Goal: Information Seeking & Learning: Learn about a topic

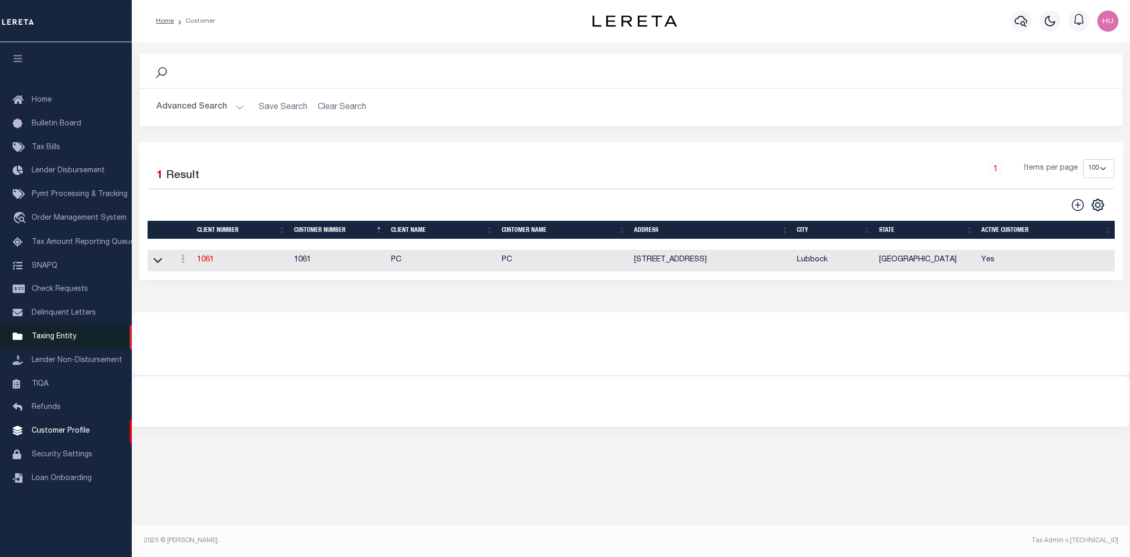
click at [56, 340] on span "Taxing Entity" at bounding box center [54, 336] width 45 height 7
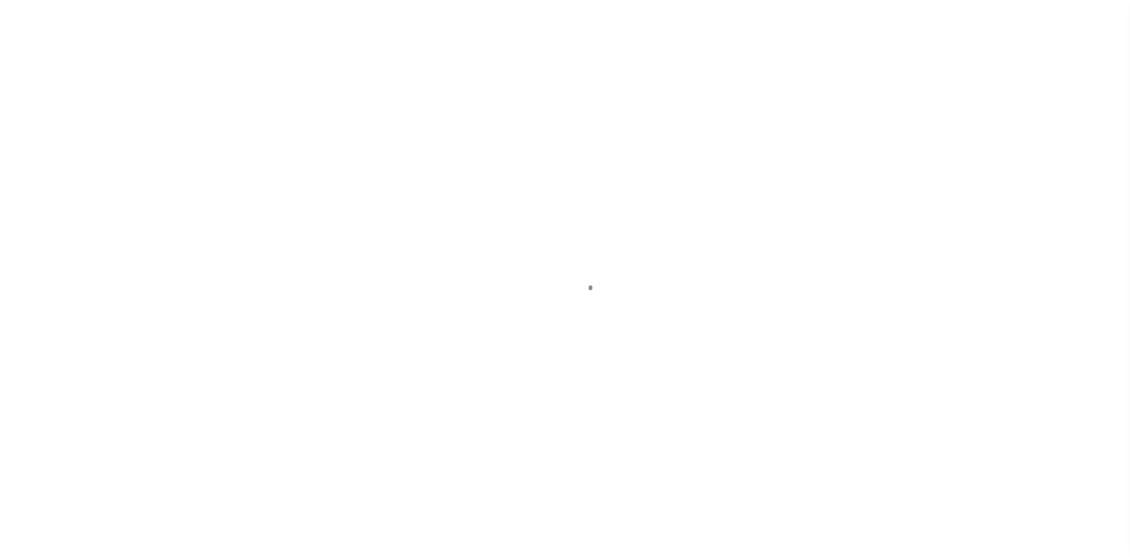
select select
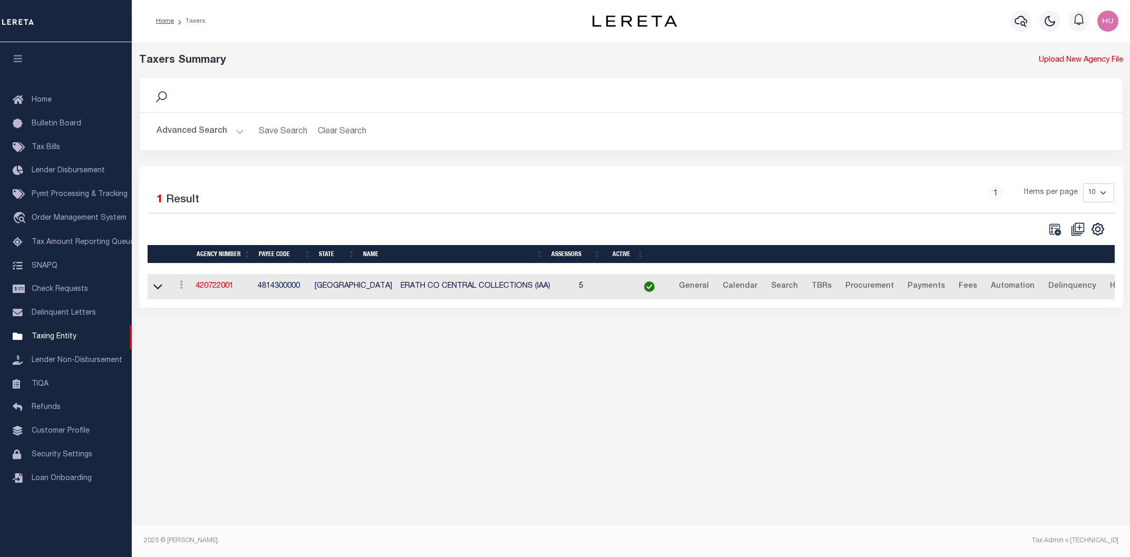
click at [214, 131] on button "Advanced Search" at bounding box center [199, 131] width 87 height 21
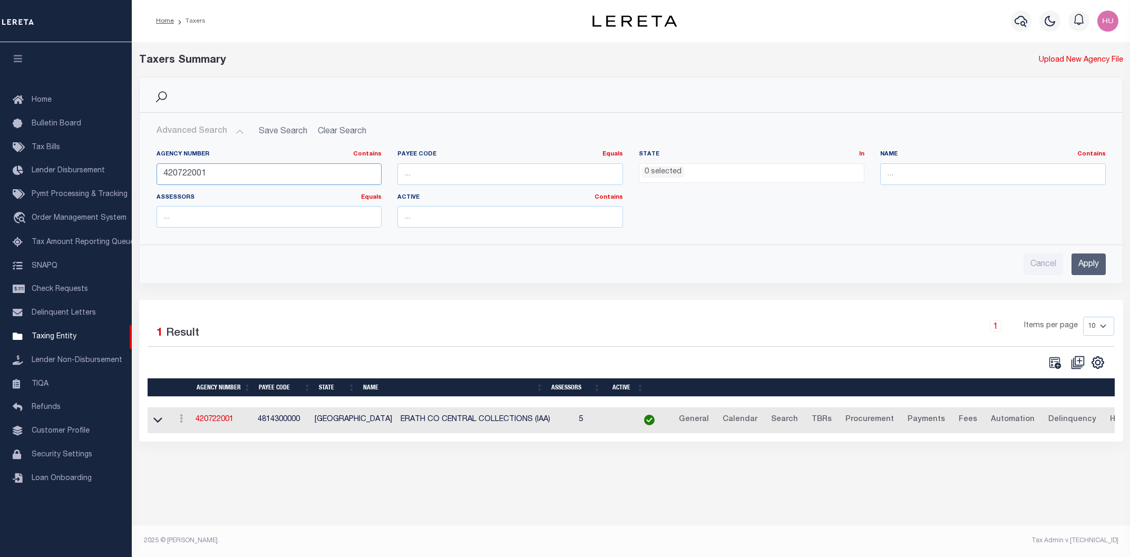
click at [191, 171] on input "420722001" at bounding box center [268, 174] width 225 height 22
click at [443, 178] on input "number" at bounding box center [509, 174] width 225 height 22
paste input "2601902005"
type input "2601902005"
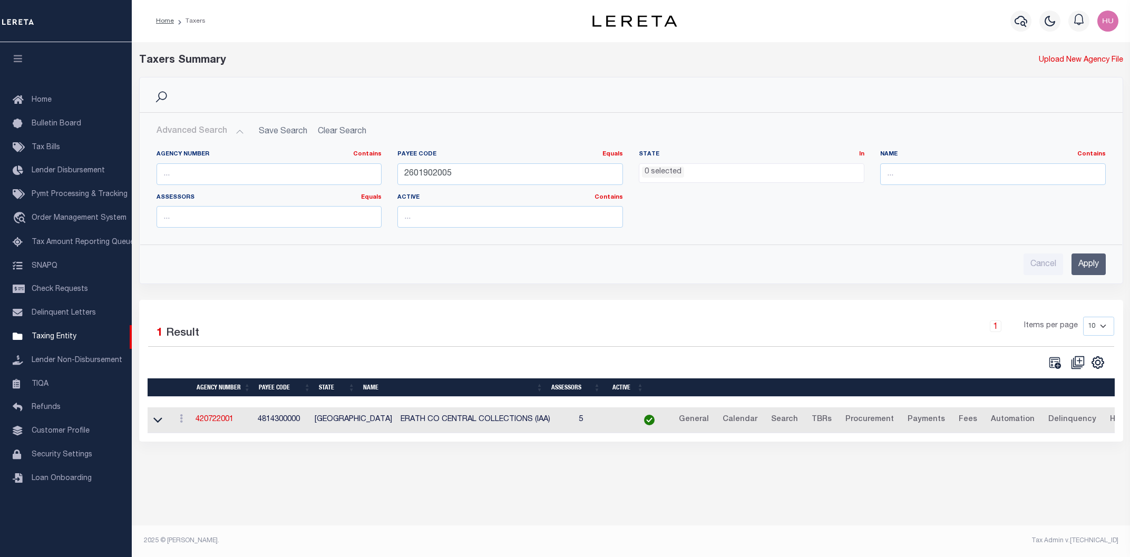
click at [1090, 262] on input "Apply" at bounding box center [1088, 264] width 34 height 22
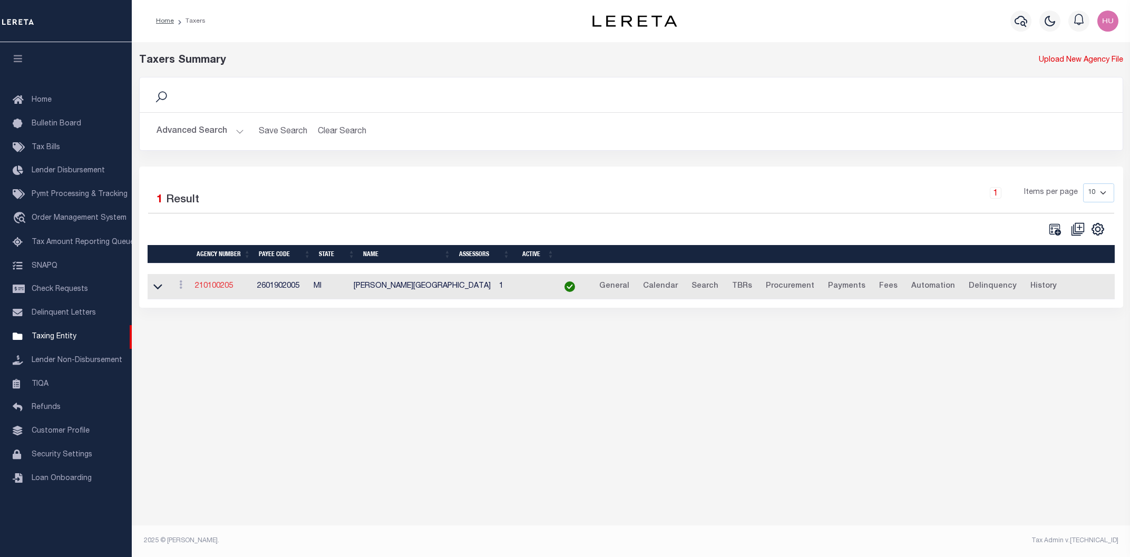
click at [201, 287] on link "210100205" at bounding box center [214, 285] width 38 height 7
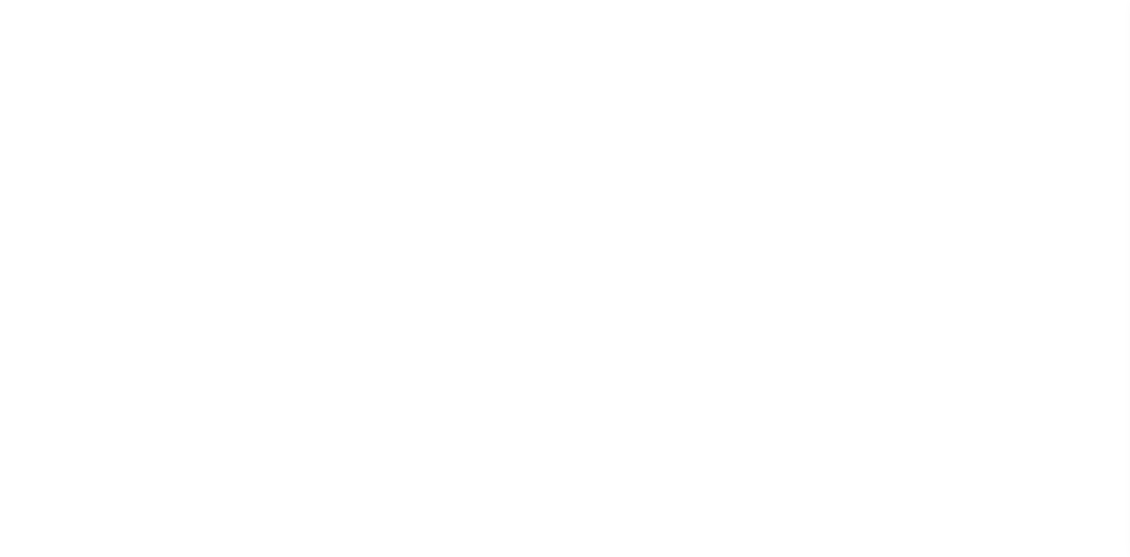
select select
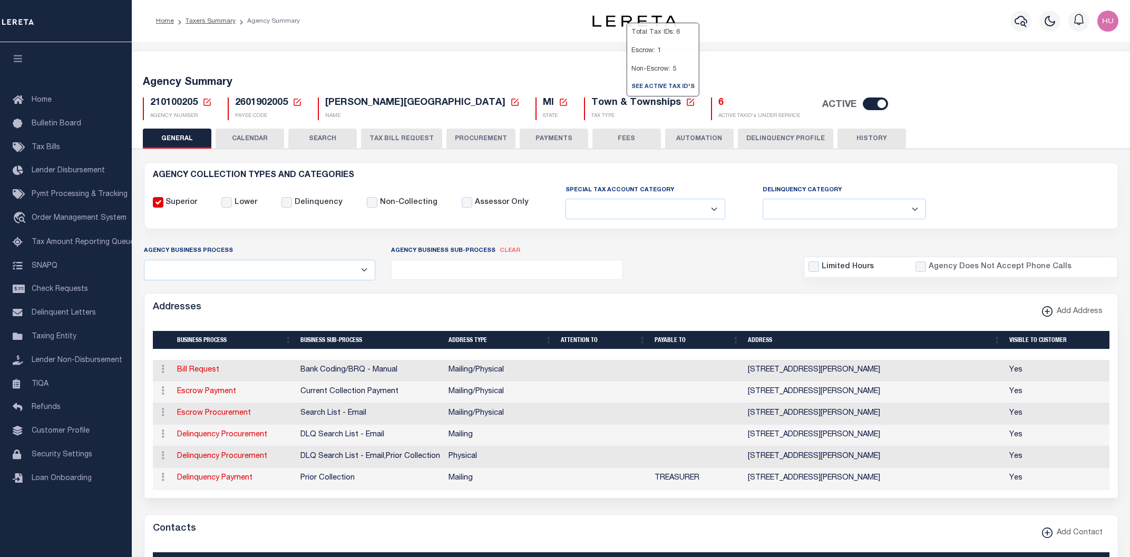
click at [718, 102] on h5 "6" at bounding box center [759, 103] width 82 height 12
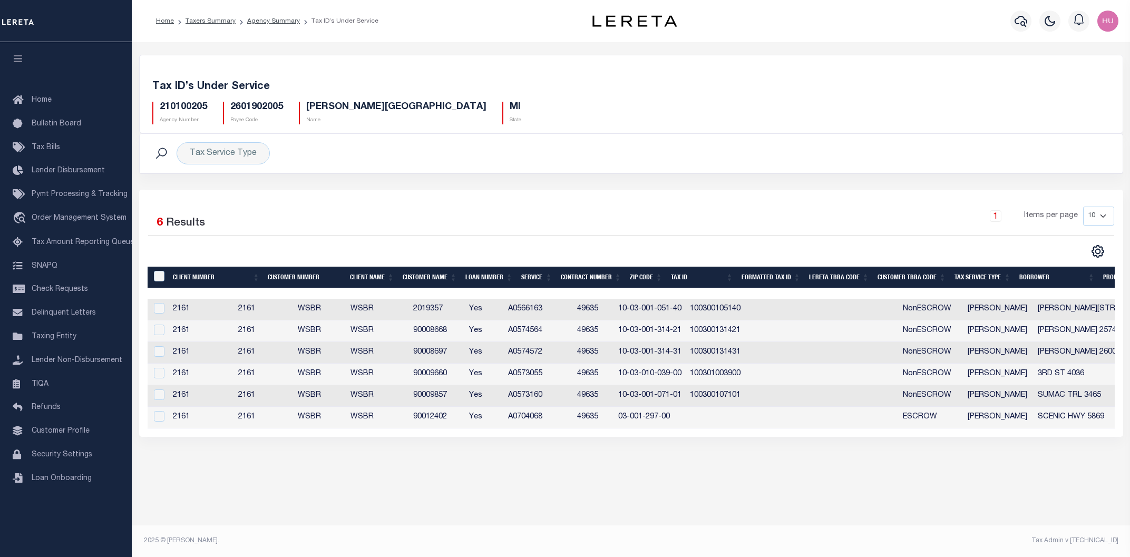
click at [465, 310] on td "2019357" at bounding box center [437, 310] width 56 height 22
checkbox input "false"
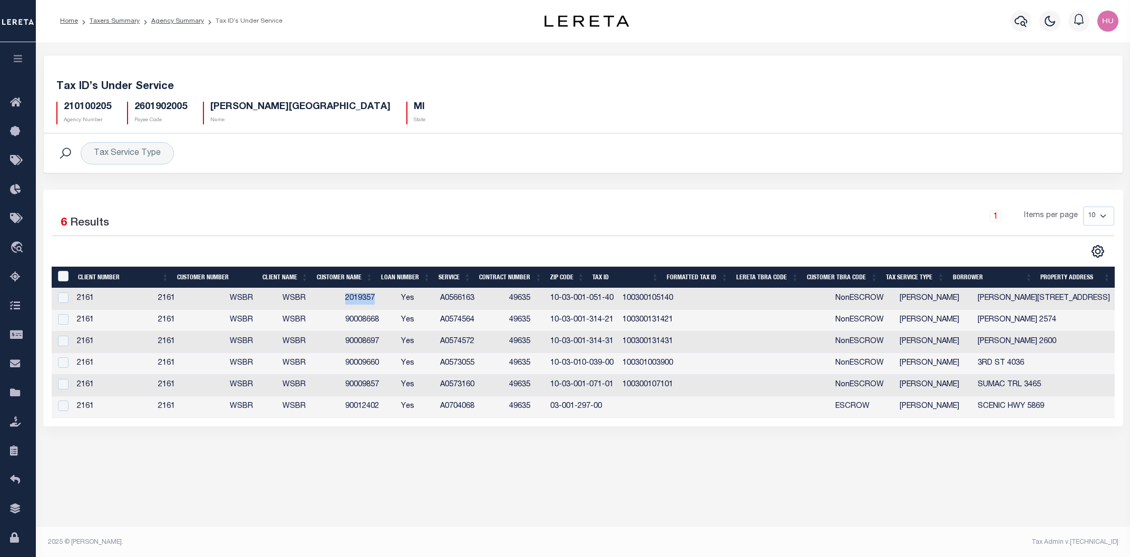
click at [394, 323] on td "90008668" at bounding box center [369, 321] width 56 height 22
checkbox input "false"
click at [397, 342] on td "90008697" at bounding box center [369, 342] width 56 height 22
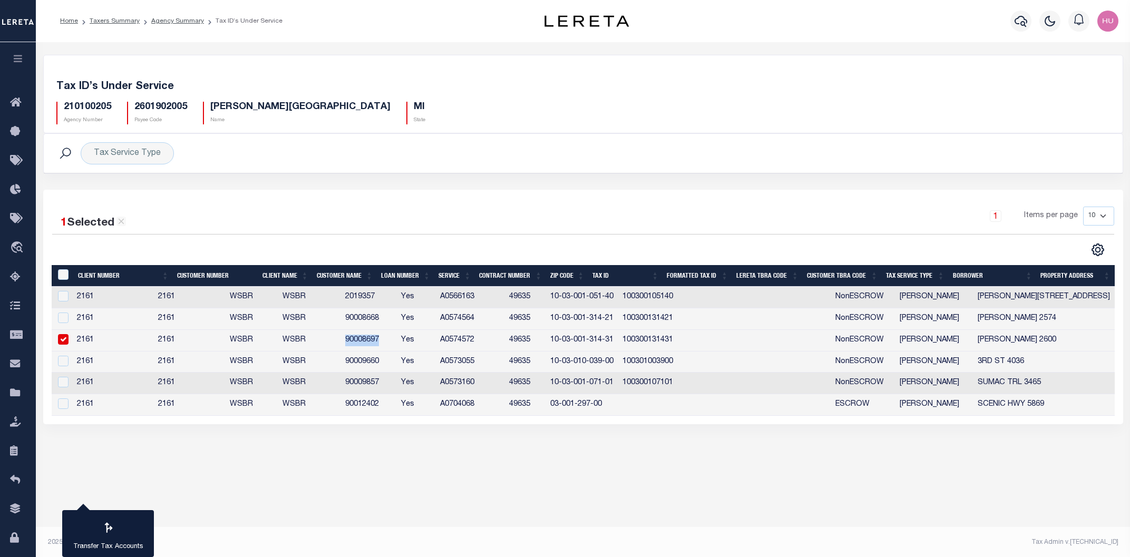
click at [397, 342] on td "90008697" at bounding box center [369, 341] width 56 height 22
checkbox input "false"
copy td "90008697"
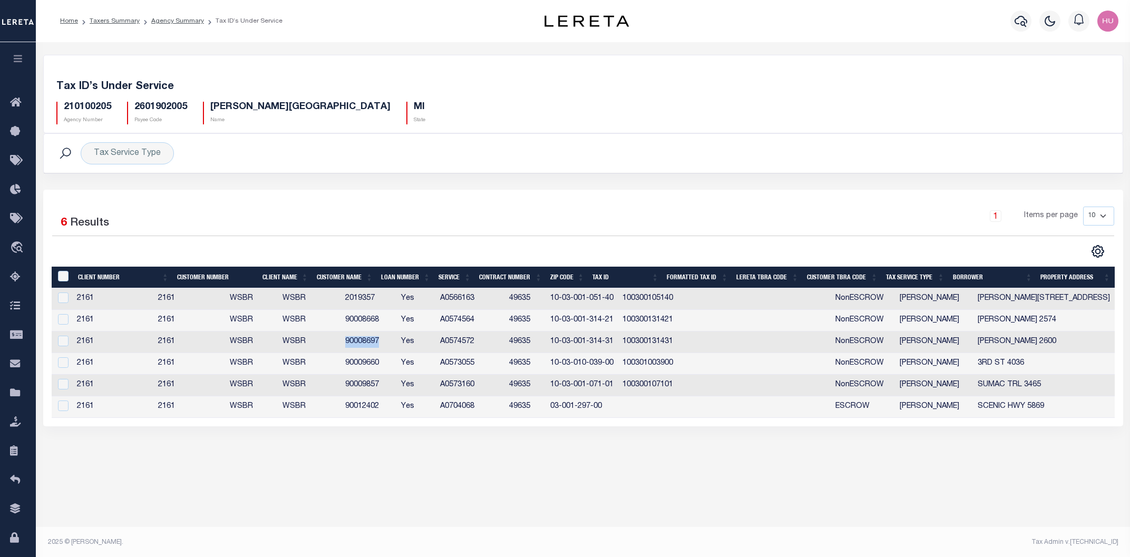
click at [397, 362] on td "90009660" at bounding box center [369, 364] width 56 height 22
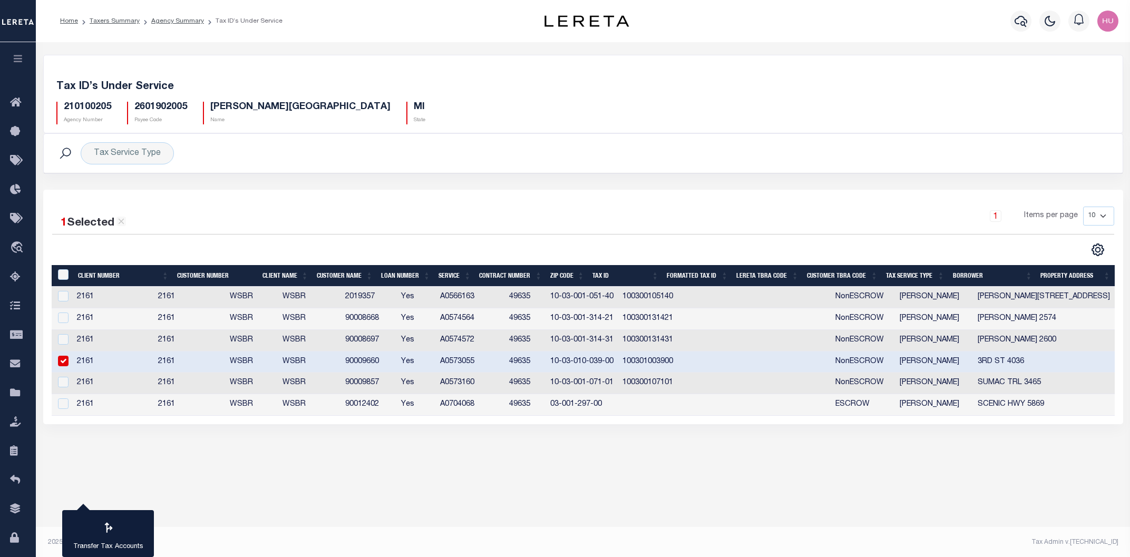
click at [397, 362] on td "90009660" at bounding box center [369, 362] width 56 height 22
checkbox input "false"
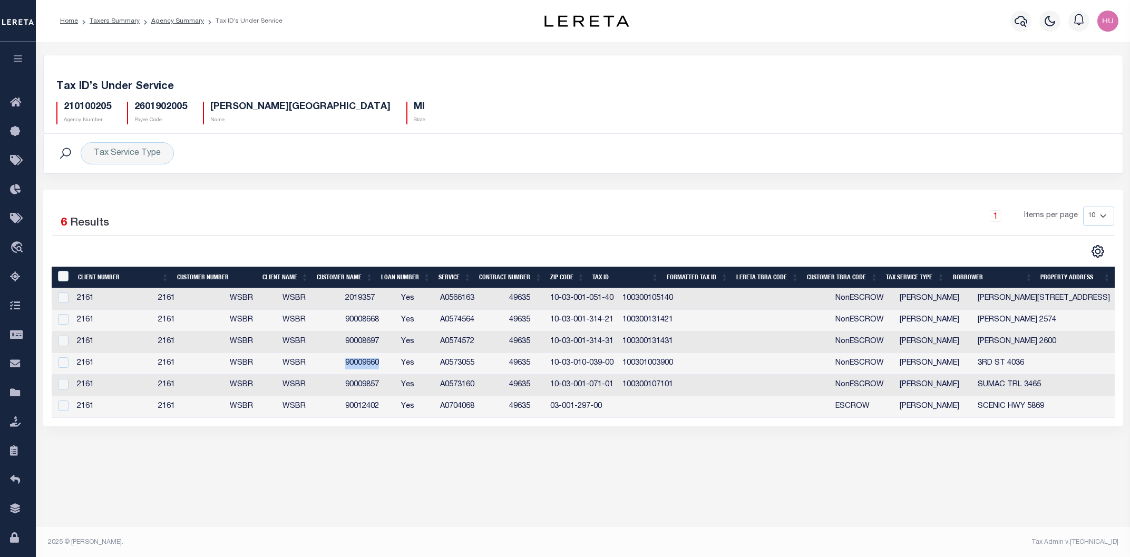
copy td "90009660"
click at [397, 385] on td "90009857" at bounding box center [369, 386] width 56 height 22
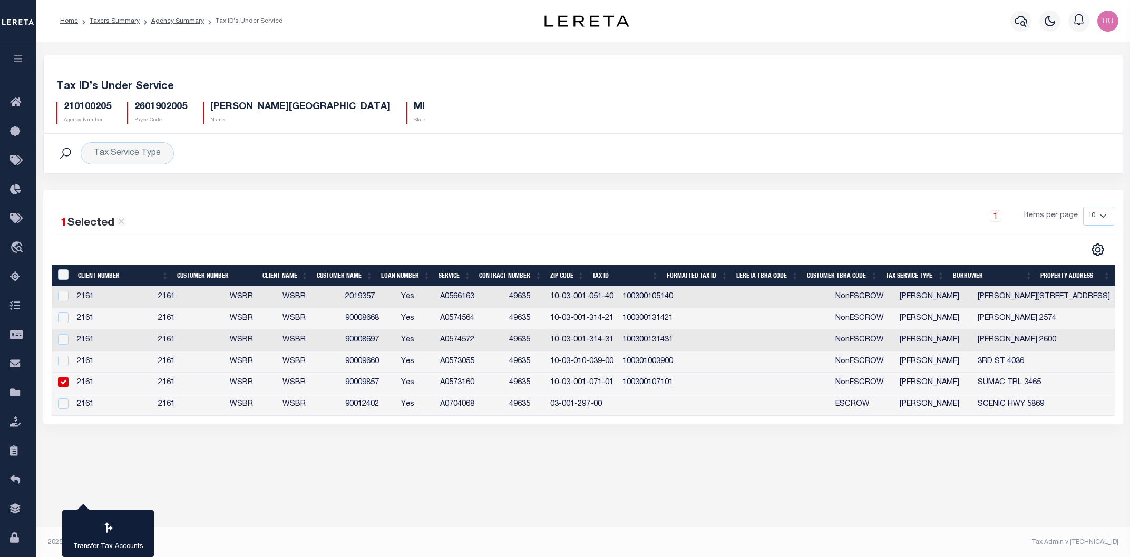
click at [397, 385] on td "90009857" at bounding box center [369, 383] width 56 height 22
checkbox input "false"
copy td "90009857"
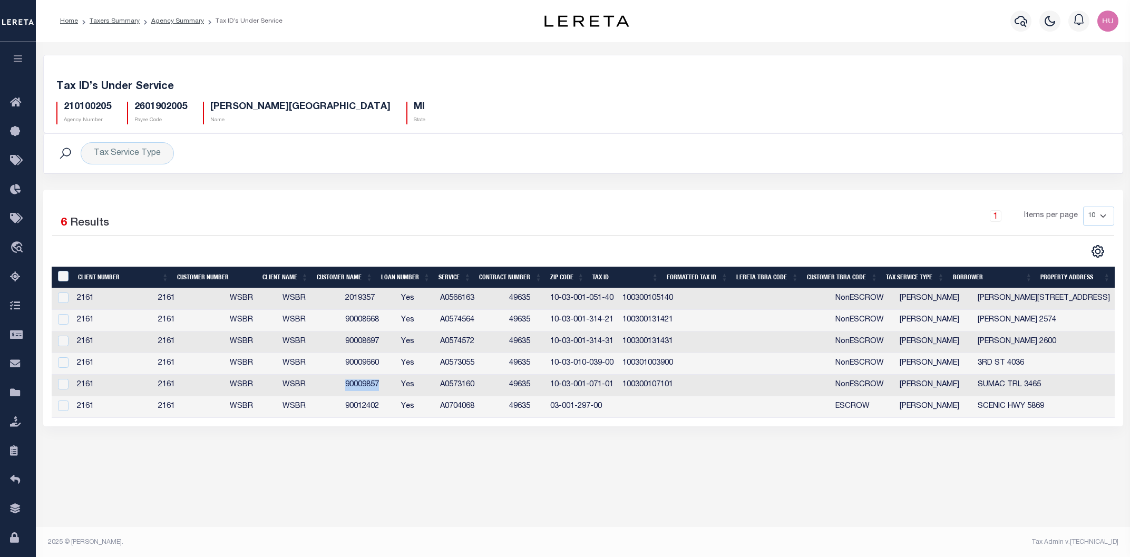
click at [397, 412] on td "90012402" at bounding box center [369, 407] width 56 height 22
checkbox input "false"
copy td "90012402"
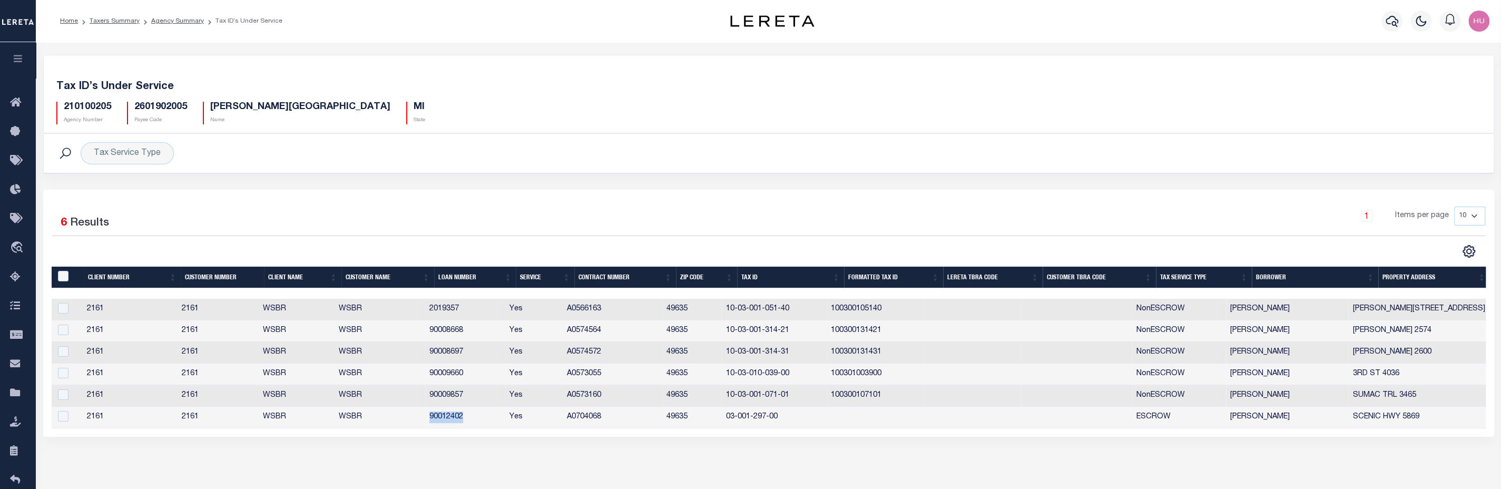
click at [468, 230] on div "1 Items per page 10 25 50 100" at bounding box center [949, 220] width 1071 height 27
click at [155, 107] on h5 "2601902005" at bounding box center [160, 108] width 53 height 12
click at [473, 131] on div "Tax ID’s Under Service 210100205 Agency Number 2601902005 Payee Code BLAINE TOW…" at bounding box center [769, 100] width 1450 height 65
click at [190, 19] on link "Agency Summary" at bounding box center [177, 21] width 53 height 6
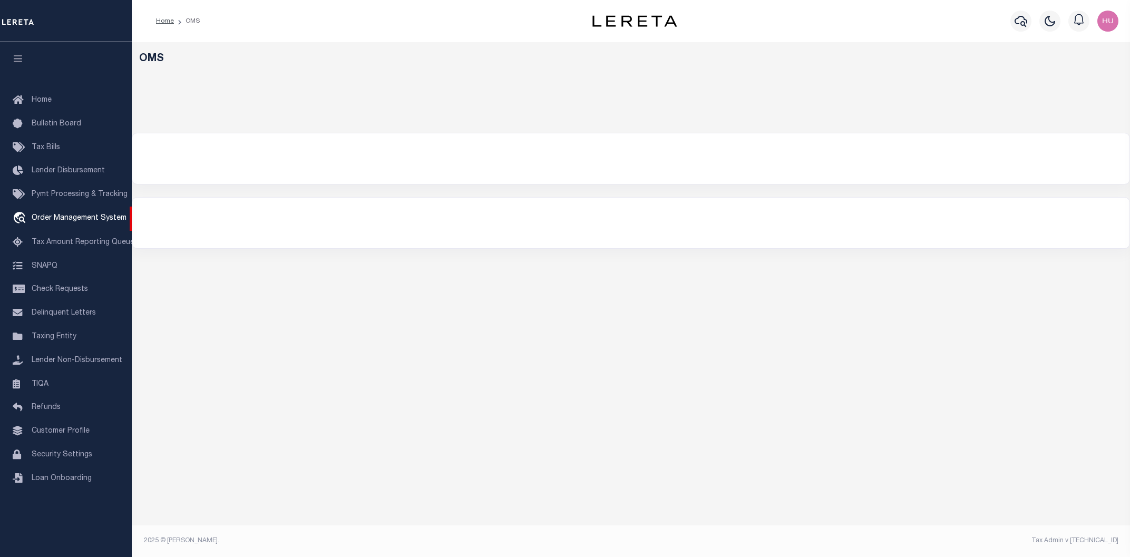
select select "200"
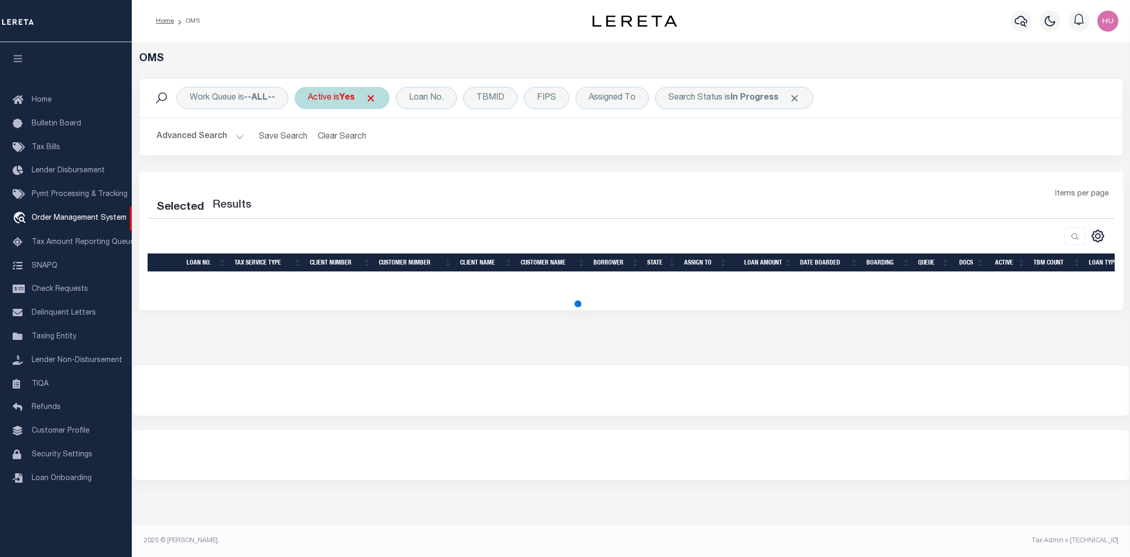
select select "200"
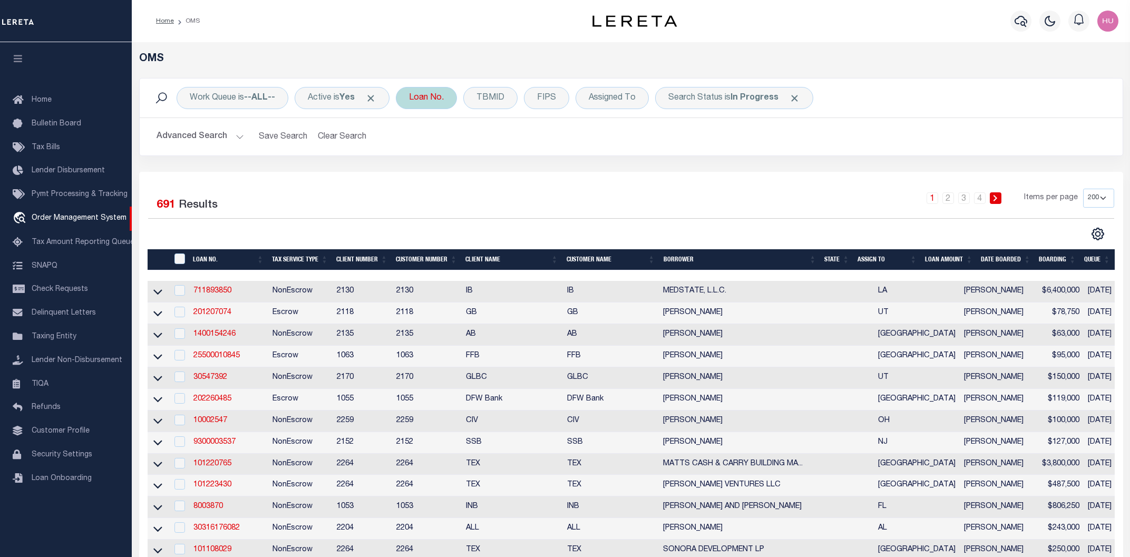
click at [417, 100] on div "Loan No." at bounding box center [426, 98] width 61 height 22
type input "2019357"
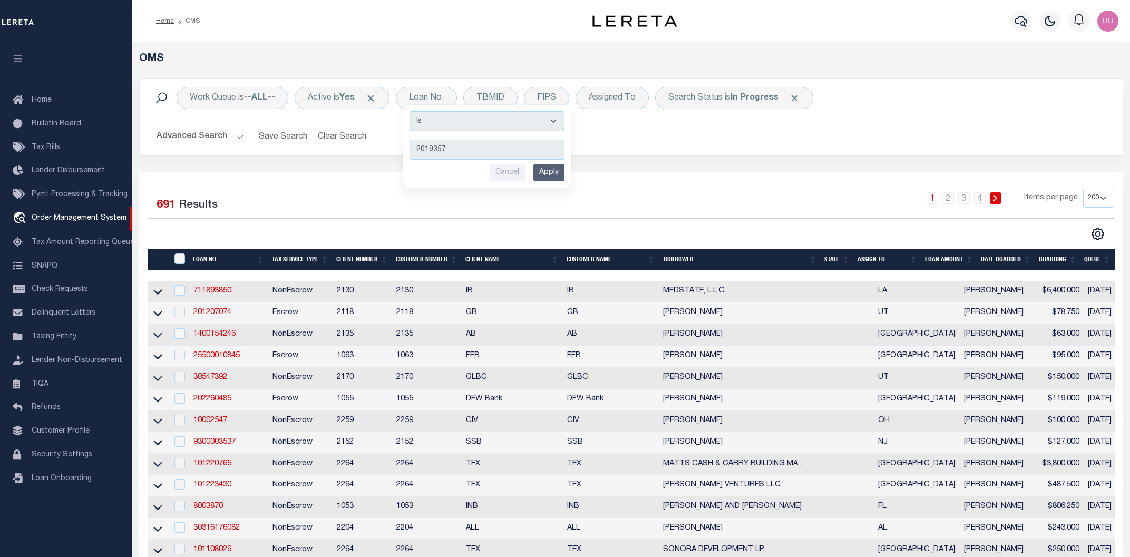
click at [548, 172] on input "Apply" at bounding box center [548, 172] width 31 height 17
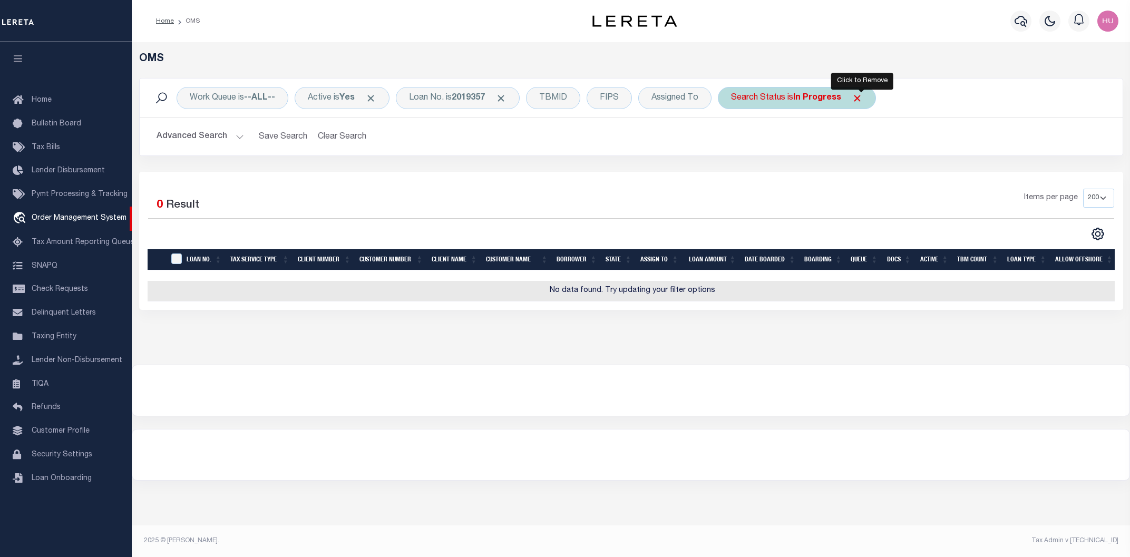
click at [862, 100] on span "Click to Remove" at bounding box center [856, 98] width 11 height 11
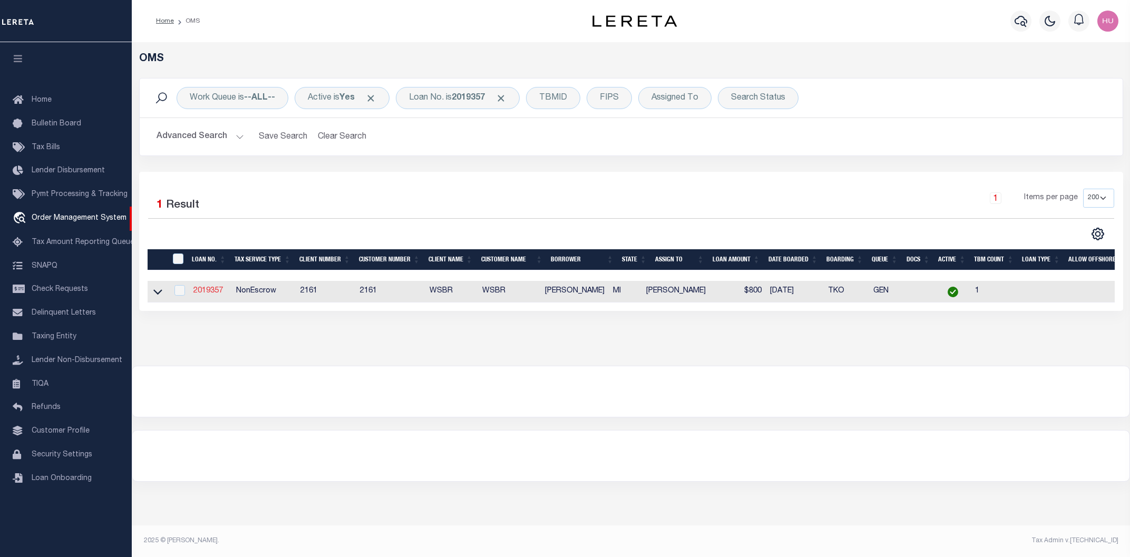
click at [198, 292] on link "2019357" at bounding box center [208, 290] width 30 height 7
type input "2019357"
type input "RALPH E COZART"
select select
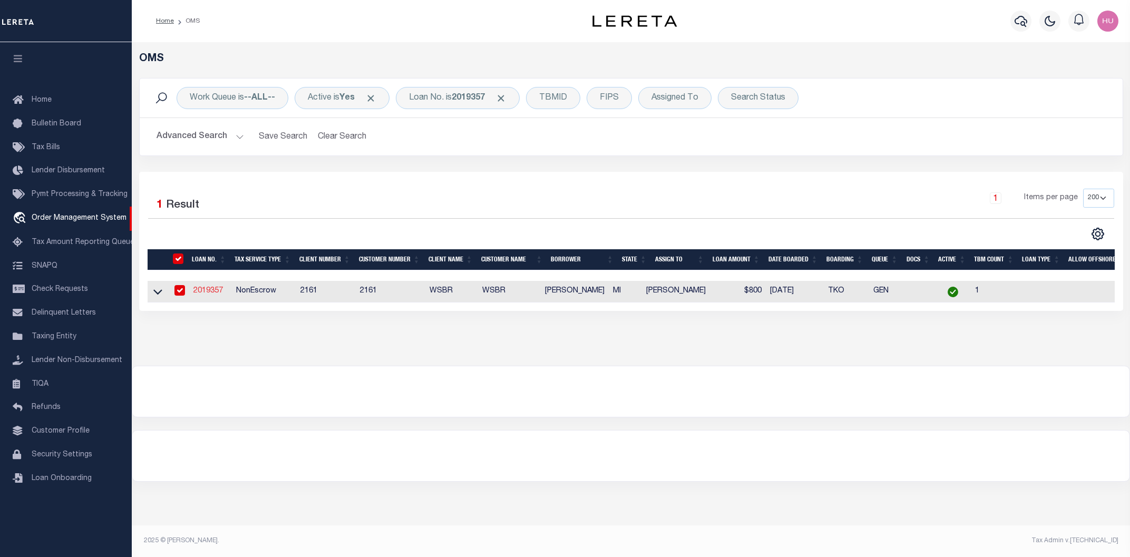
select select "100"
select select "NonEscrow"
select select "4567"
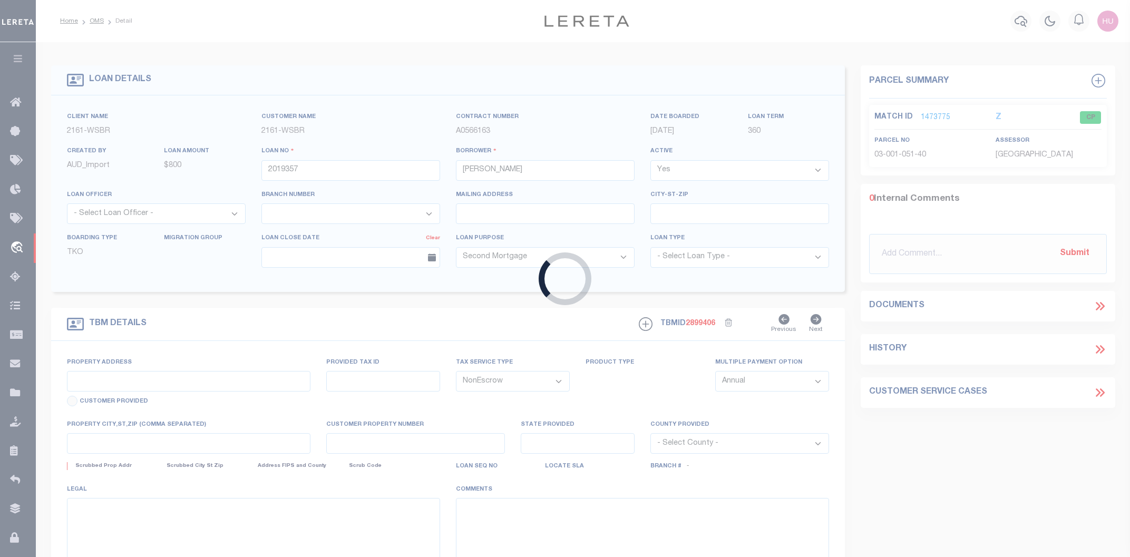
type input "3128 HERRON RD"
type input "FRANKFORT MI 496359467"
type input "MI"
select select
type textarea "10-03-001-051-40"
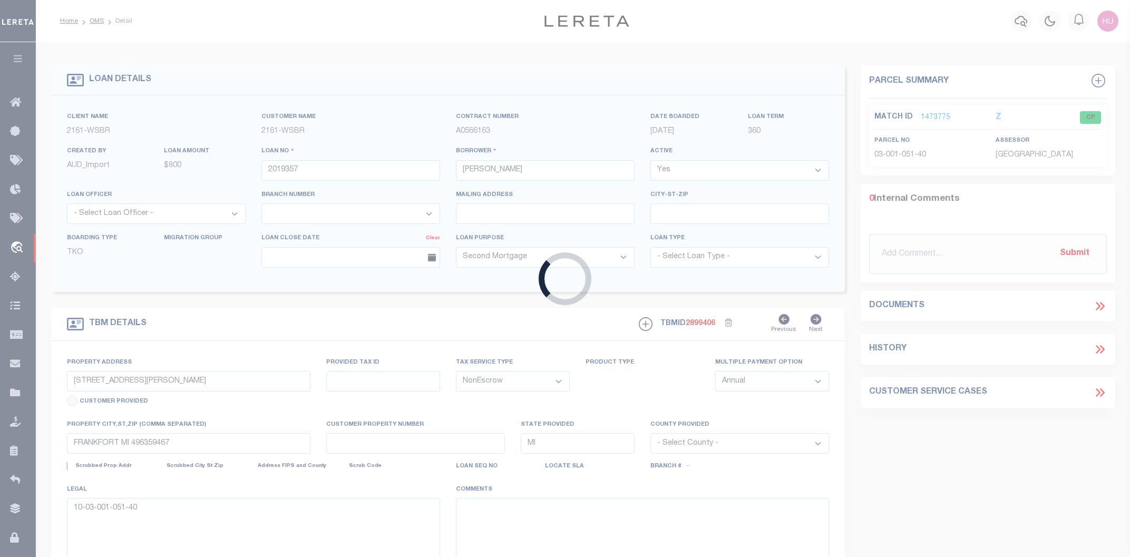
select select
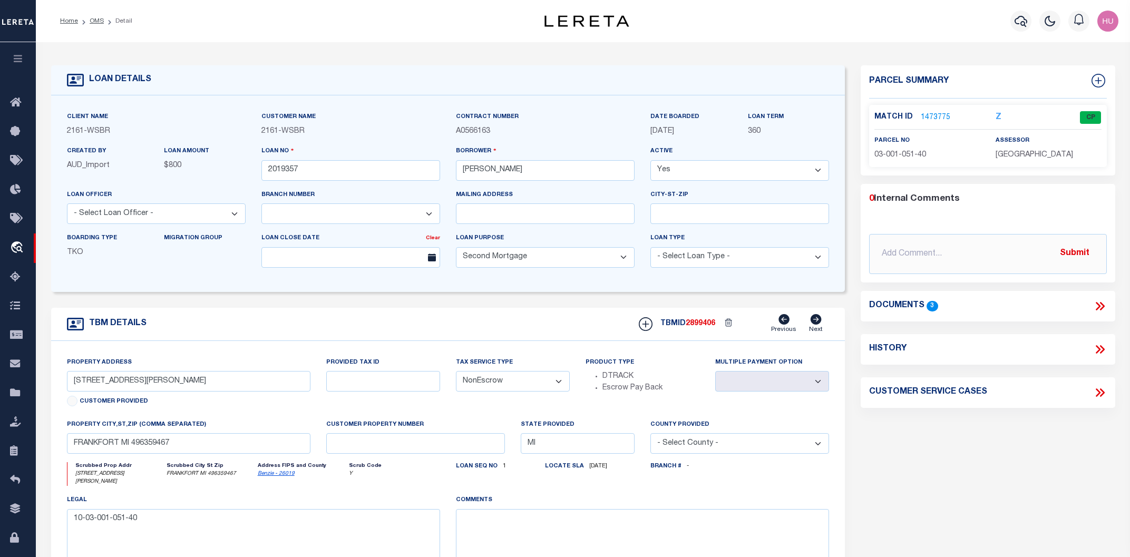
click at [943, 116] on link "1473775" at bounding box center [935, 117] width 30 height 11
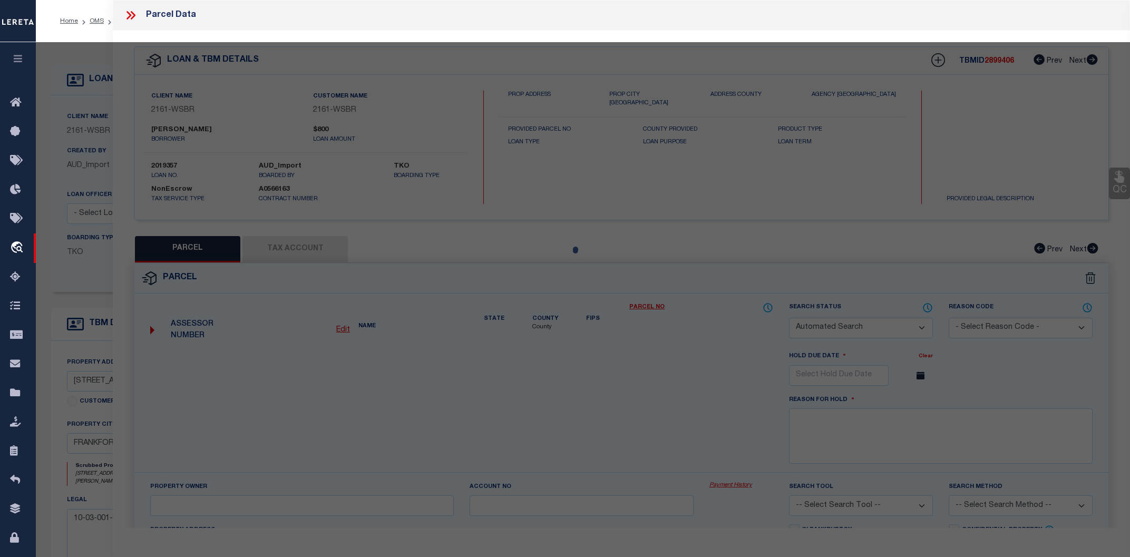
checkbox input "false"
select select "CP"
type input "COZART, RALPH E."
select select
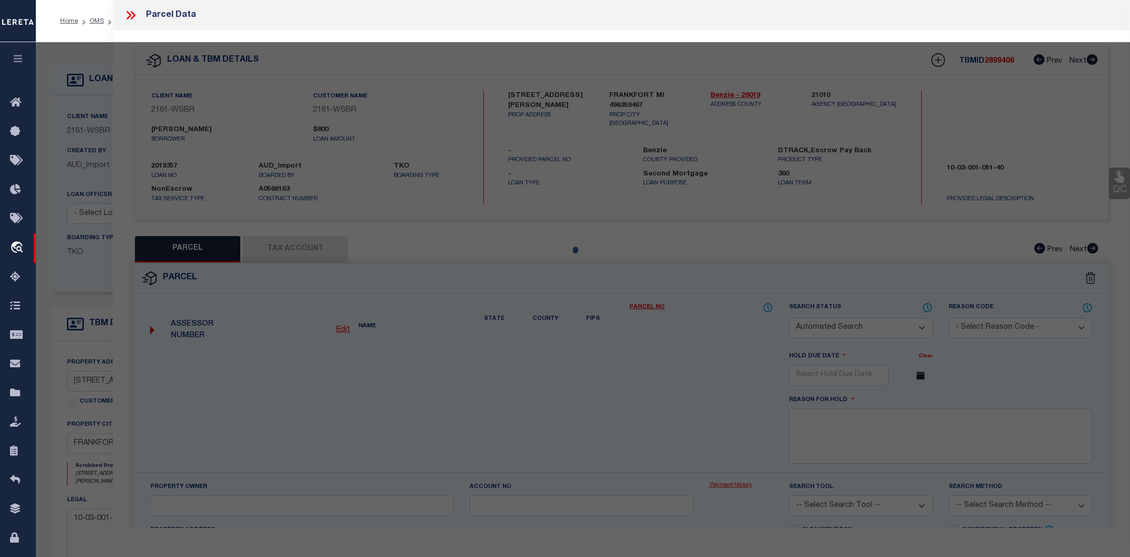
type input "3128 HERRON ROAD"
type input "MI"
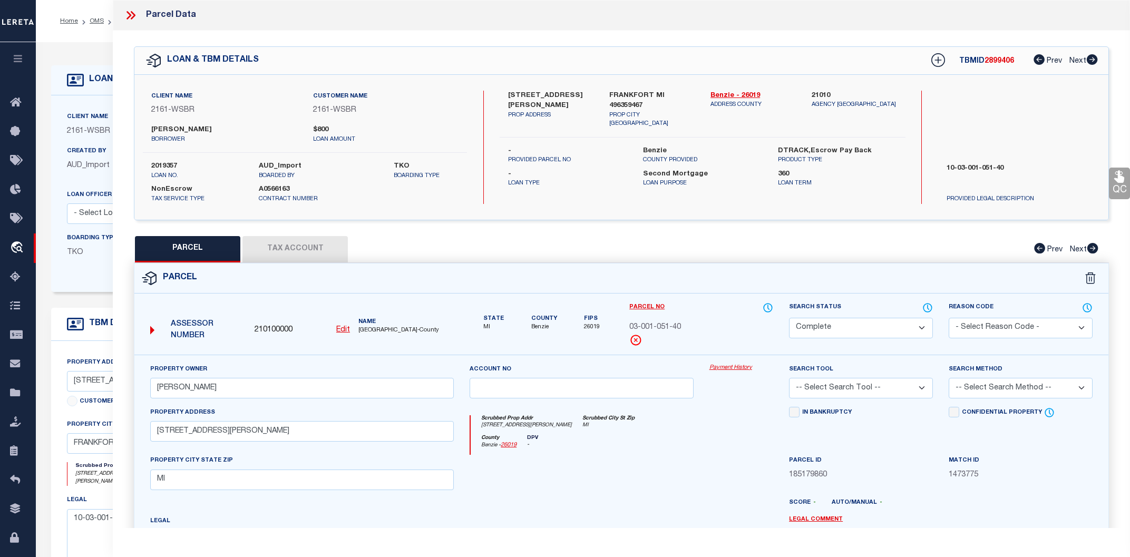
click at [727, 365] on link "Payment History" at bounding box center [741, 368] width 64 height 9
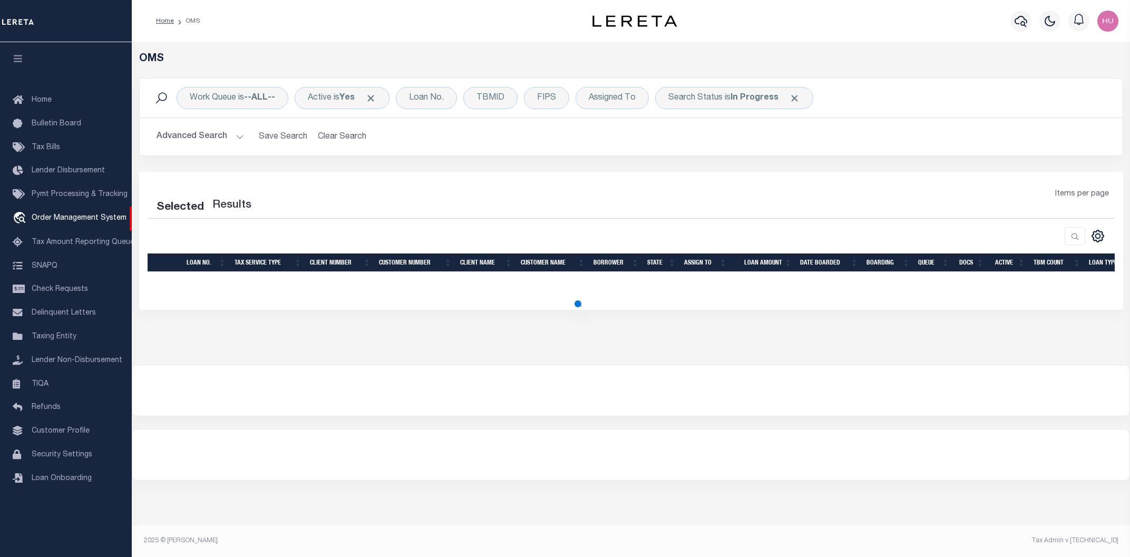
select select "200"
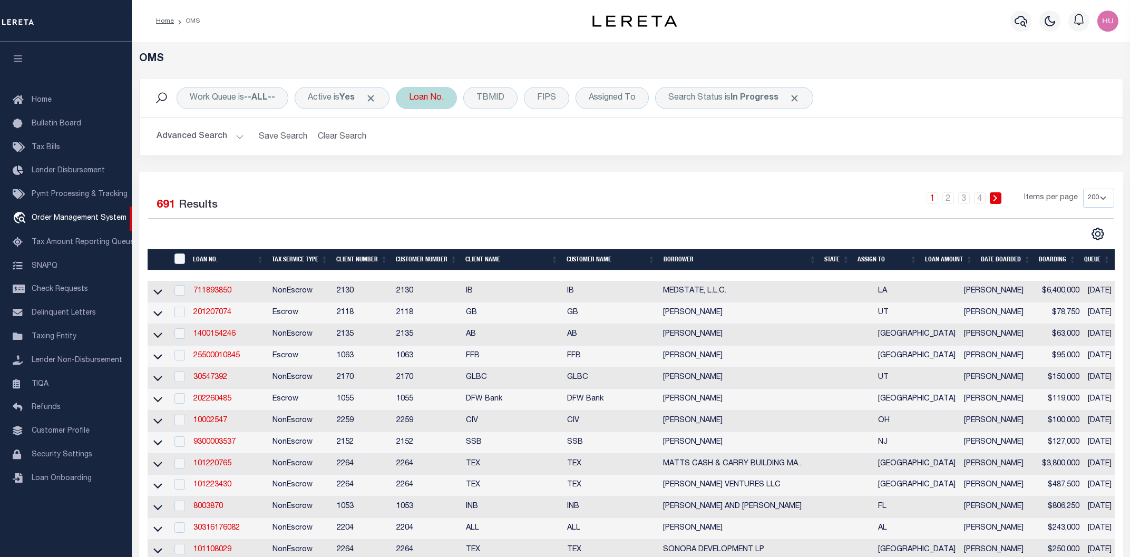
click at [440, 97] on div "Loan No." at bounding box center [426, 98] width 61 height 22
type input "90008668"
click at [557, 178] on input "Apply" at bounding box center [548, 172] width 31 height 17
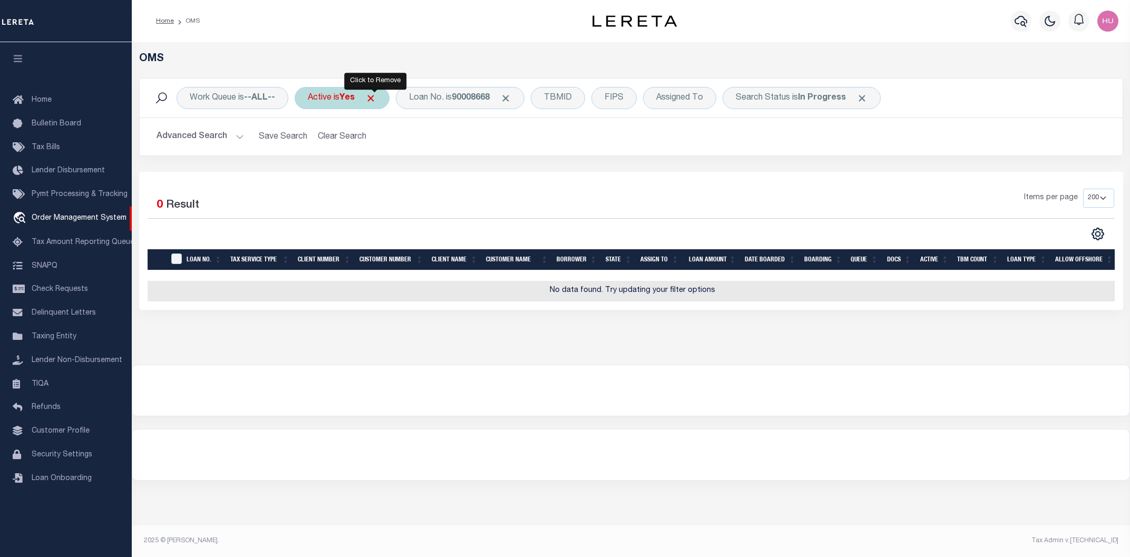
click at [374, 95] on span "Click to Remove" at bounding box center [370, 98] width 11 height 11
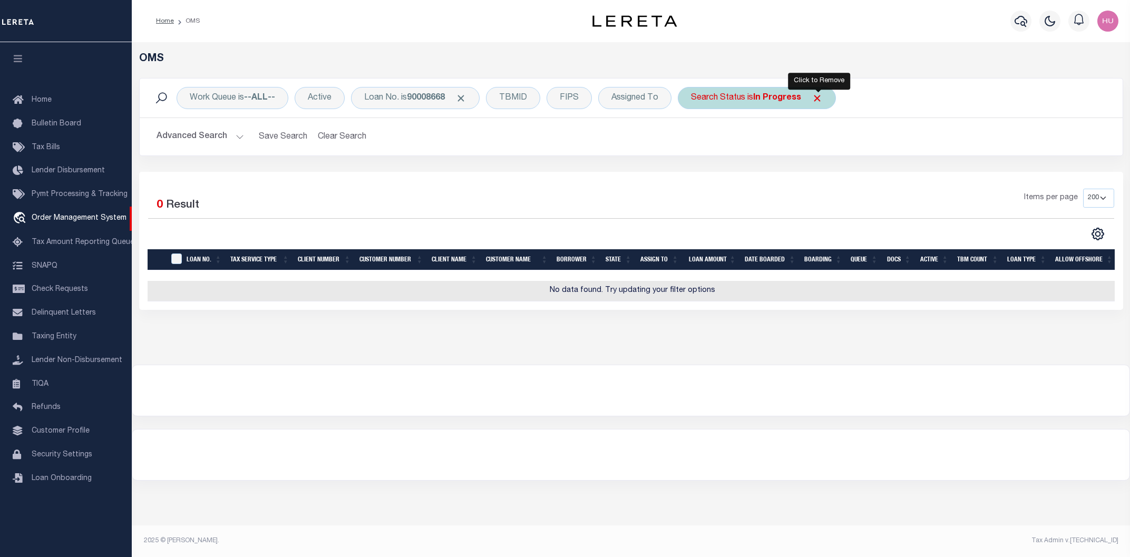
click at [822, 97] on span "Click to Remove" at bounding box center [816, 98] width 11 height 11
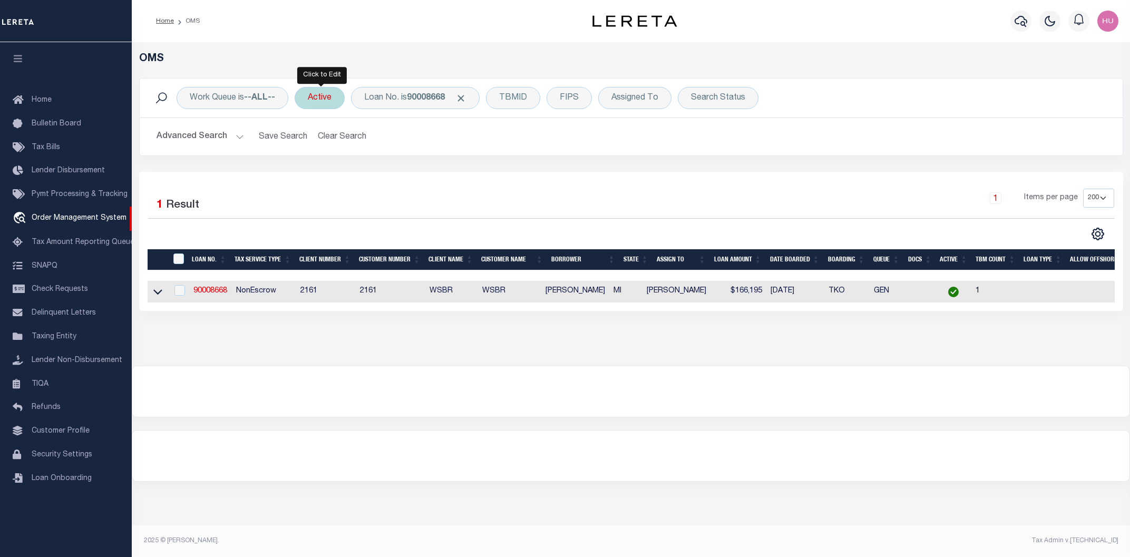
click at [319, 96] on div "Active" at bounding box center [320, 98] width 50 height 22
click at [308, 140] on select "Yes No" at bounding box center [385, 150] width 155 height 20
click at [423, 110] on div "Is Contains Yes No Cancel Apply" at bounding box center [386, 146] width 168 height 83
click at [449, 171] on input "Apply" at bounding box center [447, 172] width 31 height 17
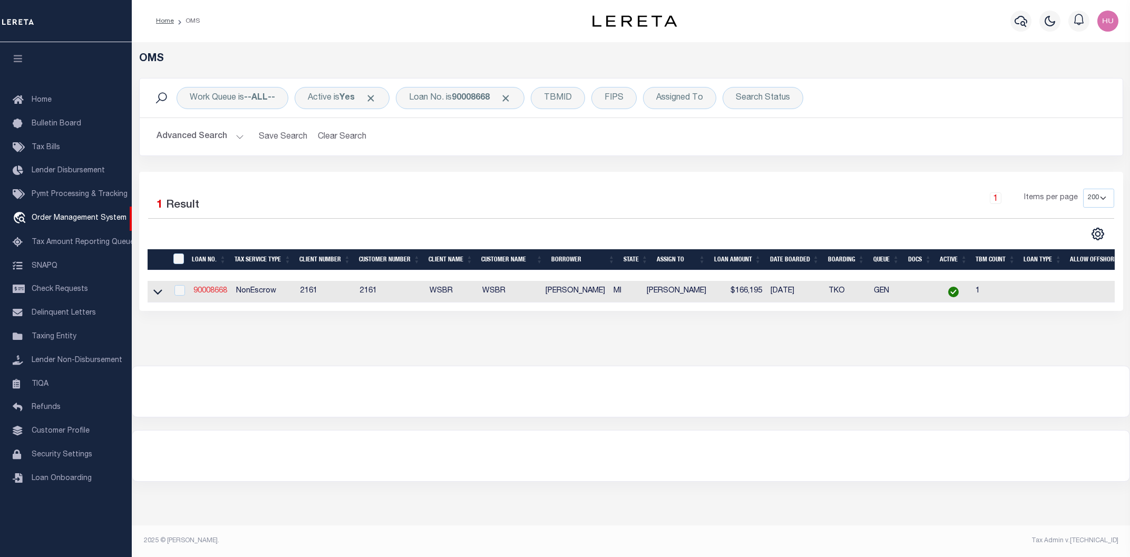
click at [212, 290] on link "90008668" at bounding box center [210, 290] width 34 height 7
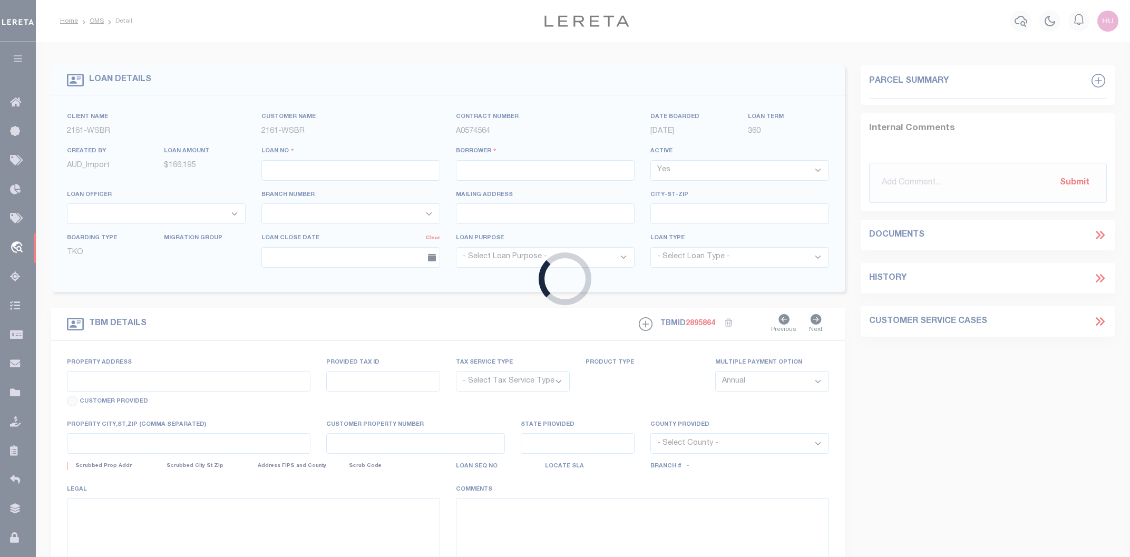
type input "90008668"
type input "AARON J BYRNES"
select select
select select "100"
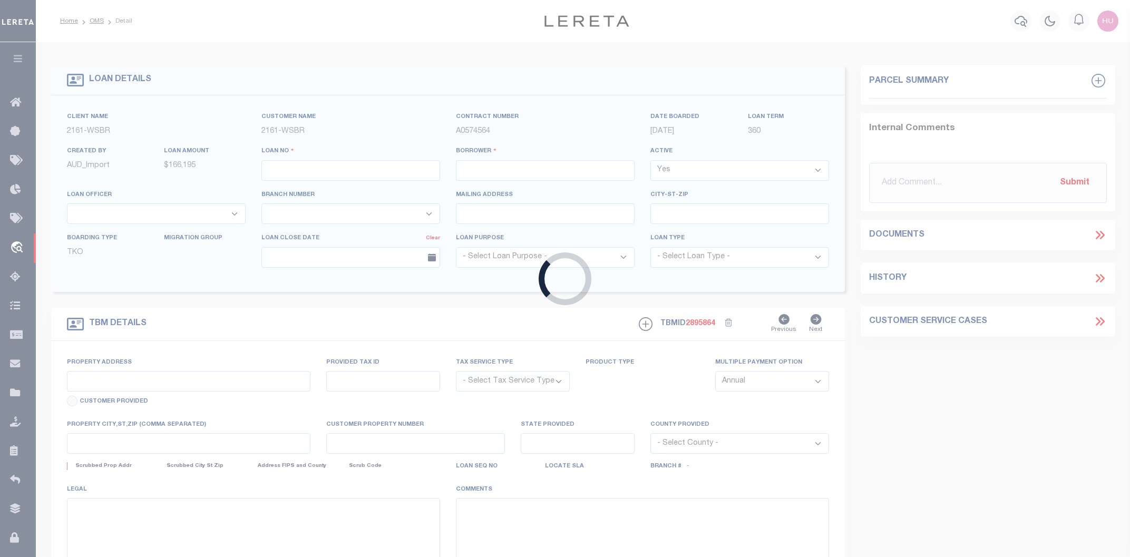
select select "NonEscrow"
type input "2574 HERRING RD"
type input "ARCADIA MI 496139604"
type input "MI"
select select
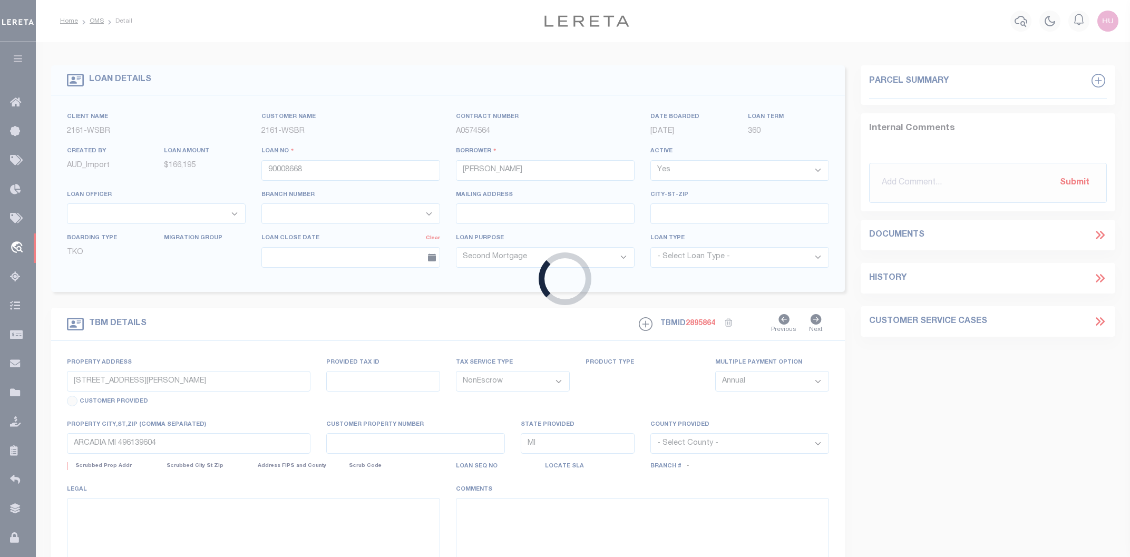
type textarea "10-03-001-314-21"
select select "4567"
select select
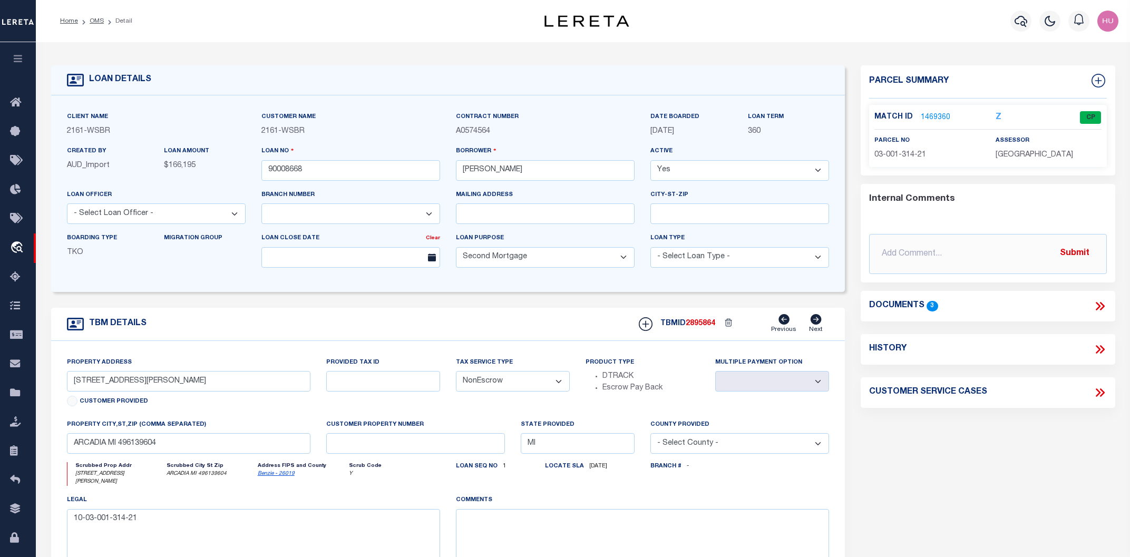
click at [926, 115] on link "1469360" at bounding box center [935, 117] width 30 height 11
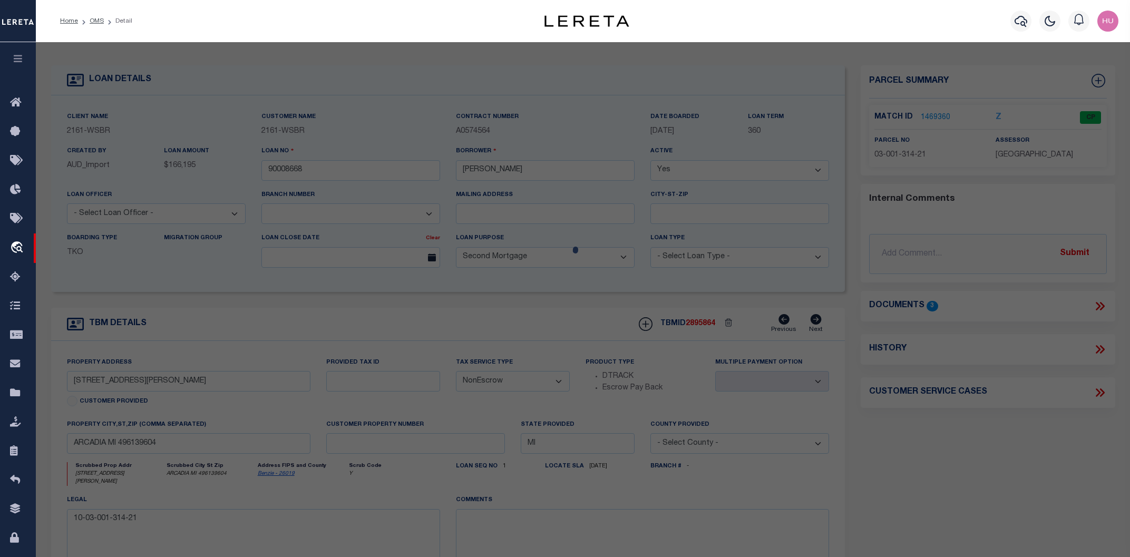
checkbox input "false"
select select "CP"
type input "FARMHOUSE COTTAGE LLC, THE"
select select
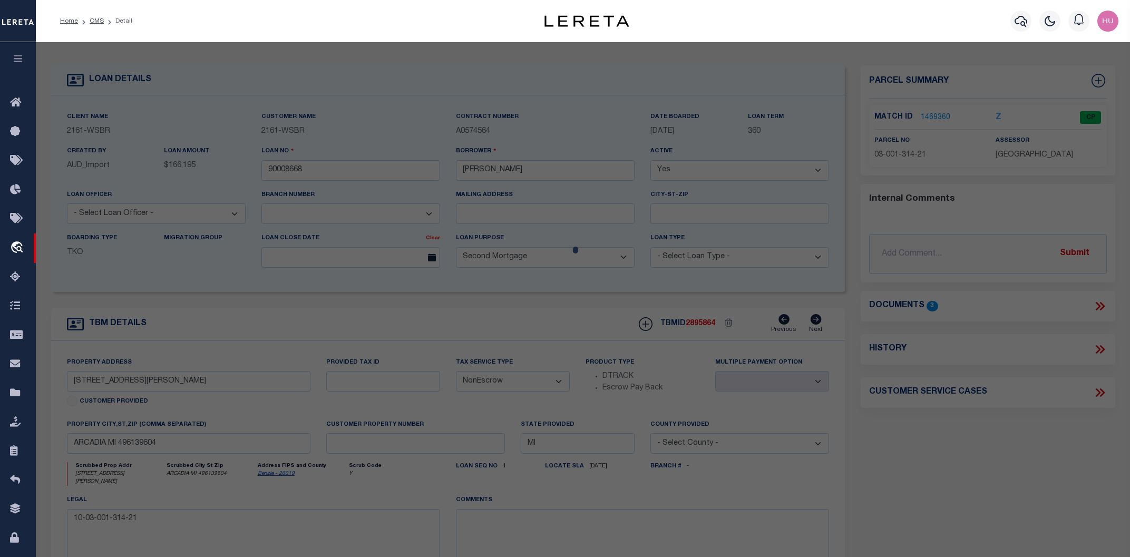
type input "2574 HERRING ROAD"
type input "MI"
type textarea "Acreage: 2.65"
type textarea "JS Reviewed on 1/25/2023 removed Parent Parcel, no legal nor text legal provide…"
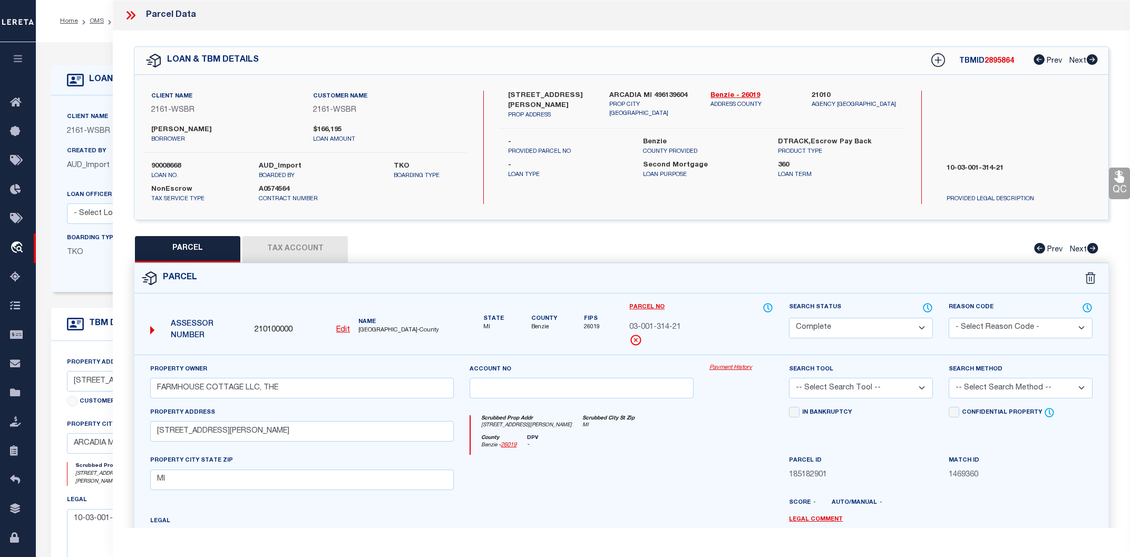
click at [725, 366] on link "Payment History" at bounding box center [741, 368] width 64 height 9
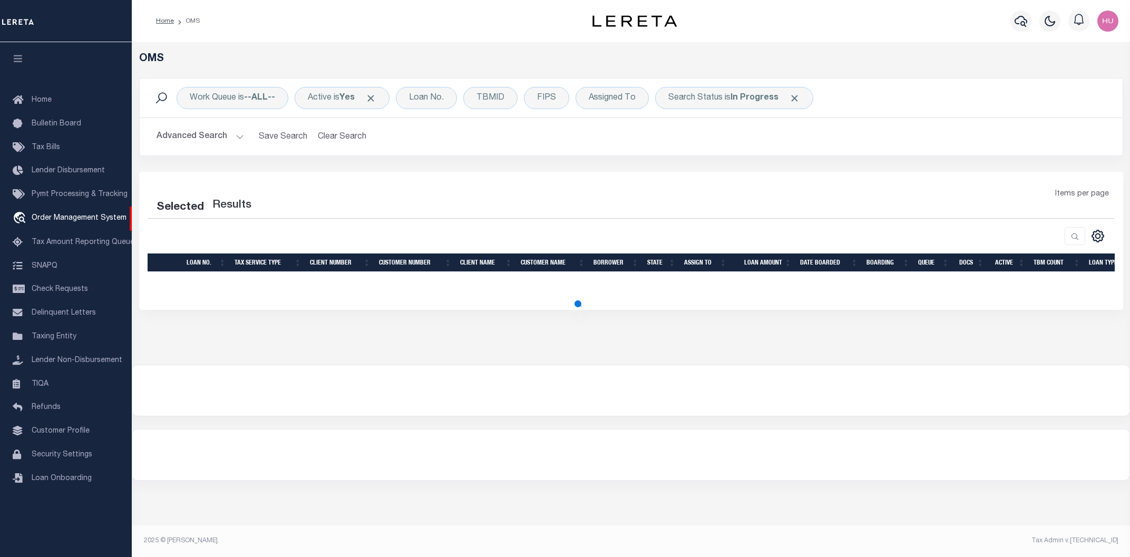
select select "200"
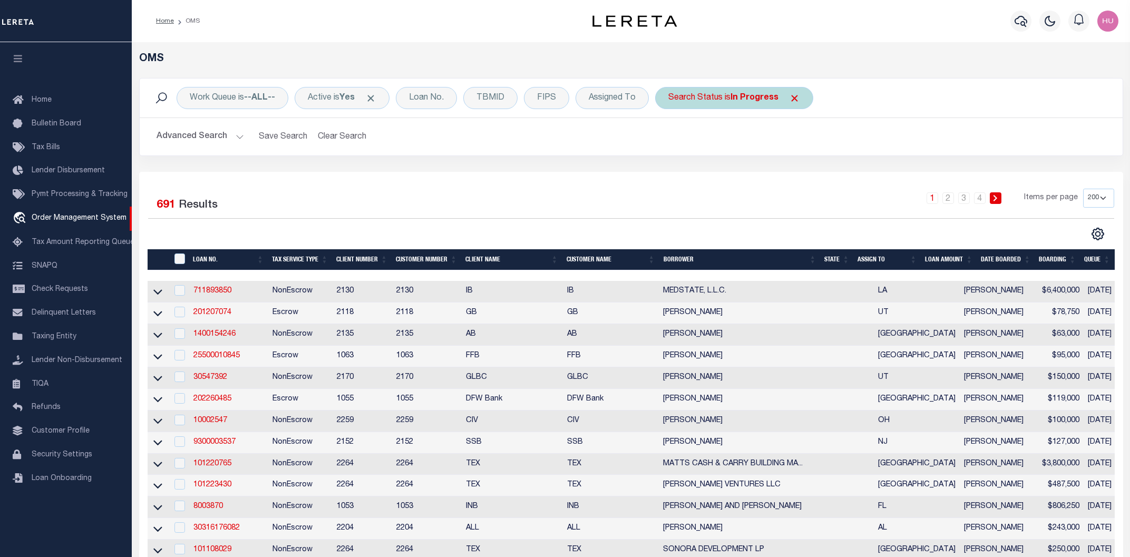
click at [796, 97] on span "Click to Remove" at bounding box center [794, 98] width 11 height 11
click at [419, 100] on div "Loan No." at bounding box center [426, 98] width 61 height 22
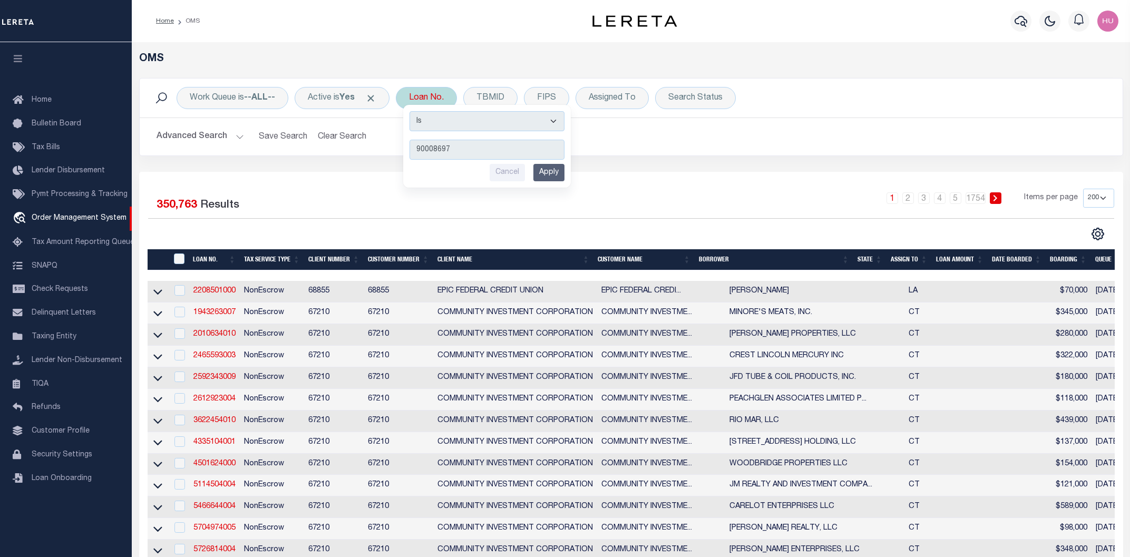
click at [558, 172] on input "Apply" at bounding box center [548, 172] width 31 height 17
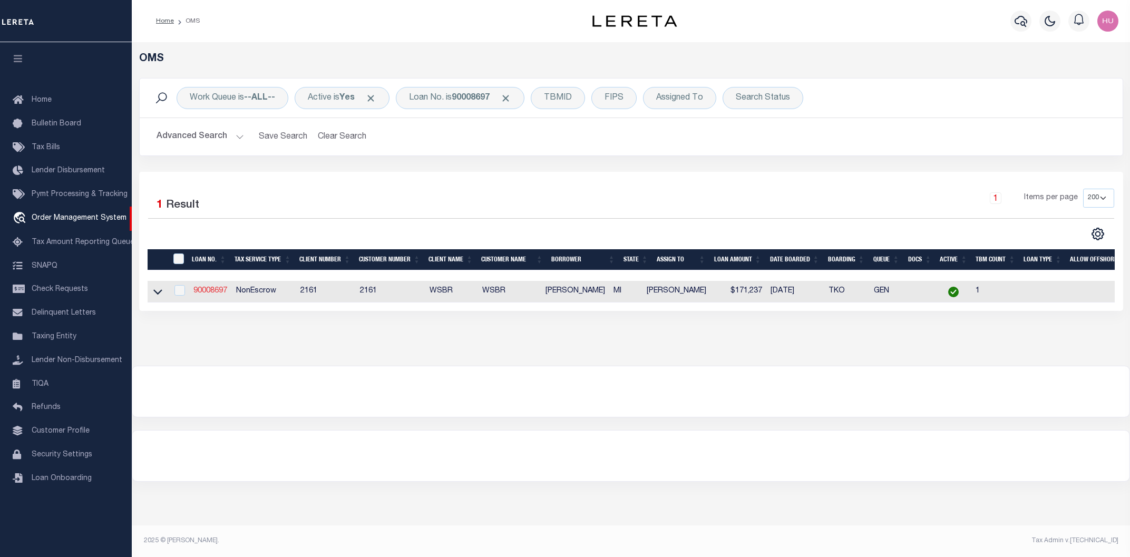
click at [210, 291] on link "90008697" at bounding box center [210, 290] width 34 height 7
type input "90008697"
type input "AARON J BYRNES"
select select
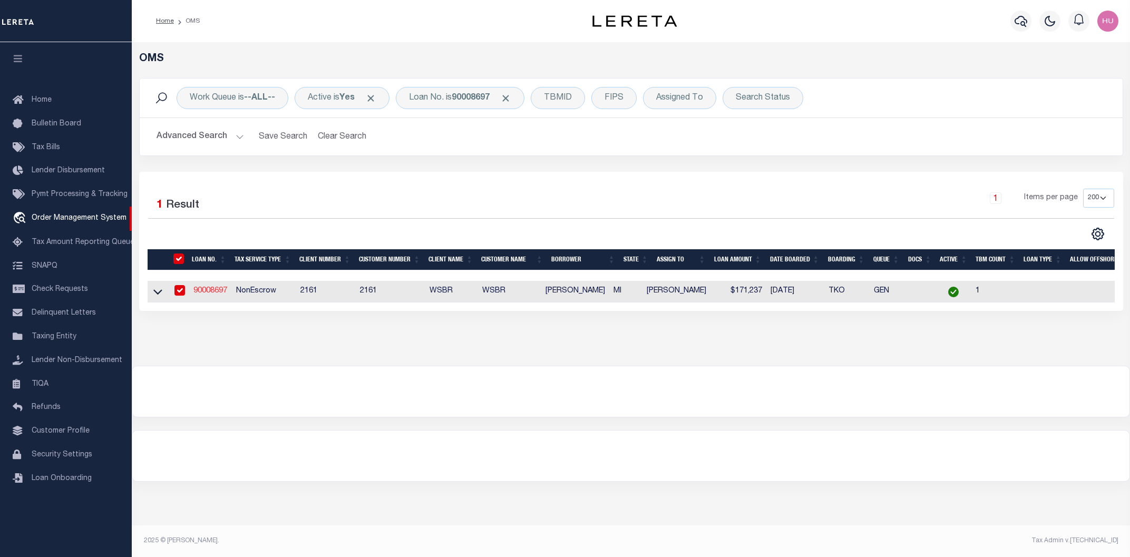
select select "100"
select select "NonEscrow"
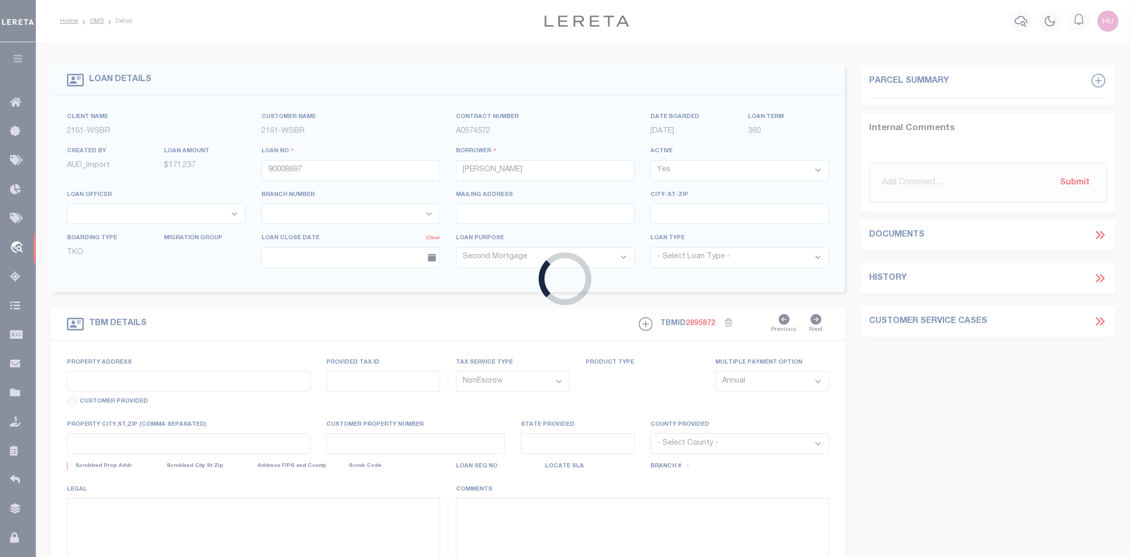
type input "2600 HERRING RD"
type input "ARCADIA MI 496139604"
type input "MI"
select select
type textarea "10-03-001-314-31"
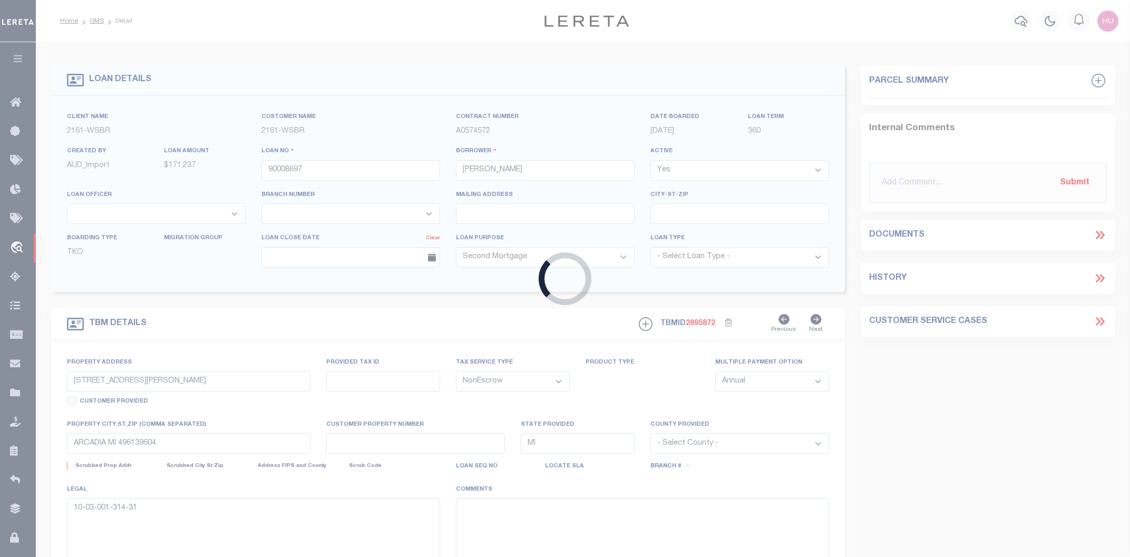
select select "4567"
select select
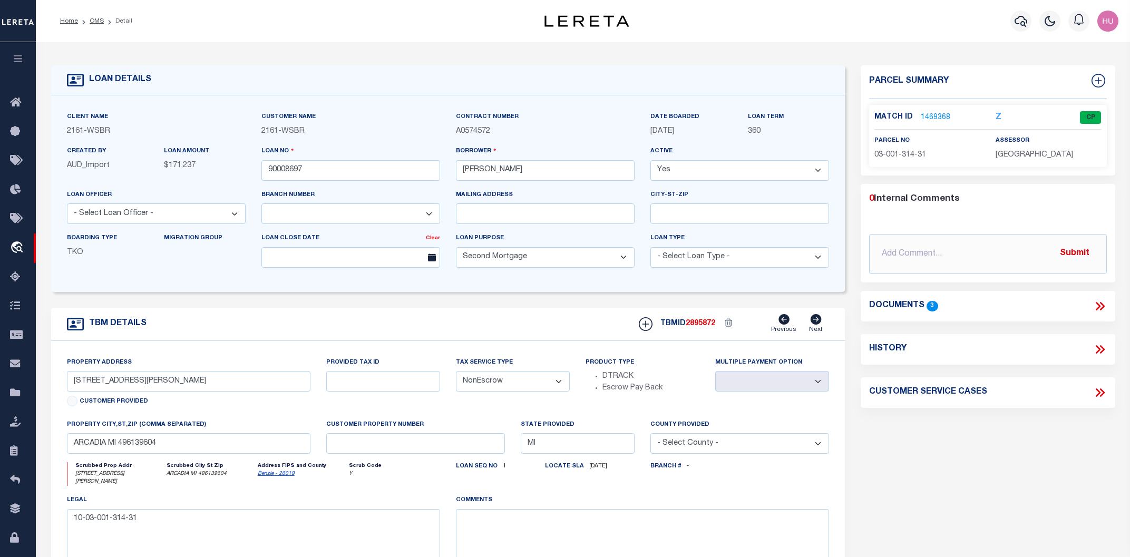
click at [935, 116] on link "1469368" at bounding box center [935, 117] width 30 height 11
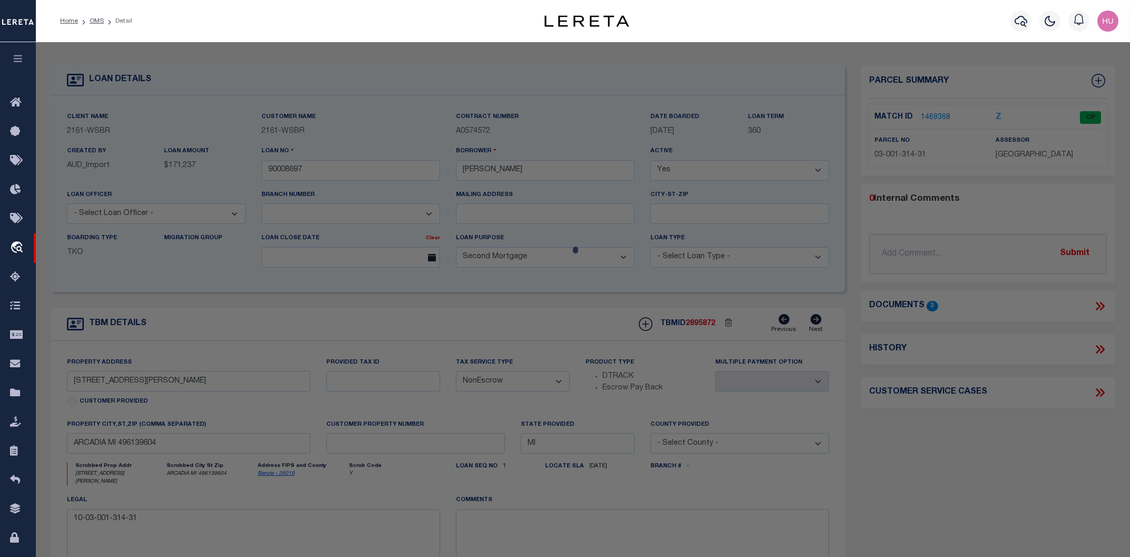
checkbox input "false"
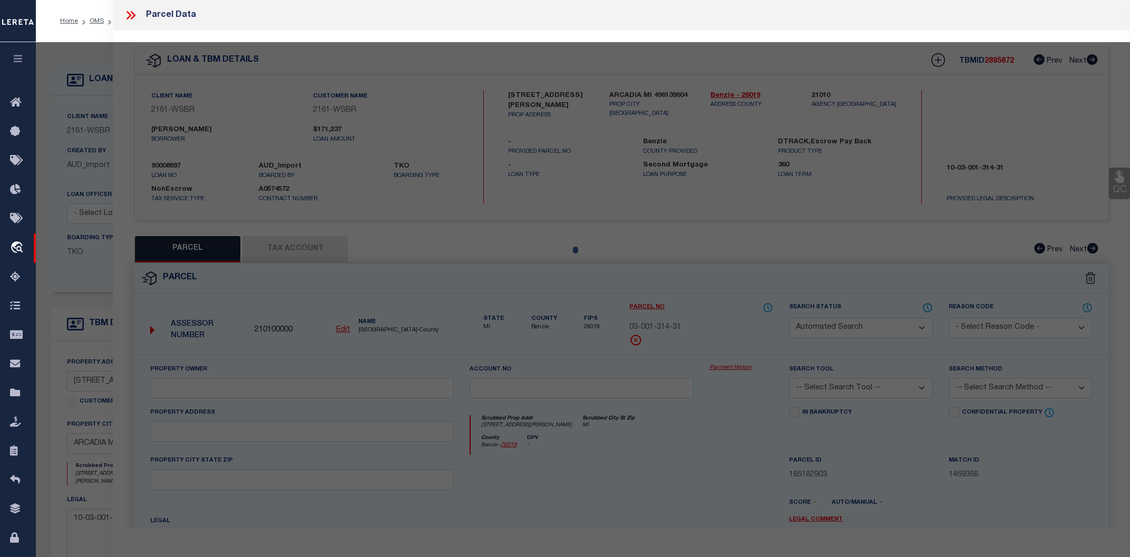
select select "CP"
type input "BARN COTTAGE LLC, THE"
select select
type input "2600 HERRING ROAD"
type input "MI"
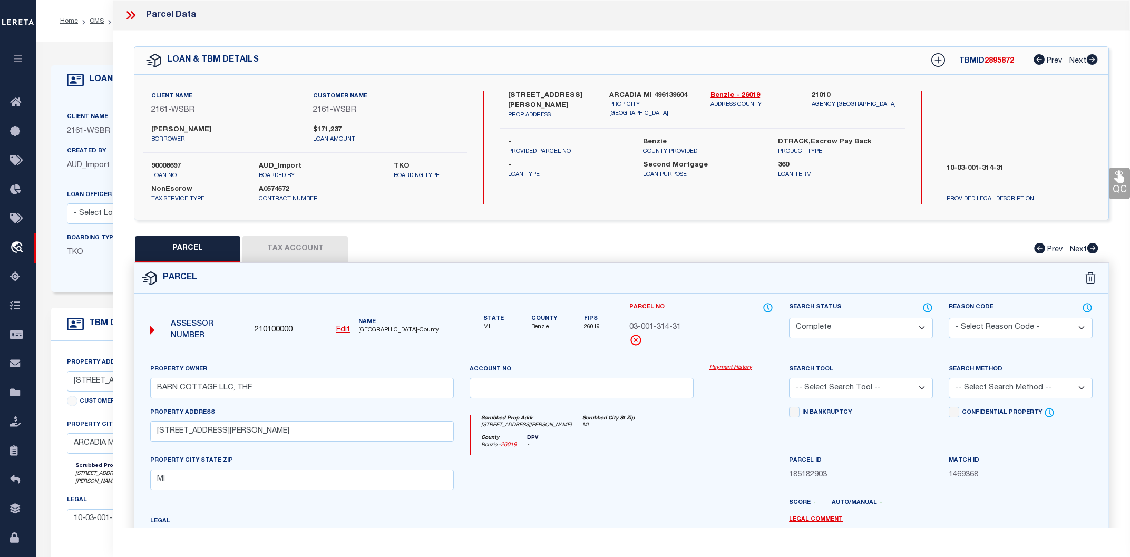
click at [720, 368] on link "Payment History" at bounding box center [741, 368] width 64 height 9
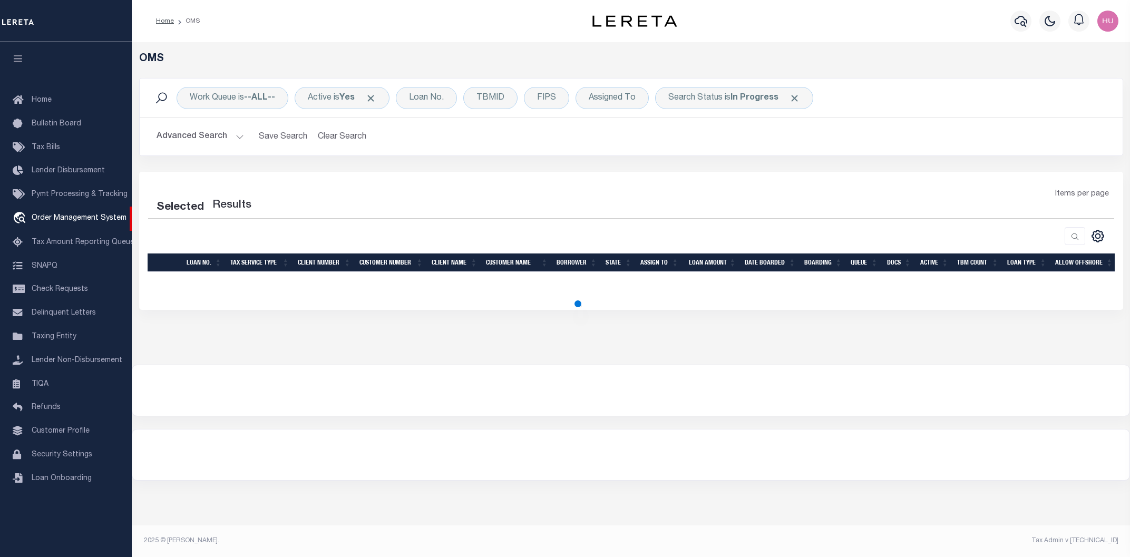
select select "200"
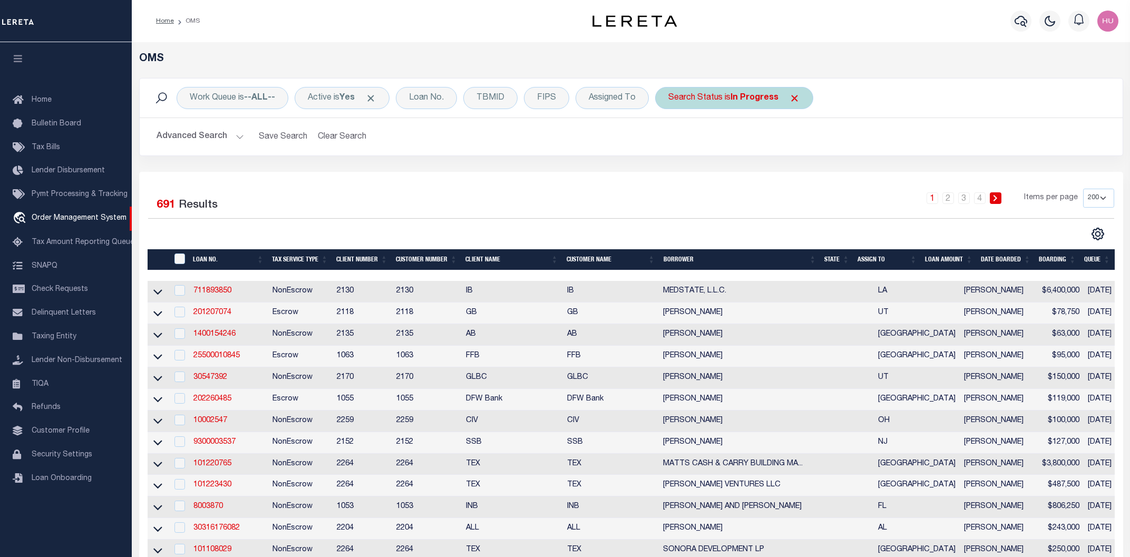
click at [793, 96] on span "Click to Remove" at bounding box center [794, 98] width 11 height 11
click at [440, 97] on div "Loan No." at bounding box center [426, 98] width 61 height 22
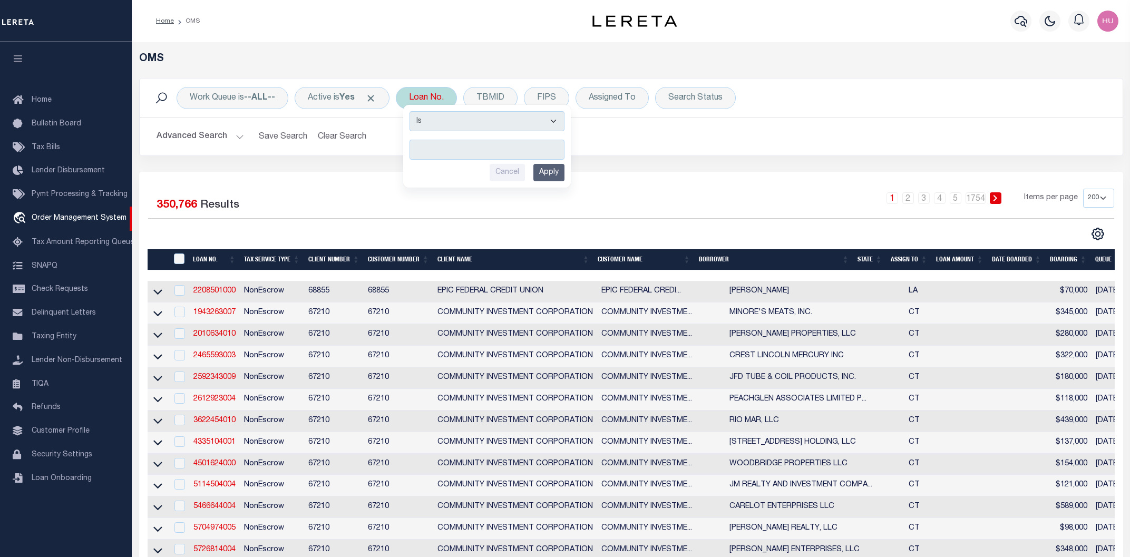
type input "90009660"
click at [561, 174] on input "Apply" at bounding box center [548, 172] width 31 height 17
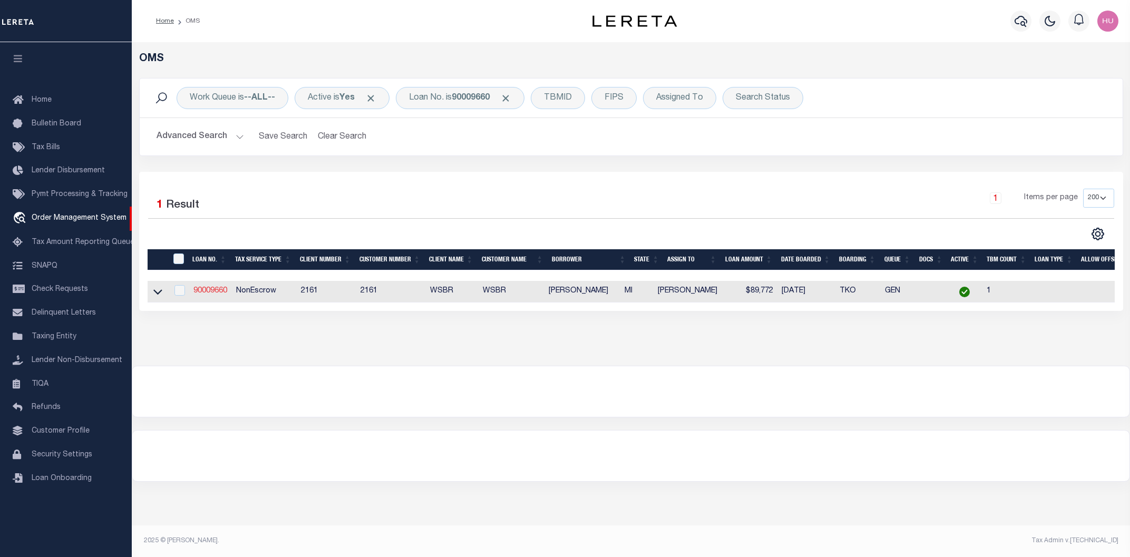
click at [210, 291] on link "90009660" at bounding box center [210, 290] width 34 height 7
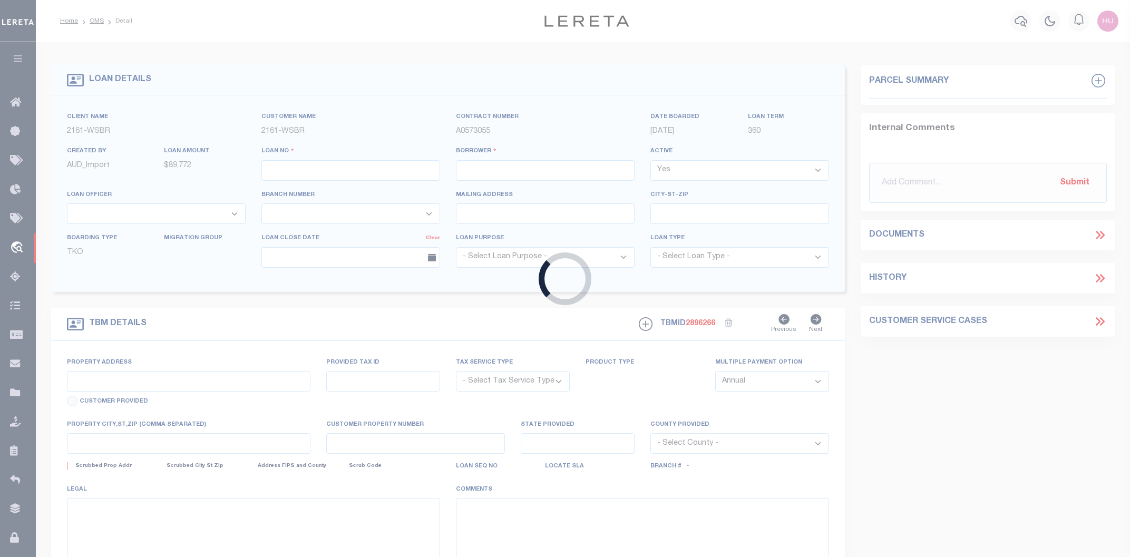
type input "90009660"
type input "GARRY LEE WALTON"
select select
select select "100"
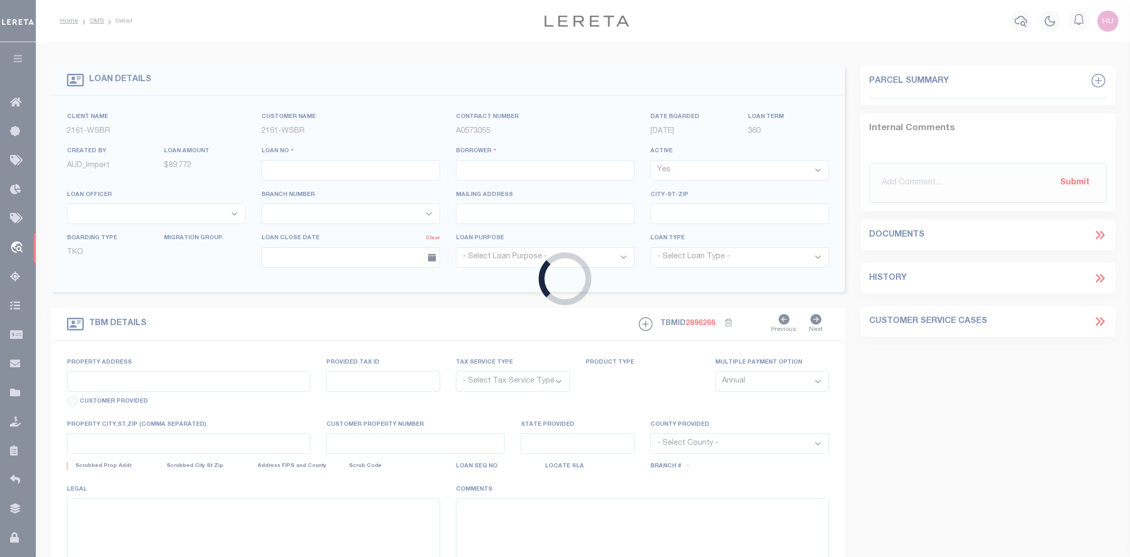
select select "NonEscrow"
type input "4036 3RD ST"
type input "FRANKFORT MI 496359416"
type input "MI"
select select
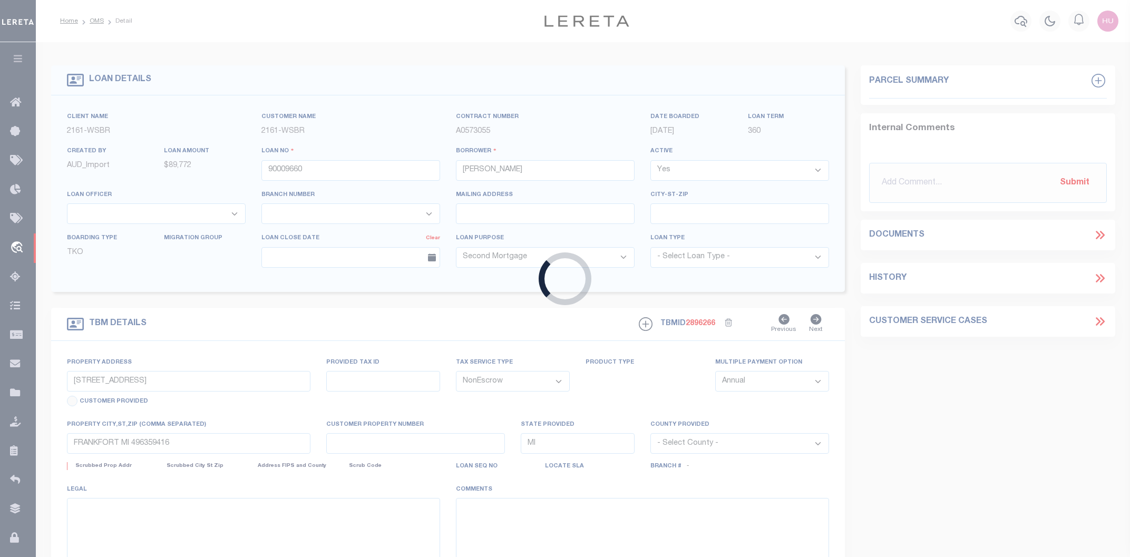
type textarea "10-03-010-039-00"
select select "4567"
select select
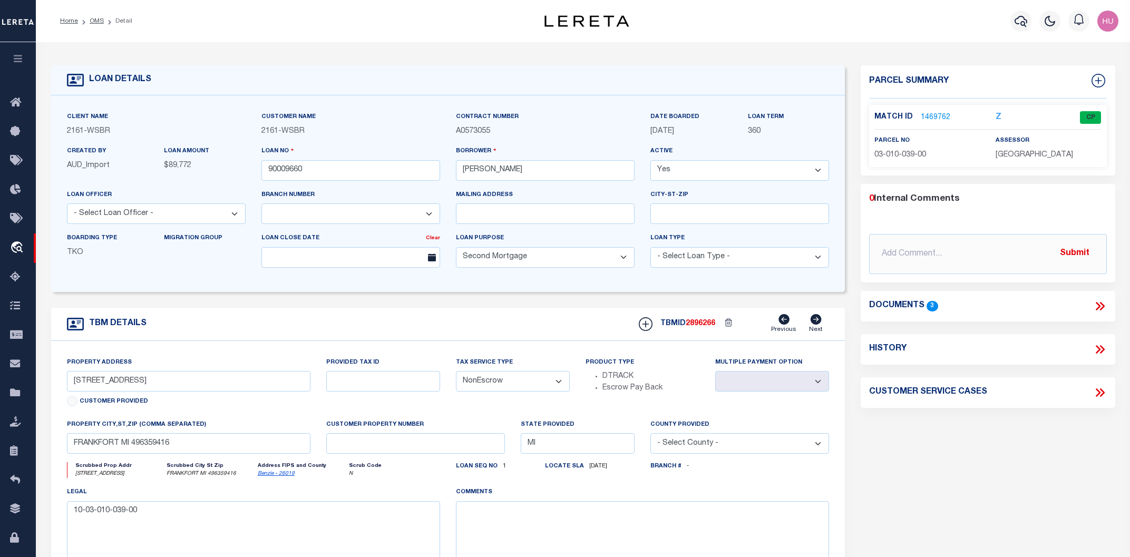
click at [933, 114] on link "1469762" at bounding box center [935, 117] width 30 height 11
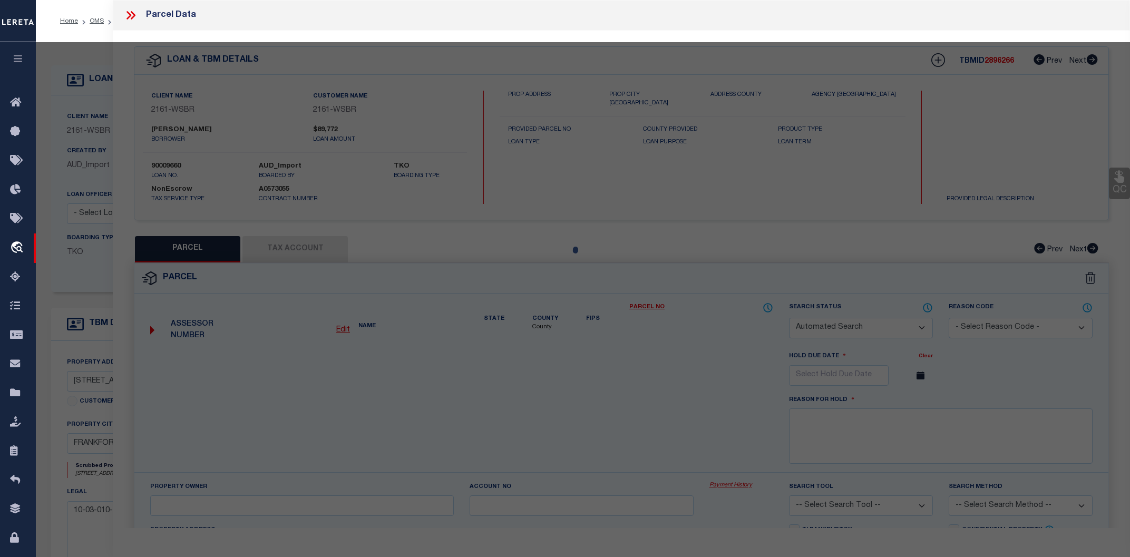
checkbox input "false"
select select "CP"
type input "WALTON, GARRY L."
select select
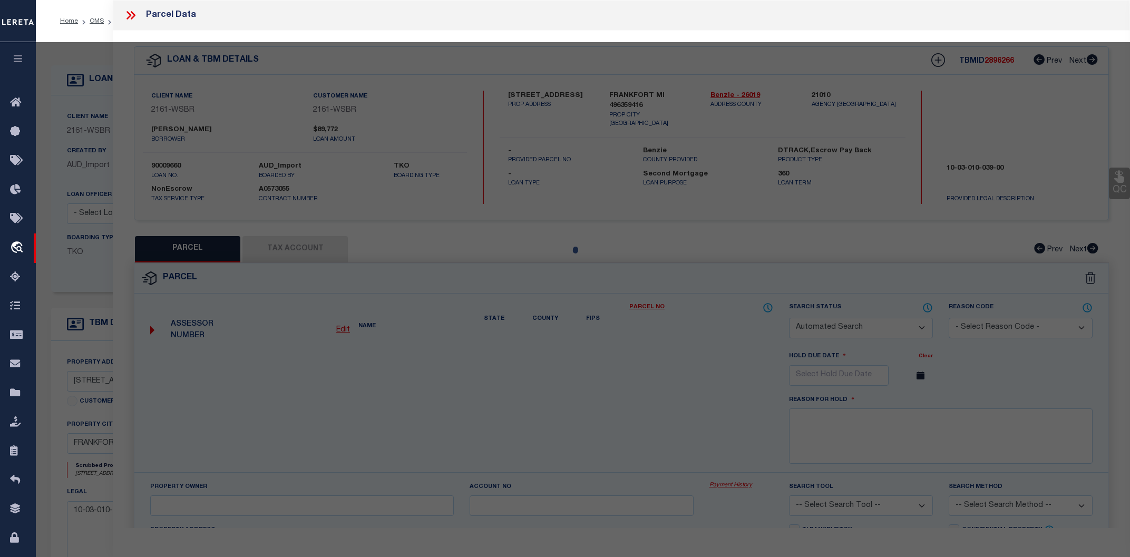
type input "4036 THIRD STREET"
type input "MI"
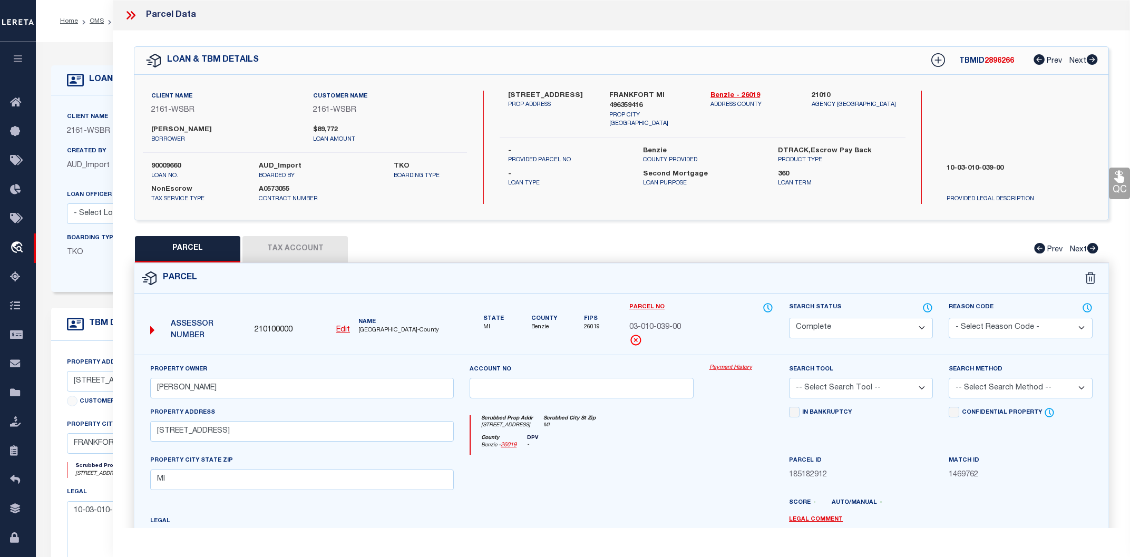
click at [741, 370] on link "Payment History" at bounding box center [741, 368] width 64 height 9
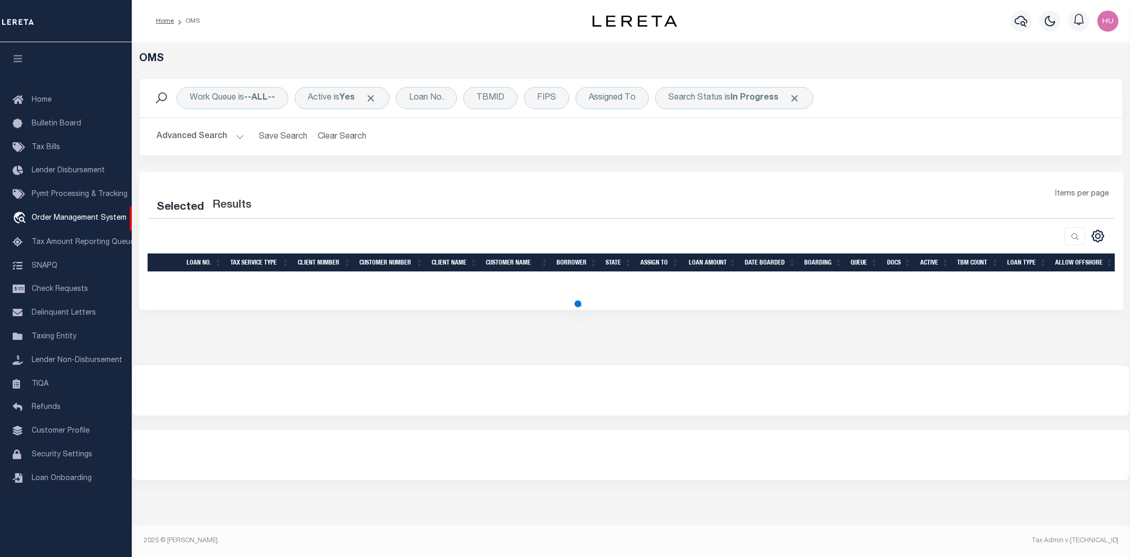
select select "200"
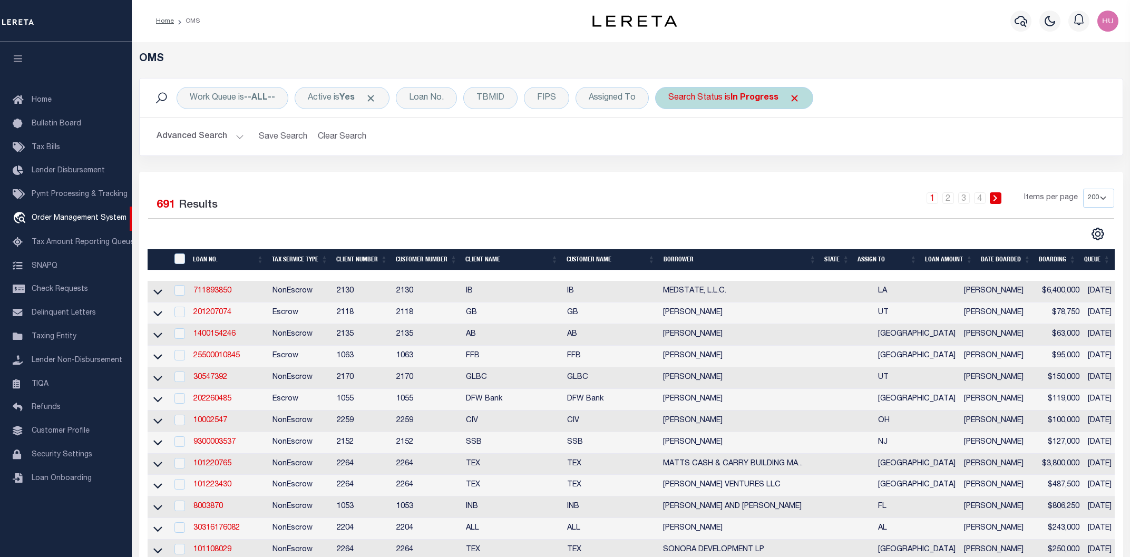
click at [793, 96] on span "Click to Remove" at bounding box center [794, 98] width 11 height 11
click at [439, 99] on div "Loan No." at bounding box center [426, 98] width 61 height 22
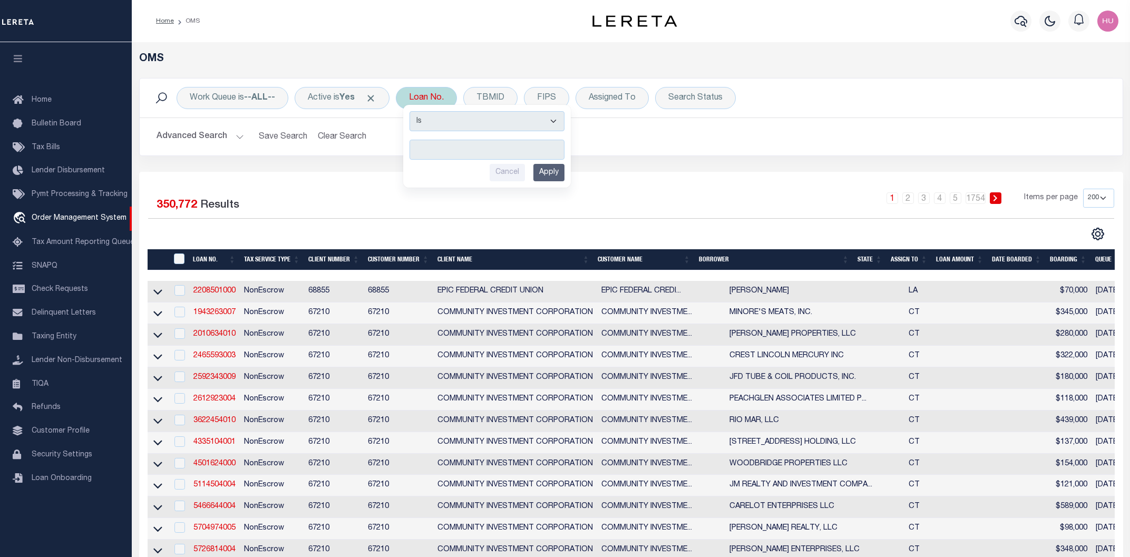
type input "90009857"
click at [562, 174] on input "Apply" at bounding box center [548, 172] width 31 height 17
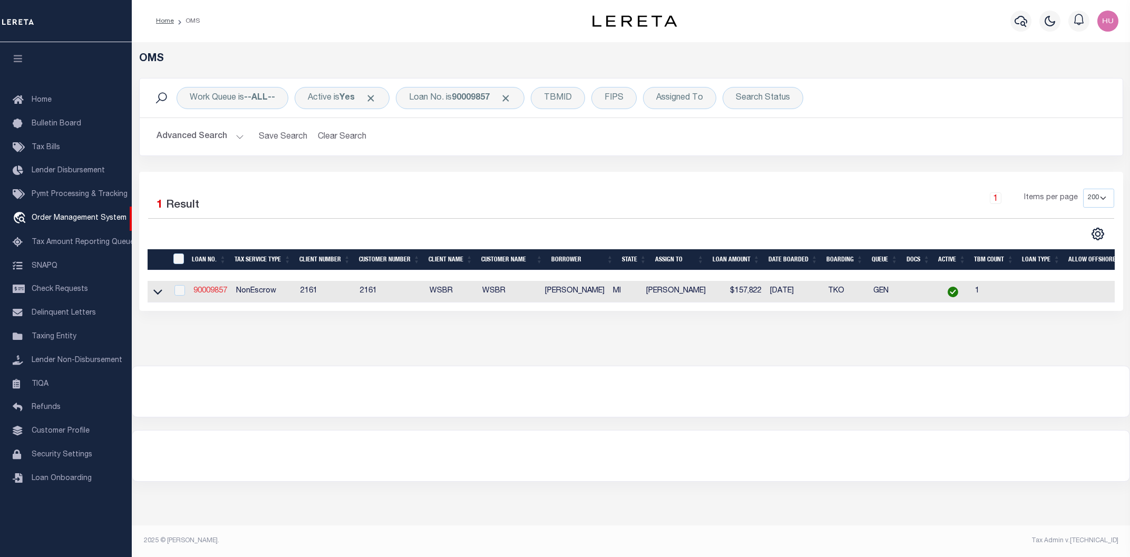
click at [214, 292] on link "90009857" at bounding box center [210, 290] width 34 height 7
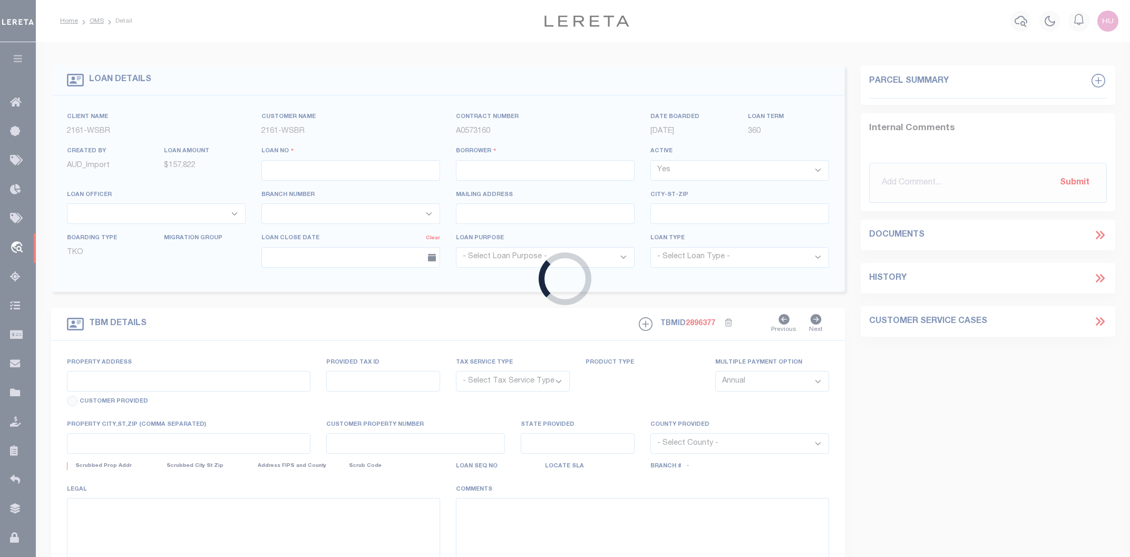
type input "90009857"
type input "DAMON L TONDU"
select select
select select "100"
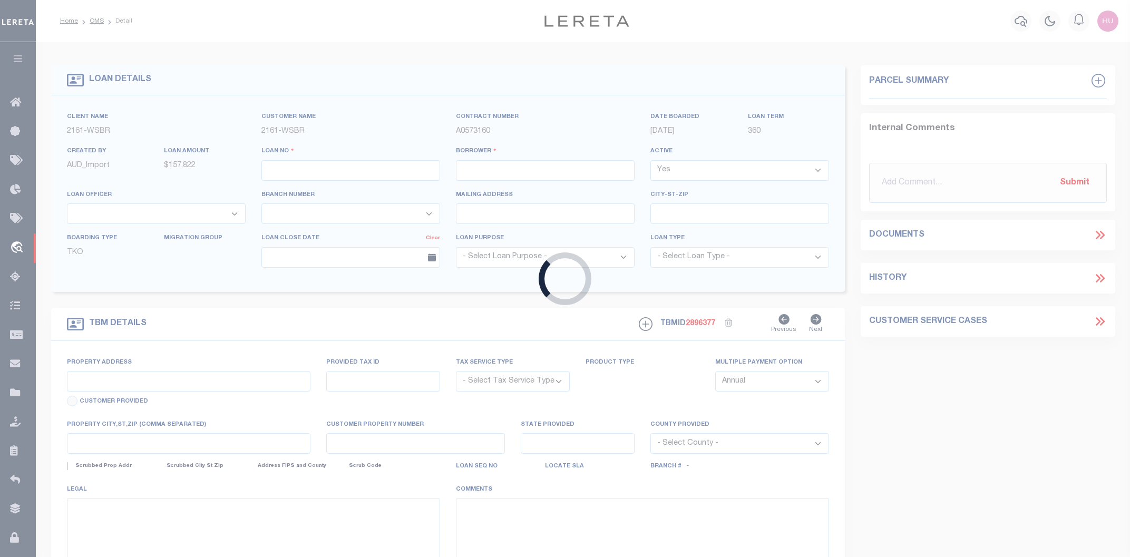
select select "NonEscrow"
type input "3465 SUMAC TRL"
type input "FRANKFORT MI 496359175"
type input "MI"
select select
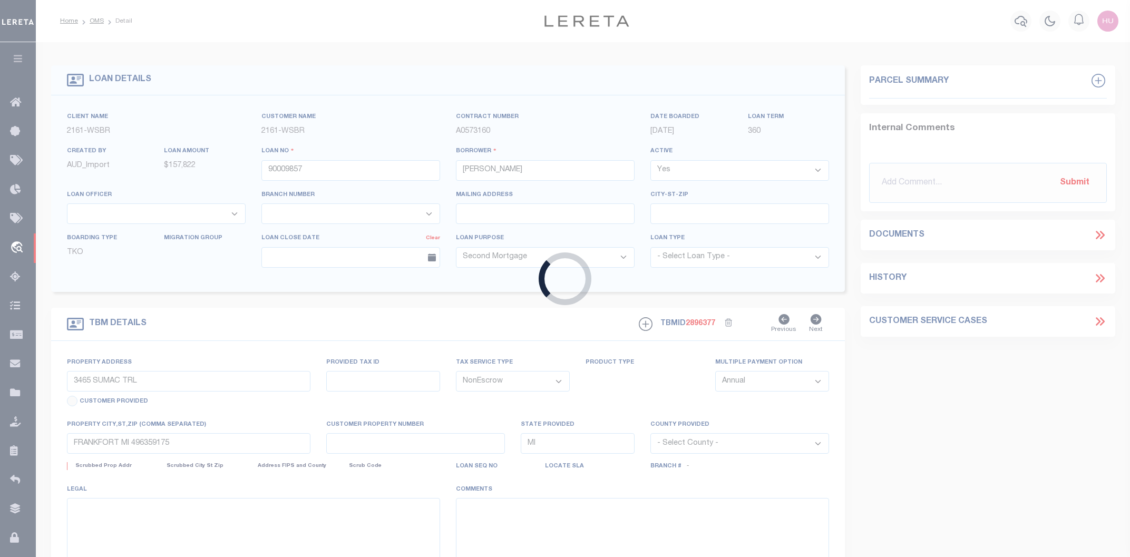
type textarea "10-03-001-071-01"
select select "4567"
select select
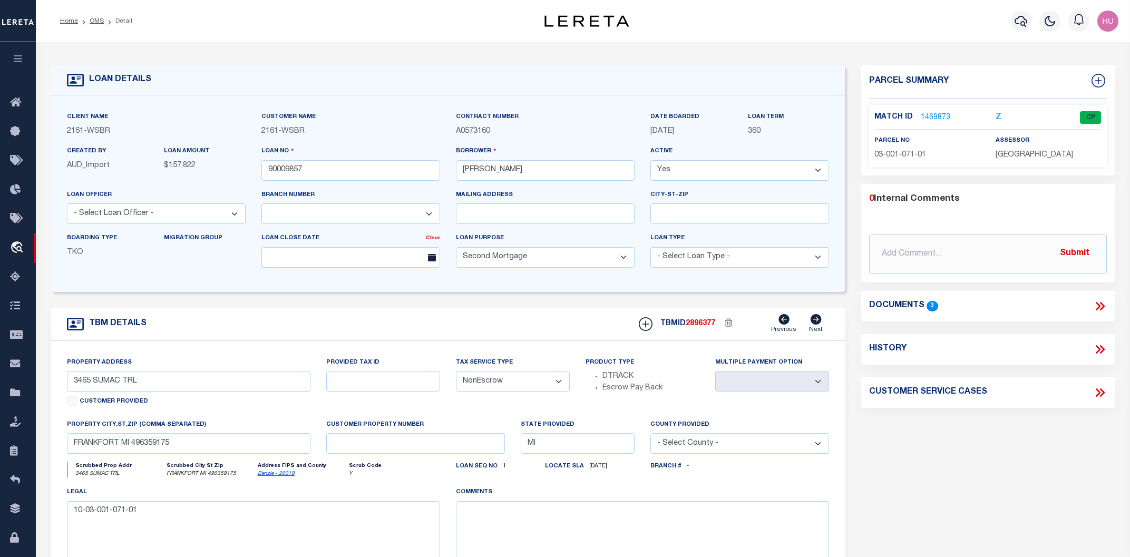
click at [929, 117] on link "1469873" at bounding box center [935, 117] width 30 height 11
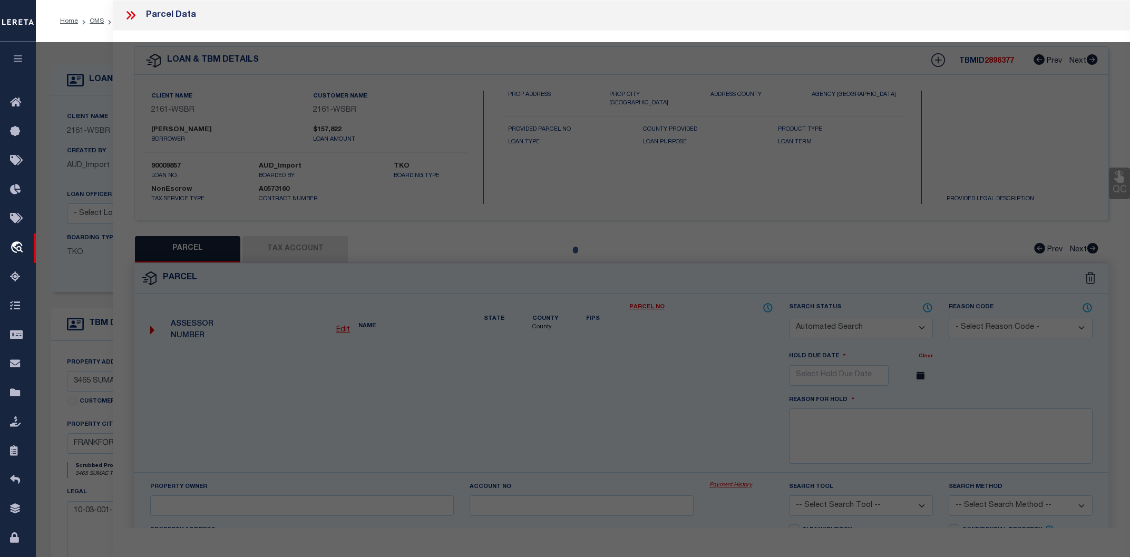
checkbox input "false"
select select "CP"
type input "TONDU, DAMON L."
select select
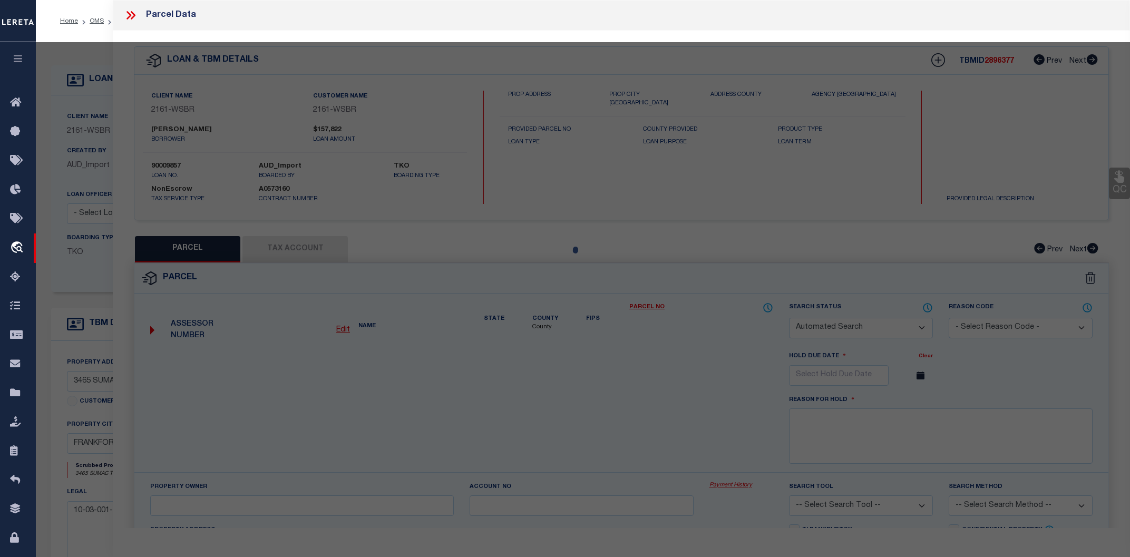
type input "3465 SUMAC TRAIL (PVT)"
type input "MI"
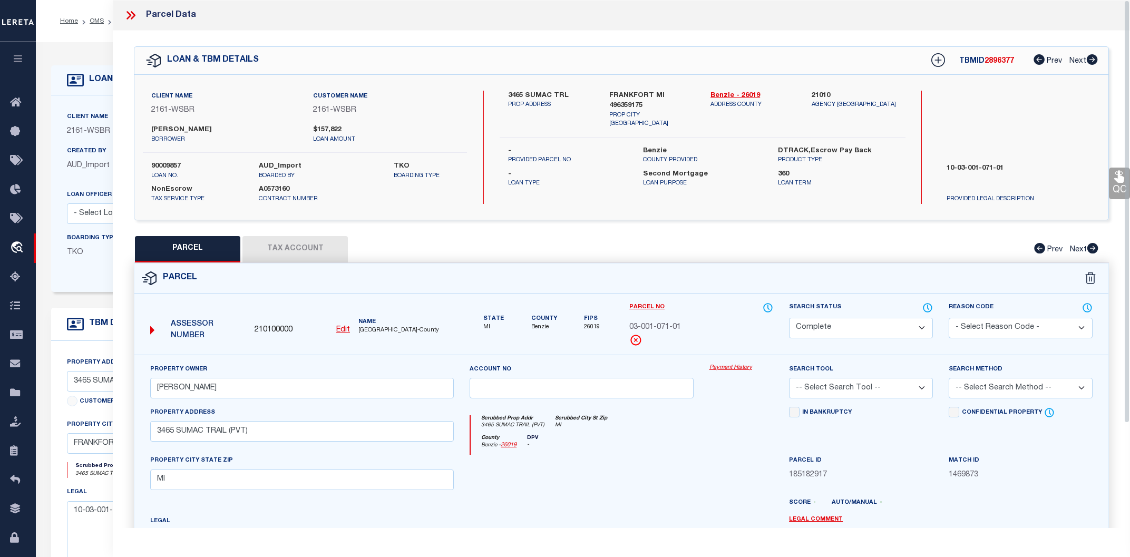
click at [742, 367] on link "Payment History" at bounding box center [741, 368] width 64 height 9
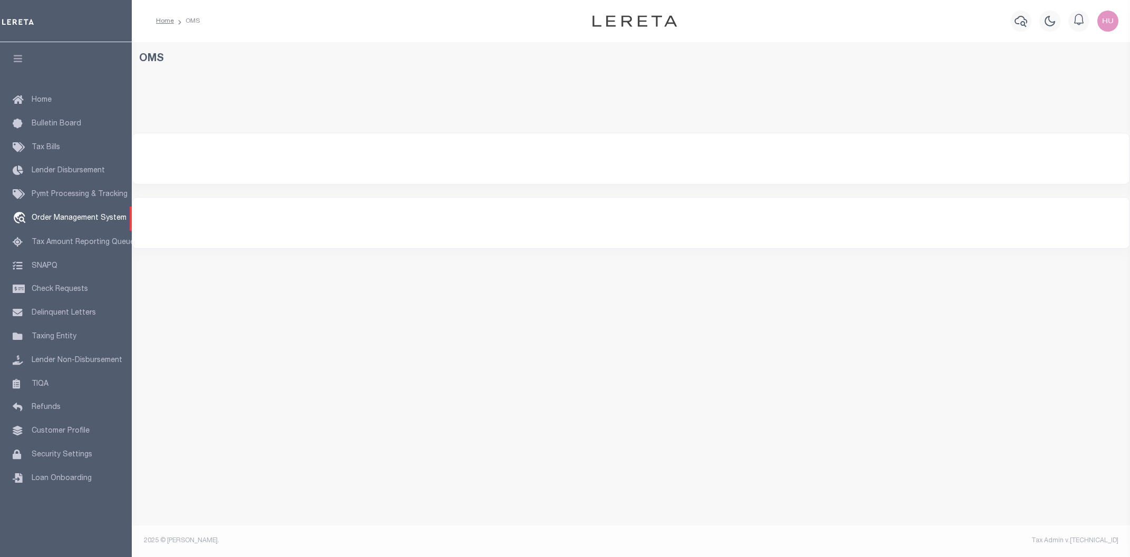
select select "200"
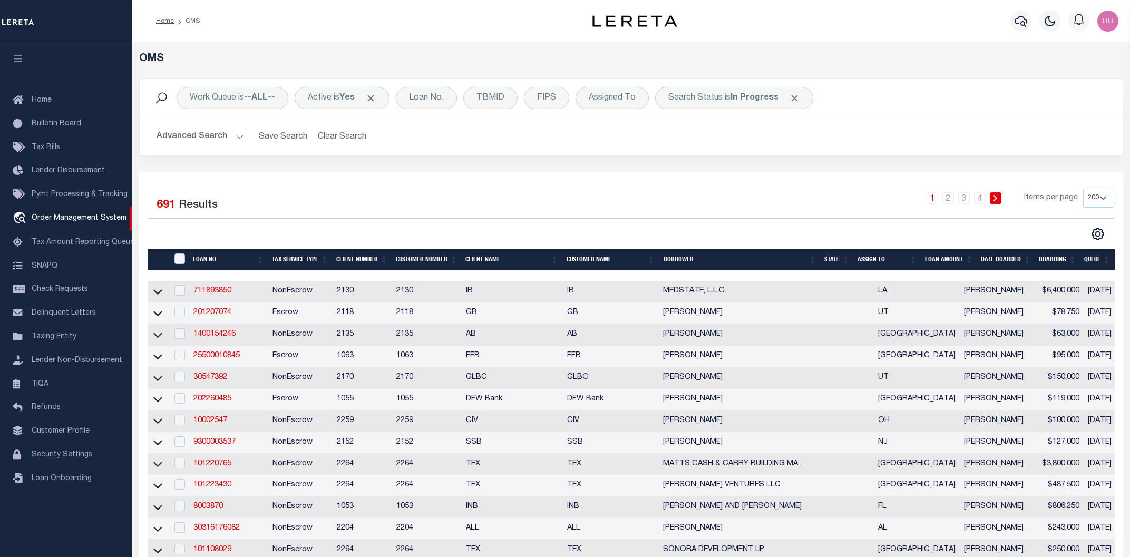
click at [796, 100] on span "Click to Remove" at bounding box center [794, 98] width 11 height 11
click at [439, 100] on div "Loan No." at bounding box center [426, 98] width 61 height 22
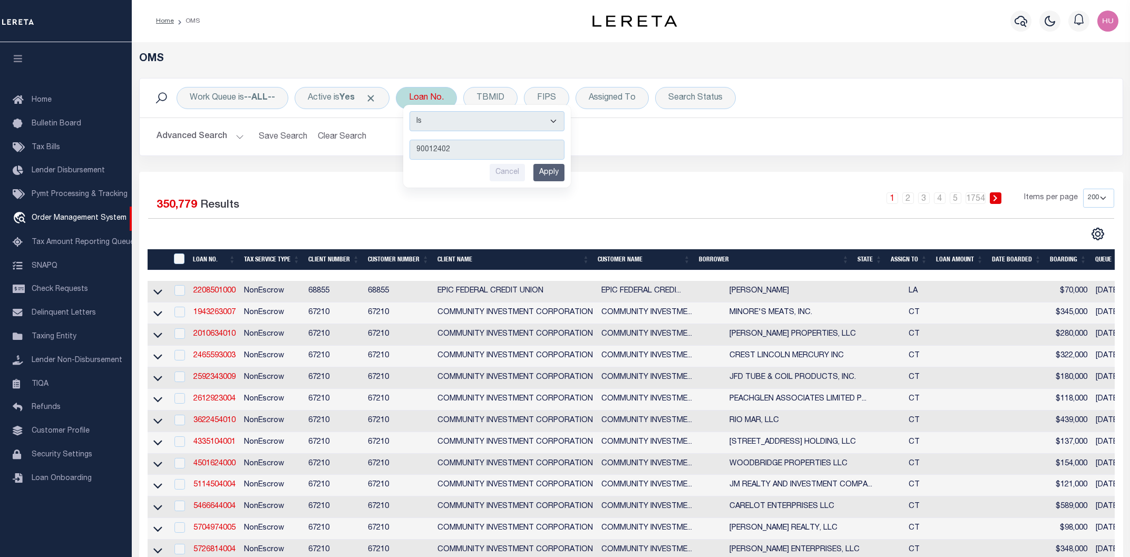
type input "90012402"
click at [558, 171] on input "Apply" at bounding box center [548, 172] width 31 height 17
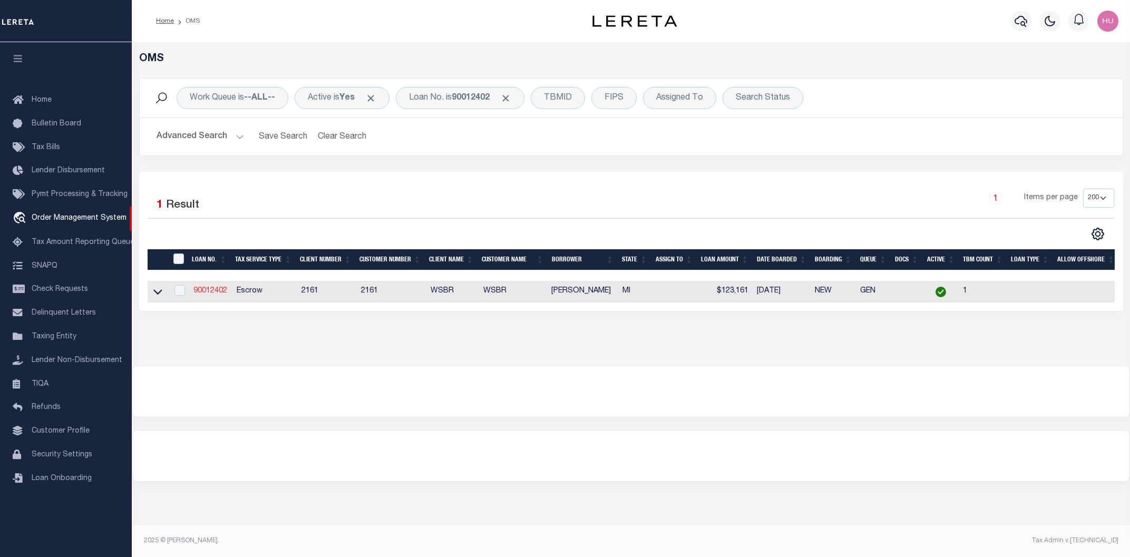
click at [210, 292] on link "90012402" at bounding box center [210, 290] width 34 height 7
type input "90012402"
type input "MICHAEL P LYNN"
select select
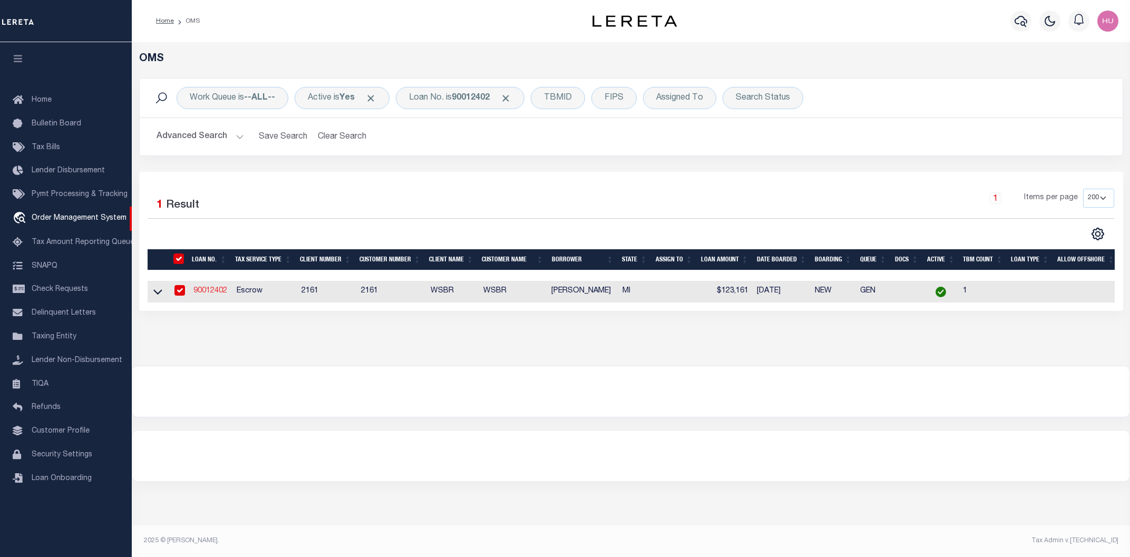
select select "100"
select select "Escrow"
select select "4567"
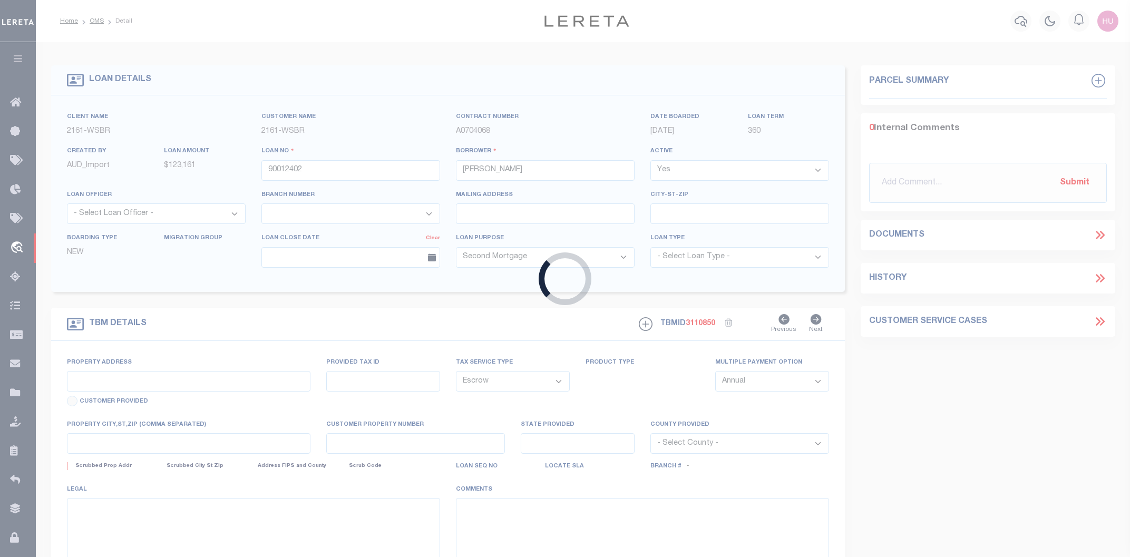
type input "5869 SCENIC HWY"
type input "10-03-001-297-00"
type input "ARCADIA MI 496139601"
type input "MI"
select select
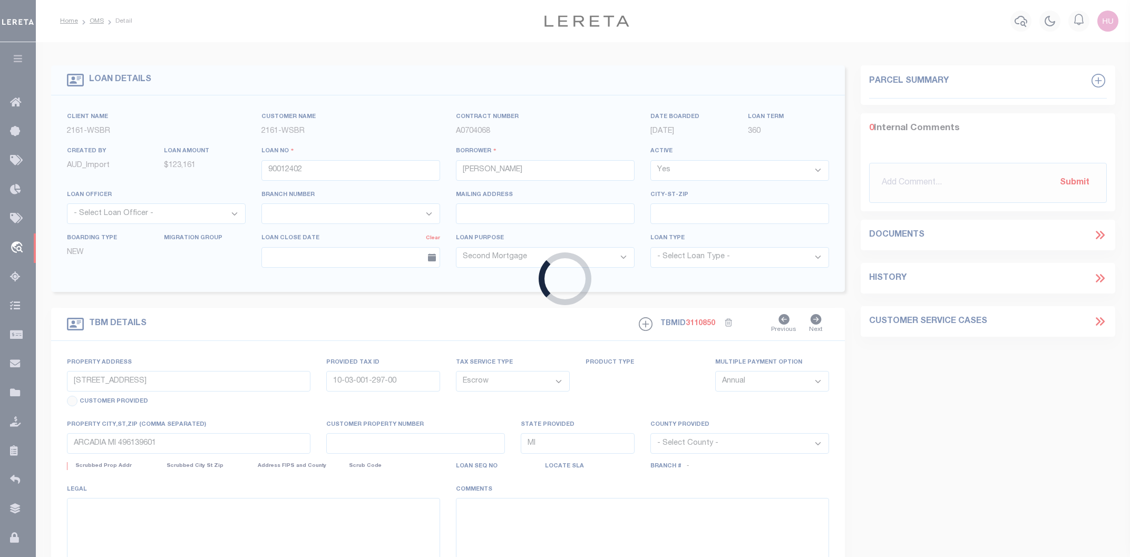
type textarea "100300129700"
select select
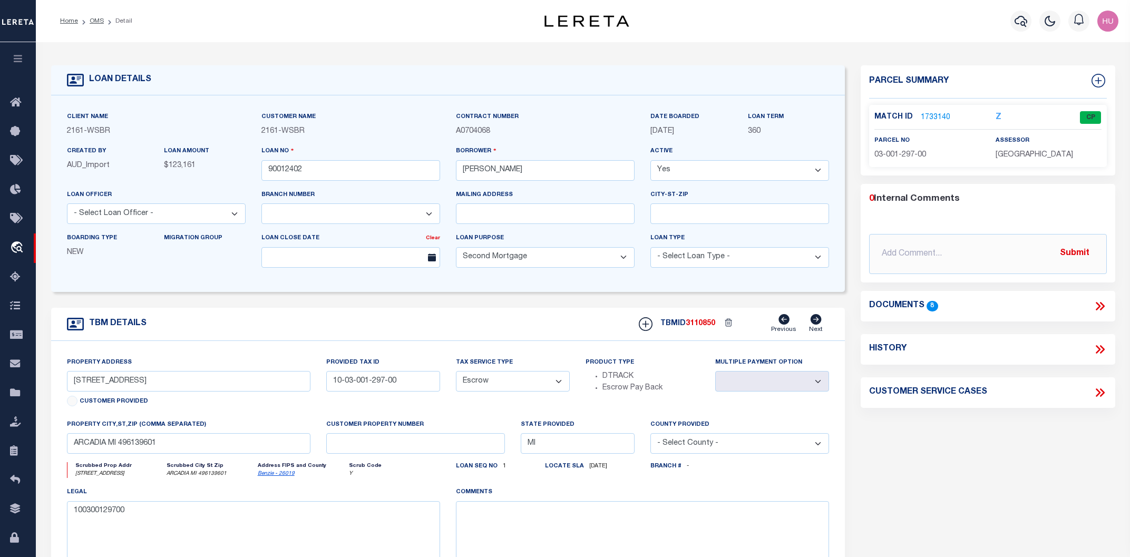
click at [927, 114] on link "1733140" at bounding box center [935, 117] width 30 height 11
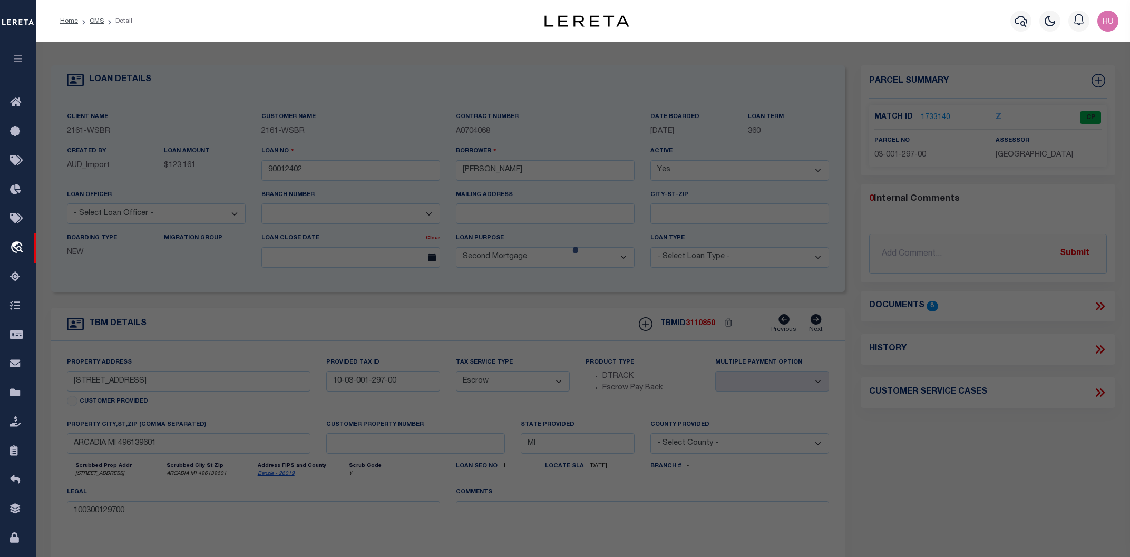
checkbox input "false"
select select "CP"
type input "DOLPH, DEANNA L & LYNN, DESIREE X"
select select
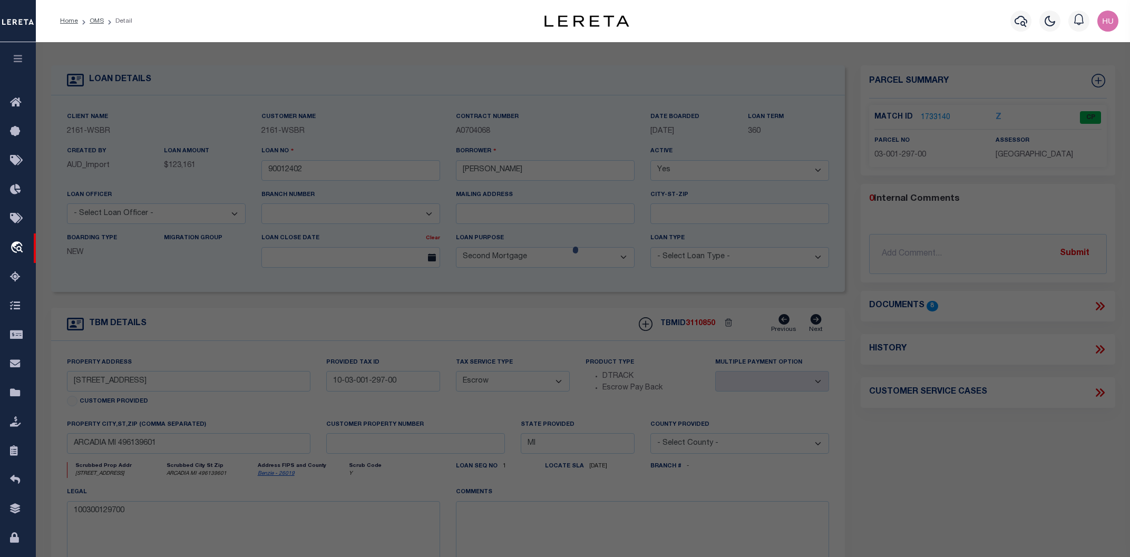
type input "5869 S. SCENIC HIGHWAY"
type input "ARCADIA MI 49613"
type textarea "S 1/2 OF S 1/2 OF SE 1/4 SEC 23 T25N R16W 40 A M/L P.A. 5869 S. SCENIC HIGHWAY …"
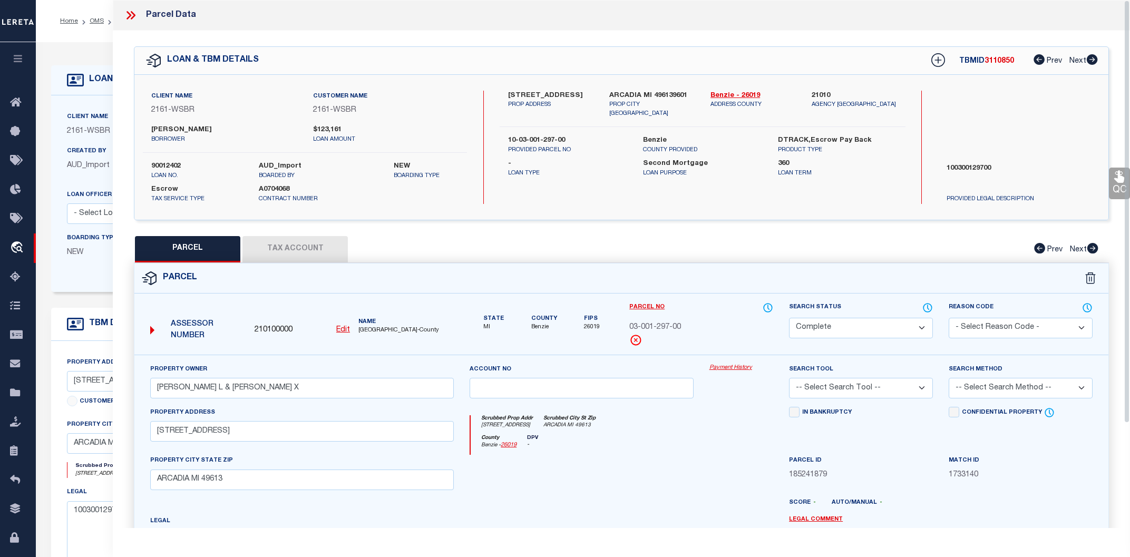
click at [718, 369] on link "Payment History" at bounding box center [741, 368] width 64 height 9
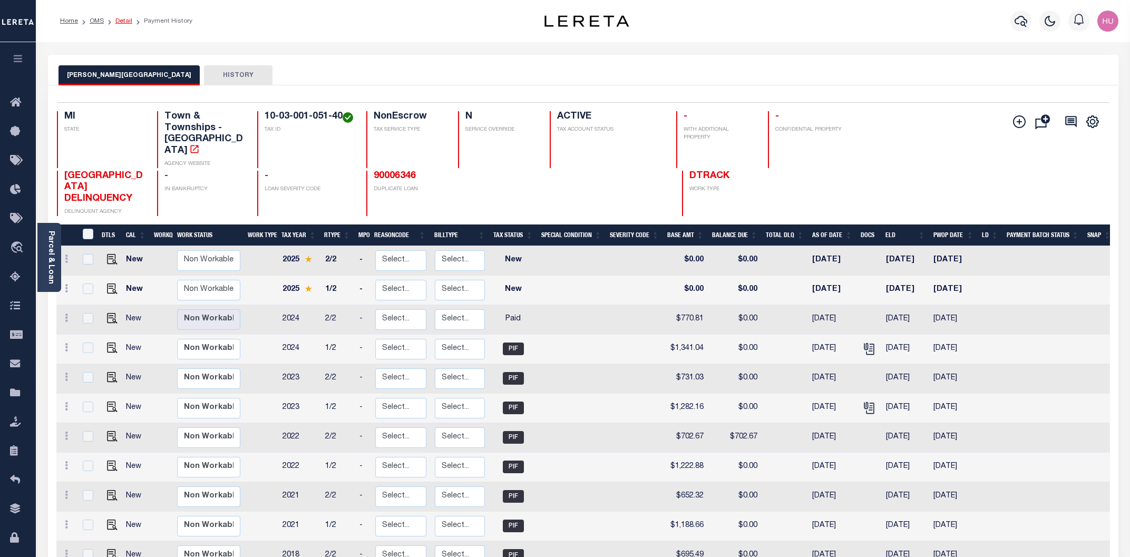
click at [121, 20] on link "Detail" at bounding box center [123, 21] width 17 height 6
click at [123, 22] on link "Detail" at bounding box center [123, 21] width 17 height 6
click at [126, 20] on link "Detail" at bounding box center [123, 21] width 17 height 6
click at [120, 24] on link "Detail" at bounding box center [123, 21] width 17 height 6
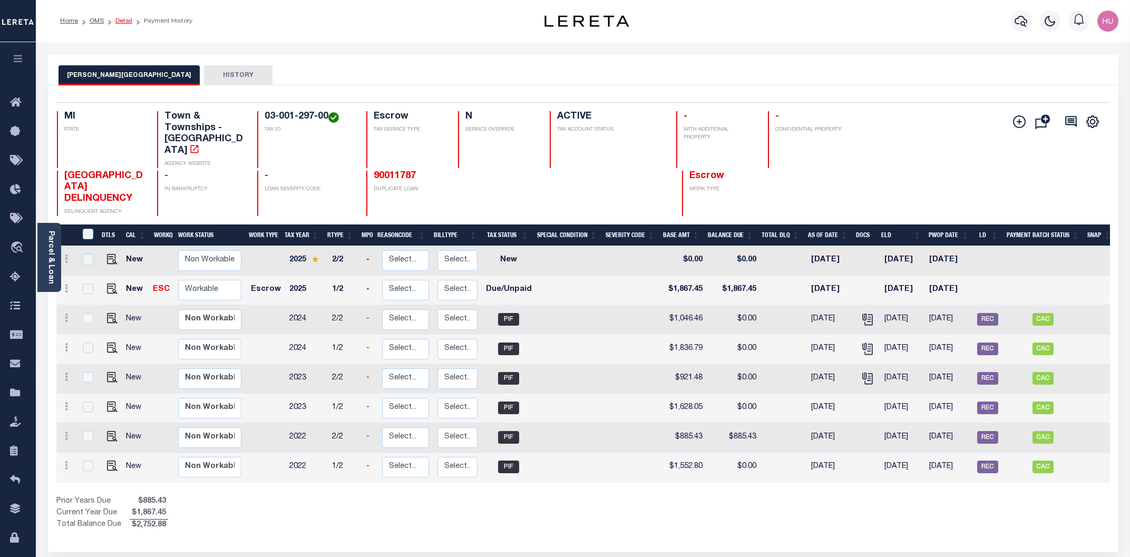
click at [121, 21] on link "Detail" at bounding box center [123, 21] width 17 height 6
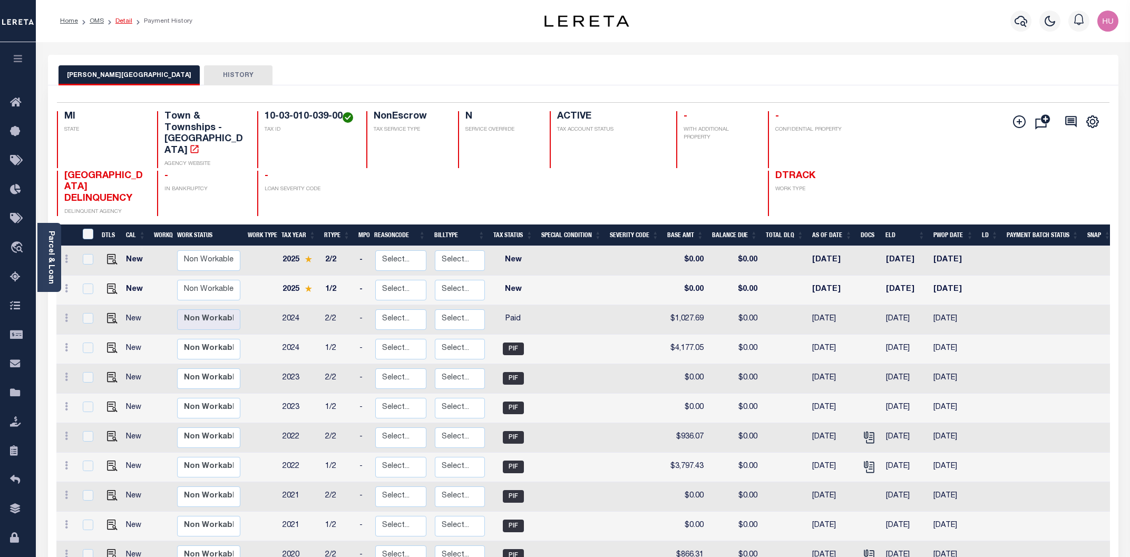
click at [122, 22] on link "Detail" at bounding box center [123, 21] width 17 height 6
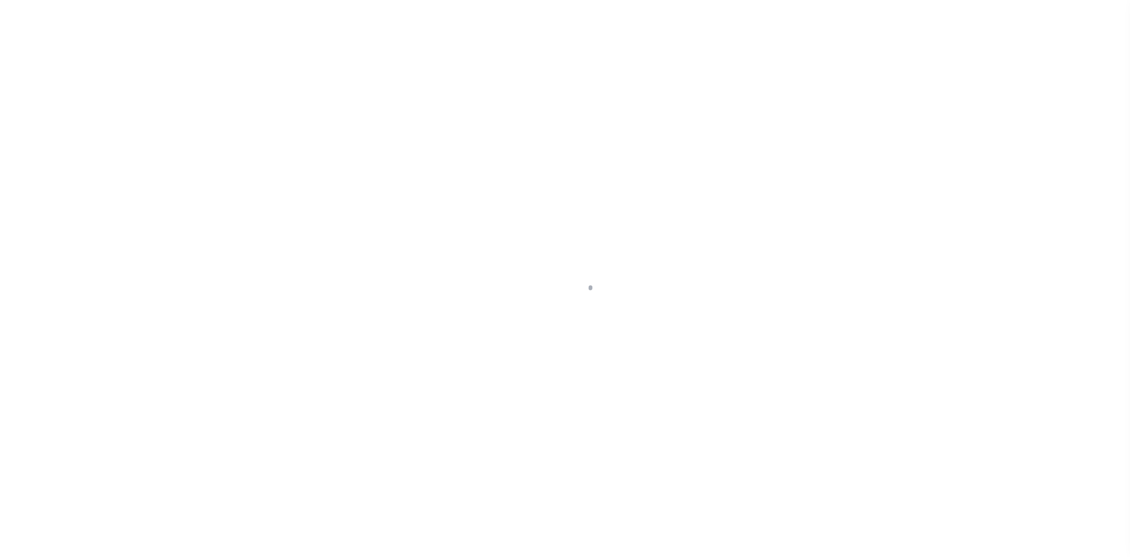
select select "4567"
select select "100"
select select "NonEscrow"
select select
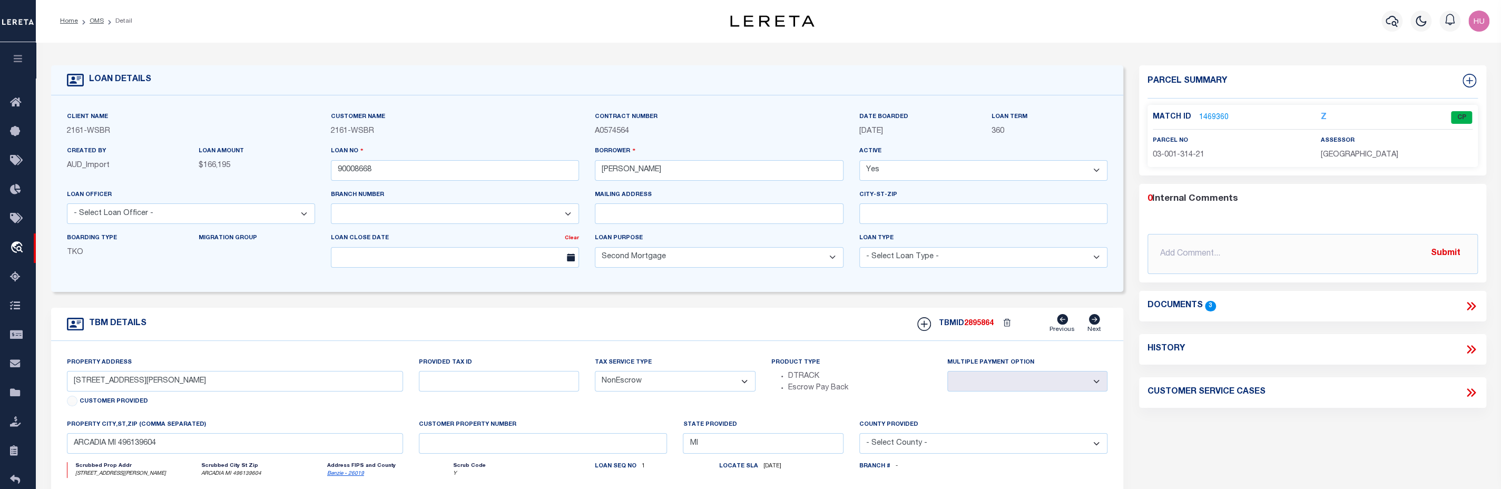
click at [977, 326] on span "2895864" at bounding box center [979, 323] width 30 height 7
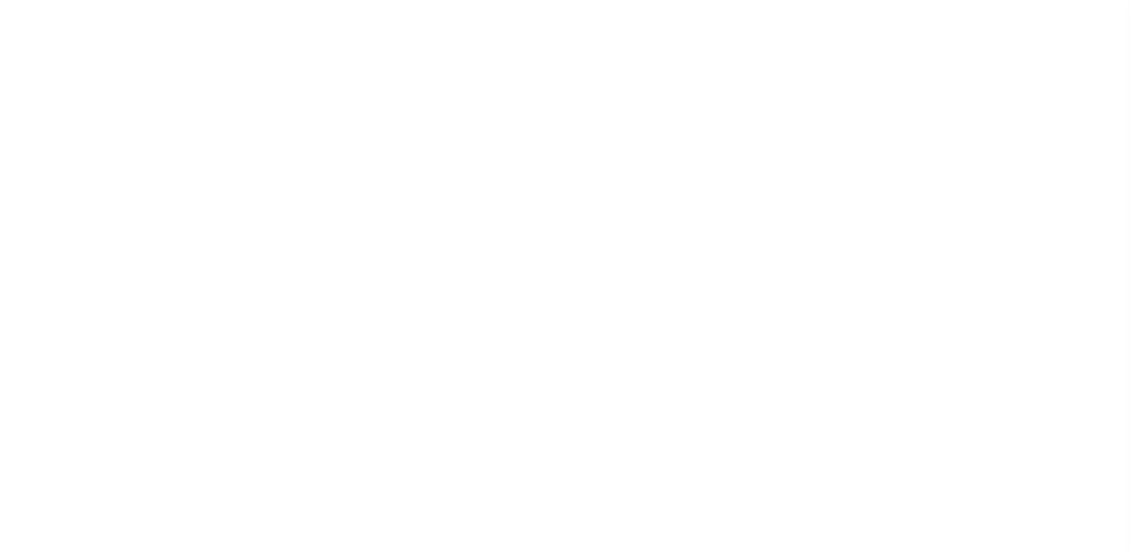
type input "2019357"
type input "[PERSON_NAME]"
select select
select select "4567"
select select "100"
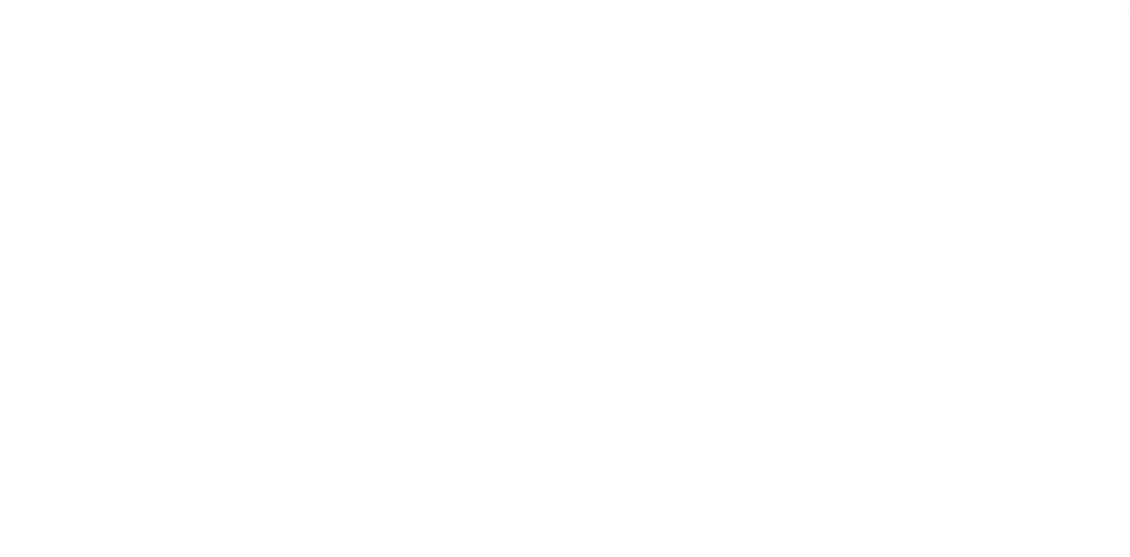
type input "[STREET_ADDRESS][PERSON_NAME]"
select select "NonEscrow"
select select
type input "FRANKFORT MI 496359467"
type input "MI"
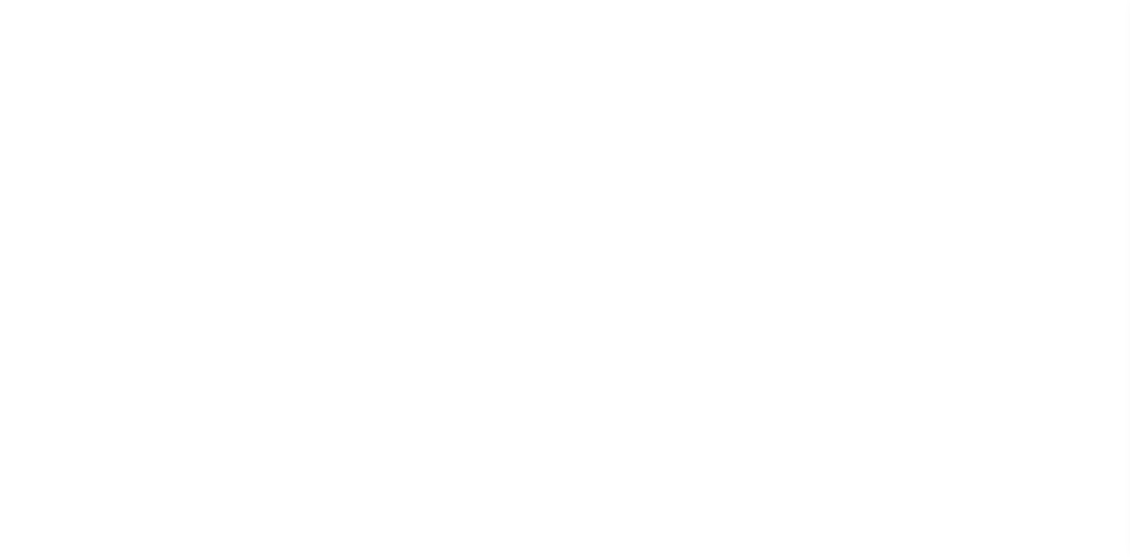
select select
type textarea "10-03-001-051-40"
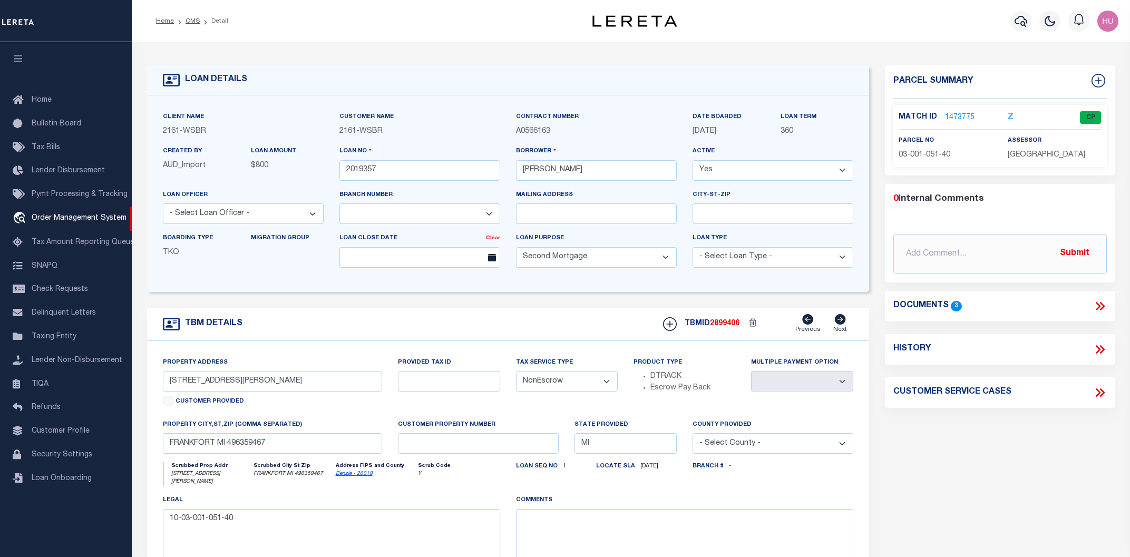
click at [963, 115] on link "1473775" at bounding box center [960, 117] width 30 height 11
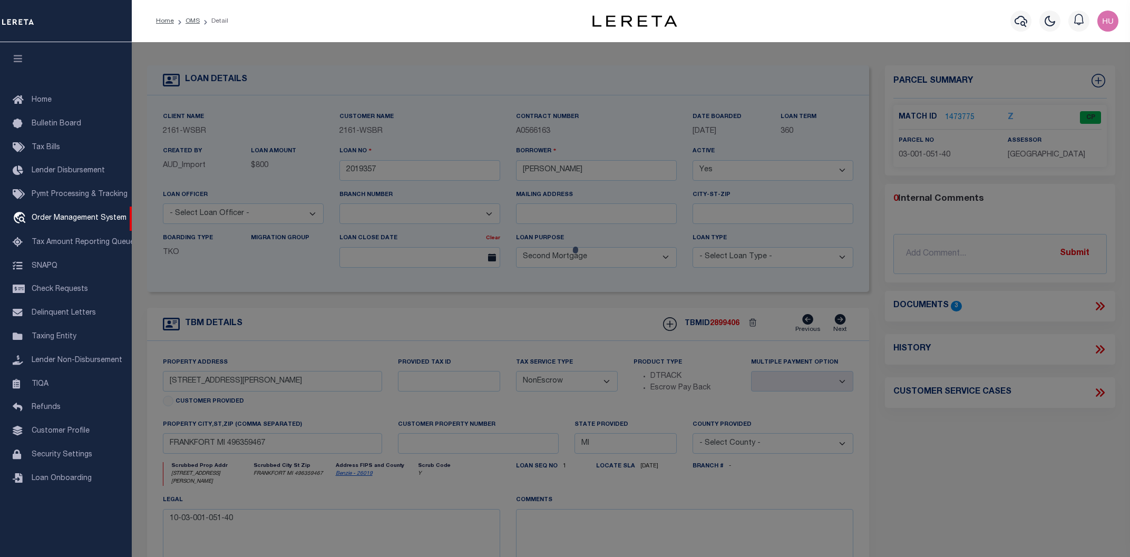
checkbox input "false"
select select "CP"
type input "COZART, RALPH E."
select select
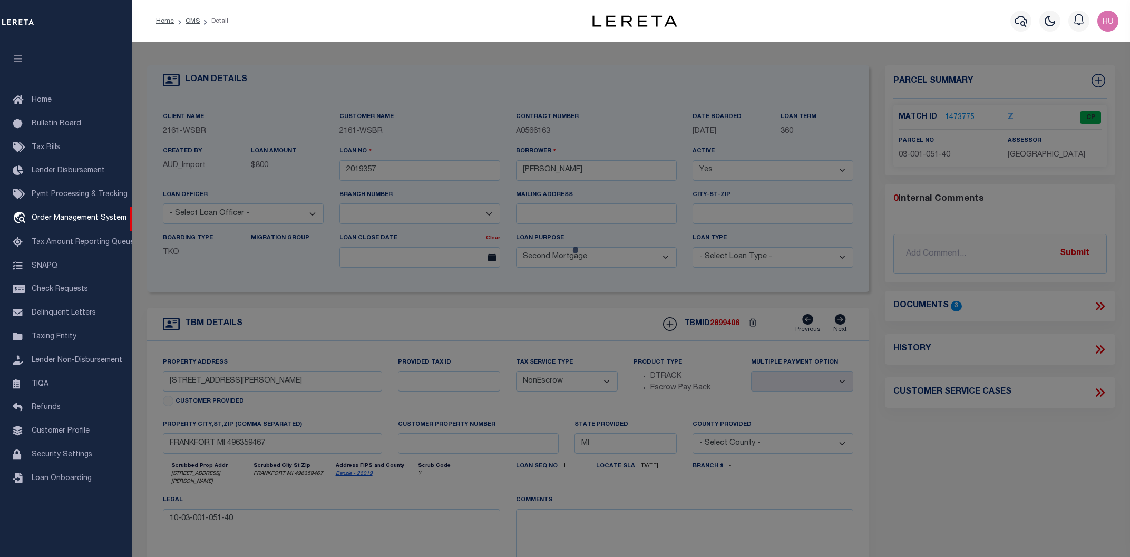
type input "3128 HERRON ROAD"
type input "MI"
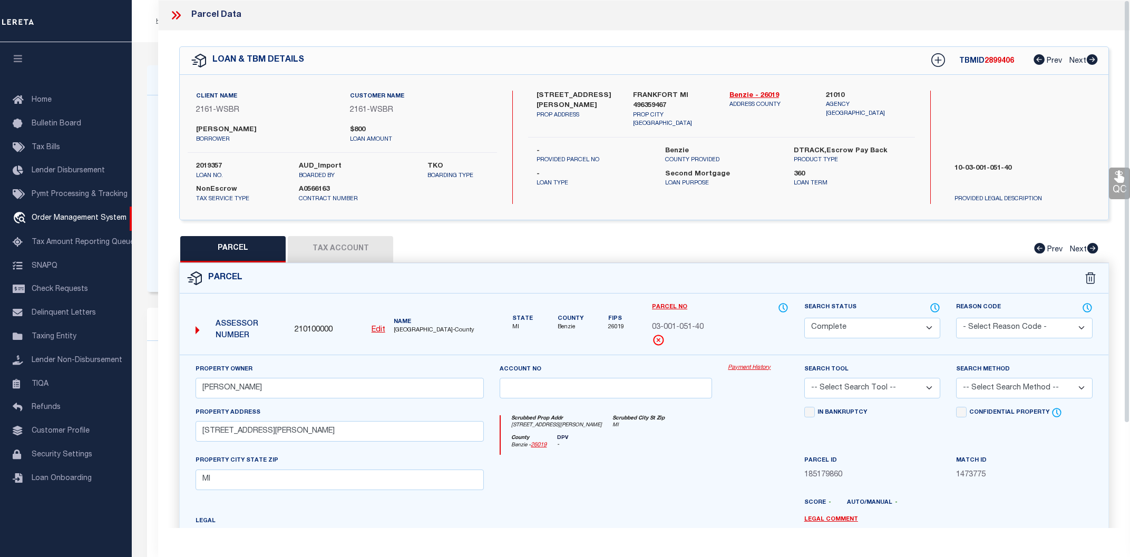
click at [749, 369] on link "Payment History" at bounding box center [758, 368] width 60 height 9
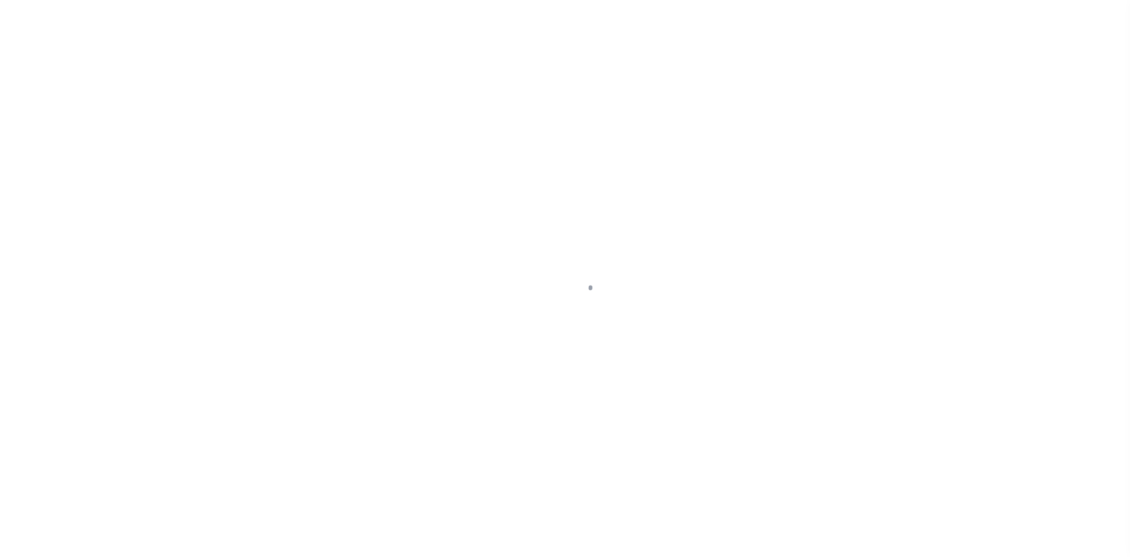
select select "4567"
select select "100"
select select "NonEscrow"
select select
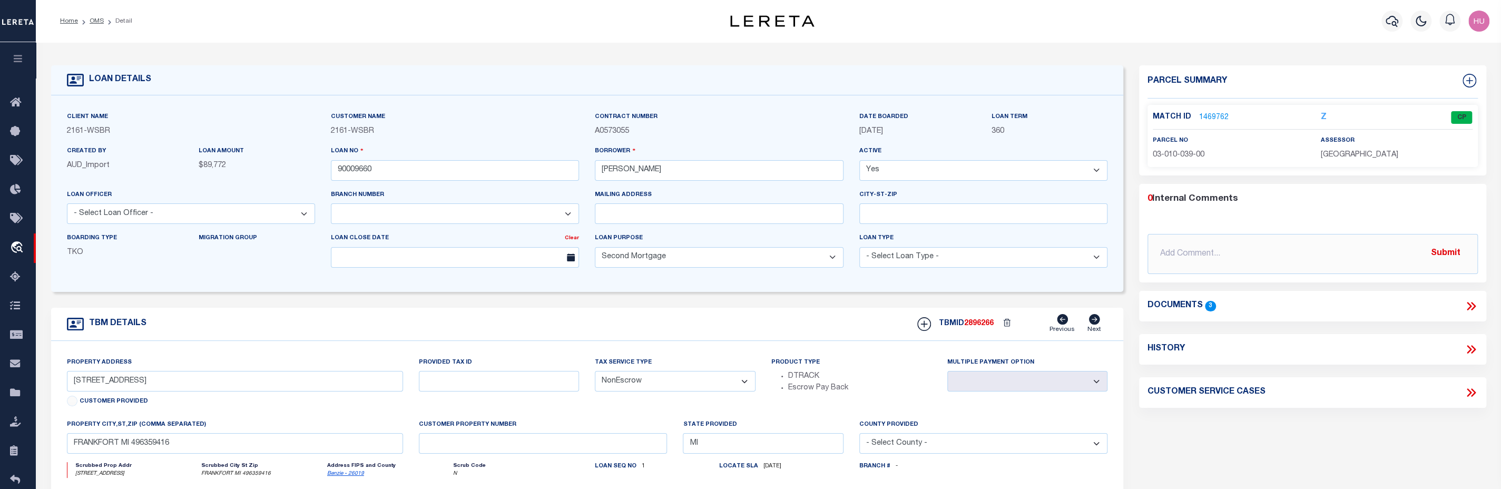
click at [979, 327] on span "2896266" at bounding box center [979, 323] width 30 height 7
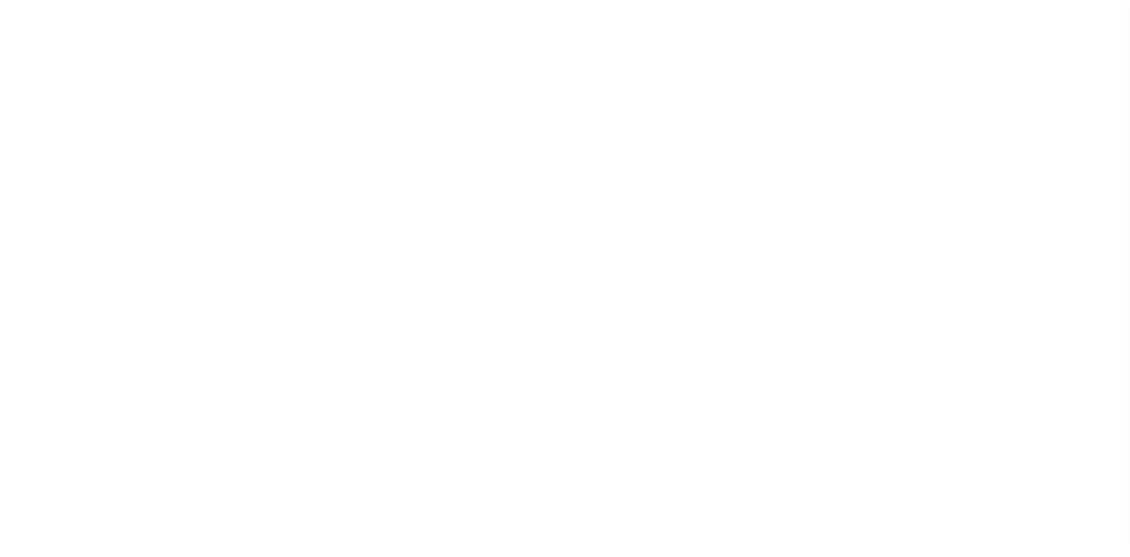
type input "90008697"
type input "[PERSON_NAME]"
select select
select select "4567"
select select "100"
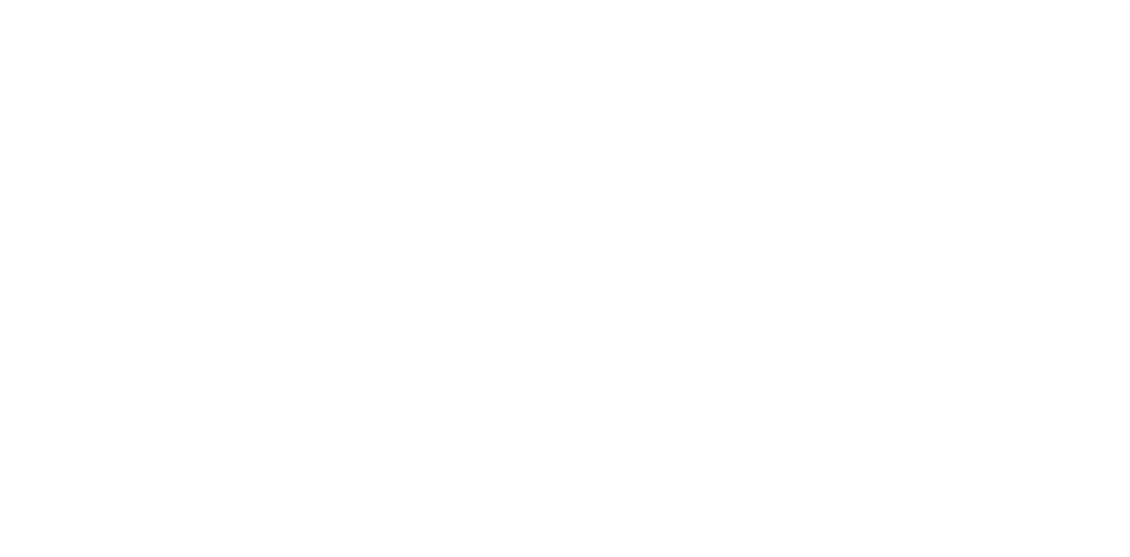
type input "[STREET_ADDRESS][PERSON_NAME]"
select select "NonEscrow"
select select
type input "ARCADIA MI 496139604"
type input "MI"
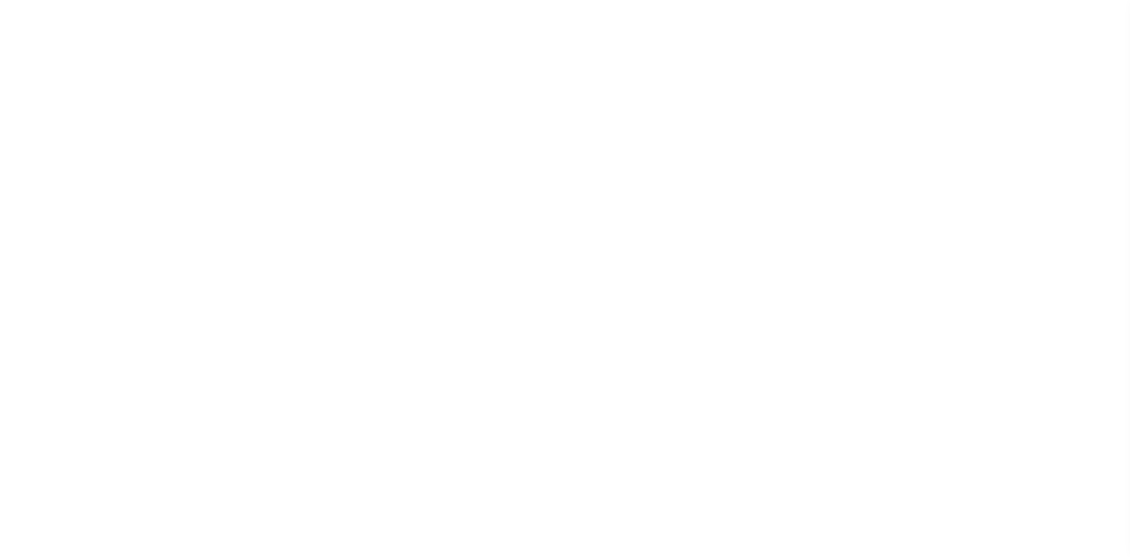
select select
type textarea "10-03-001-314-31"
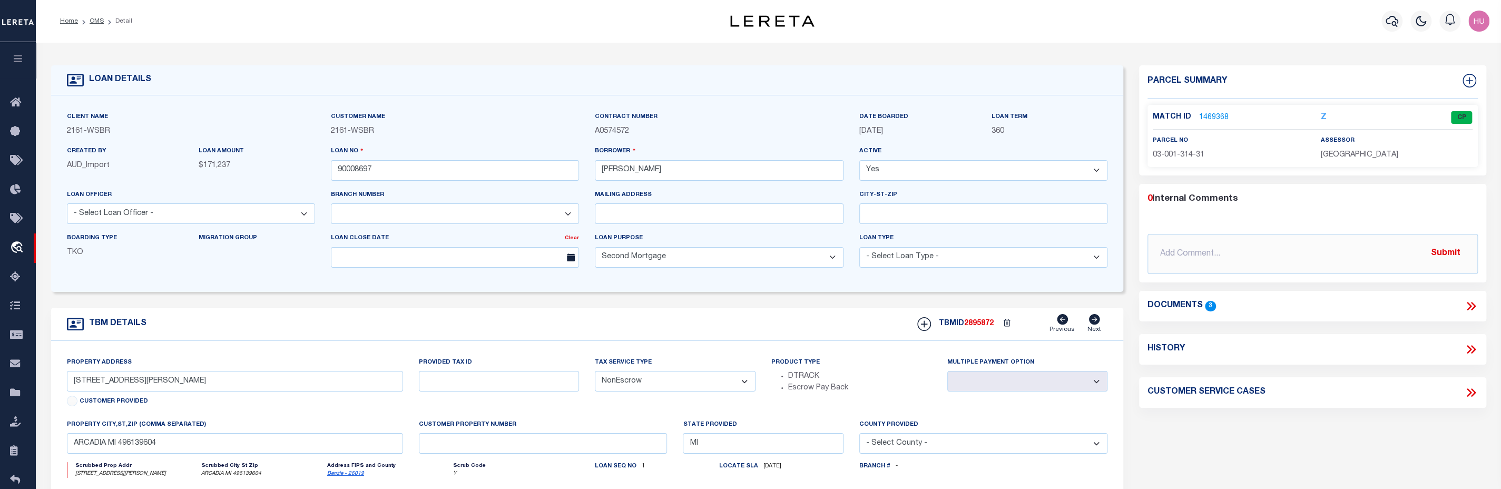
click at [971, 327] on span "2895872" at bounding box center [979, 323] width 30 height 7
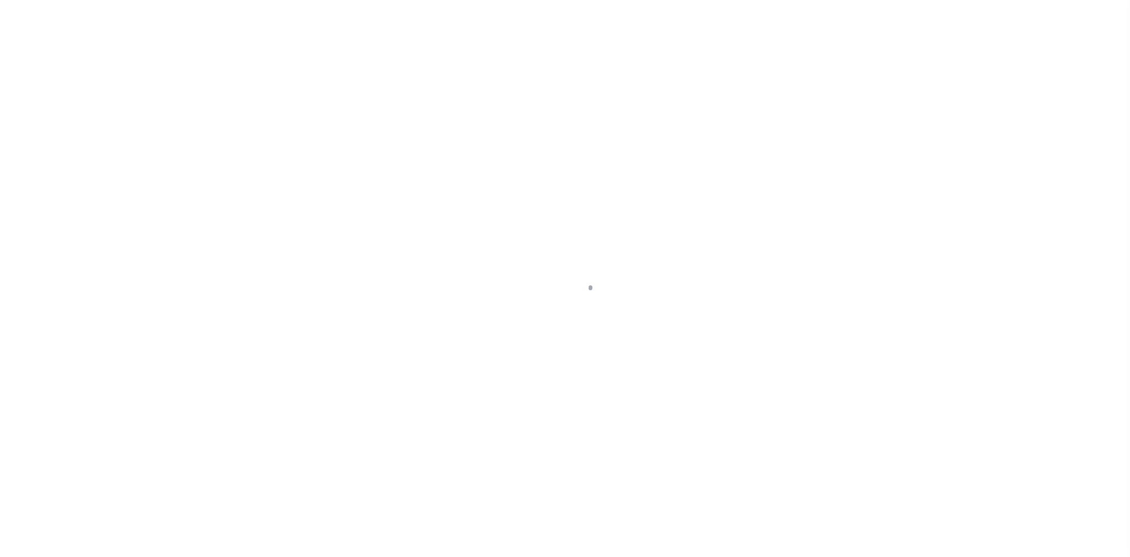
select select "4567"
select select "100"
select select "NonEscrow"
select select
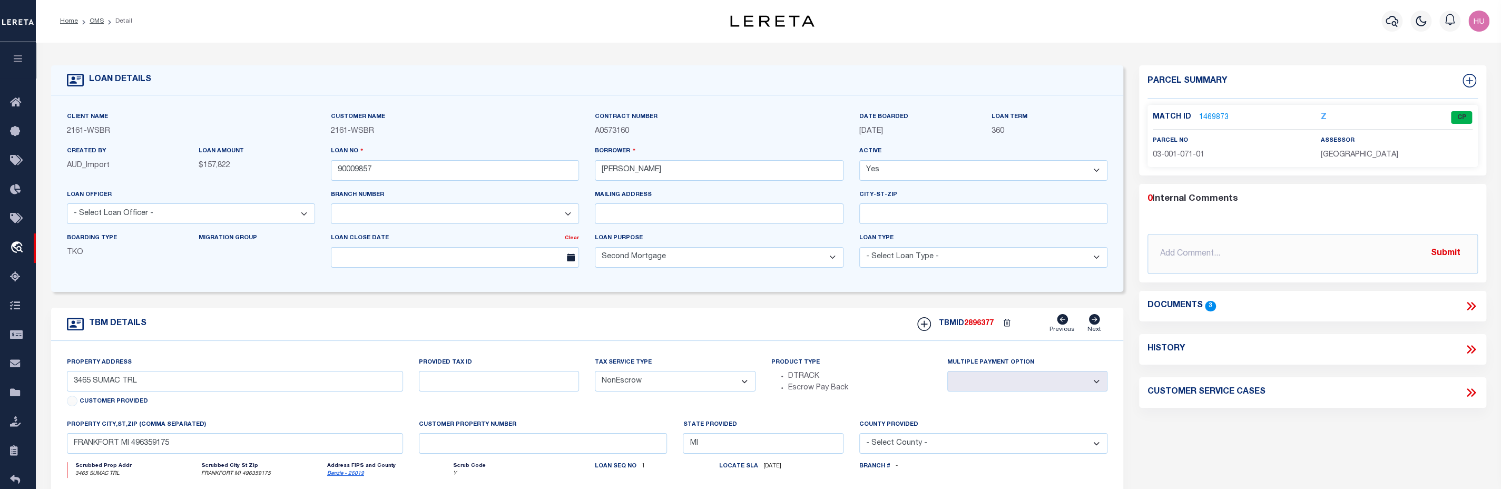
click at [985, 325] on span "2896377" at bounding box center [979, 323] width 30 height 7
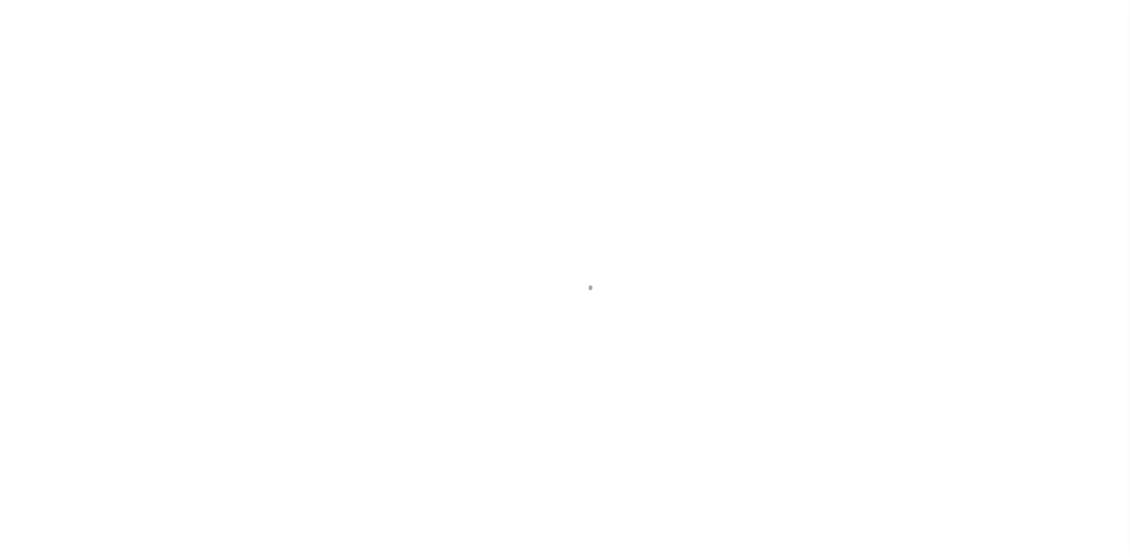
select select "4567"
select select "100"
select select "Escrow"
select select
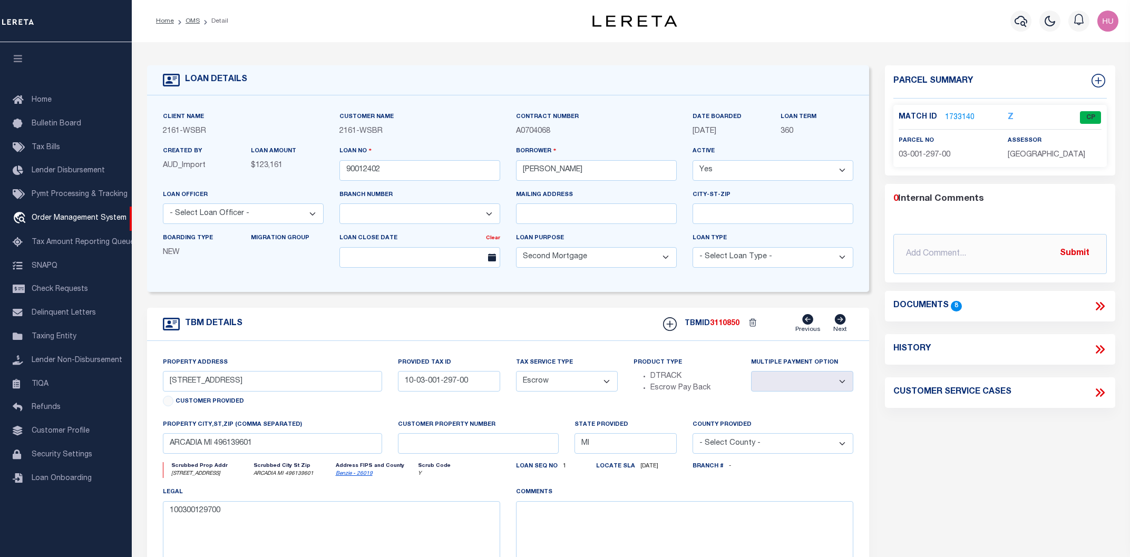
click at [962, 116] on link "1733140" at bounding box center [960, 117] width 30 height 11
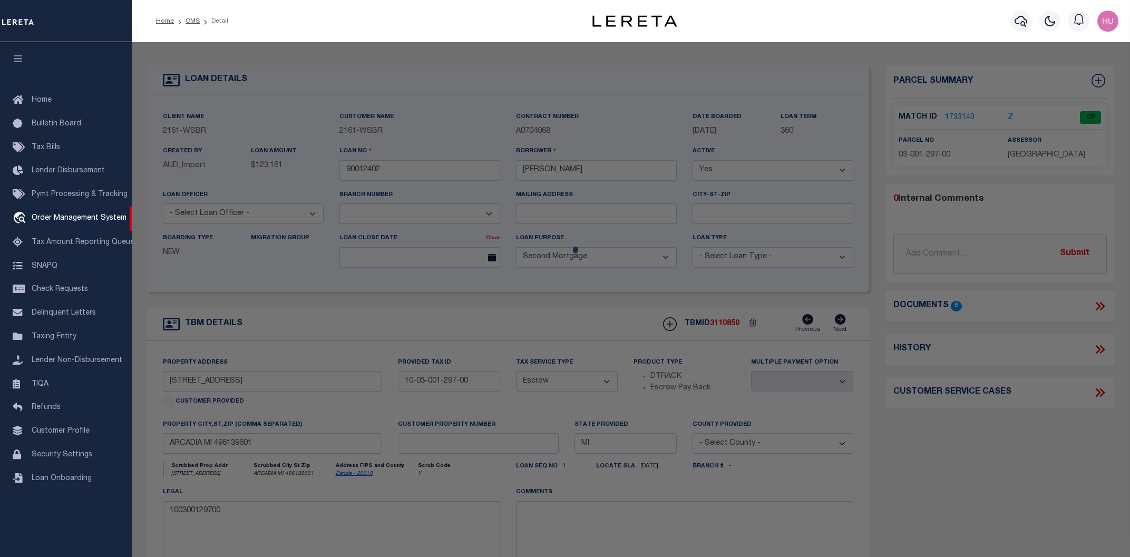
checkbox input "false"
select select "CP"
type input "DOLPH, DEANNA L & LYNN, DESIREE X"
select select
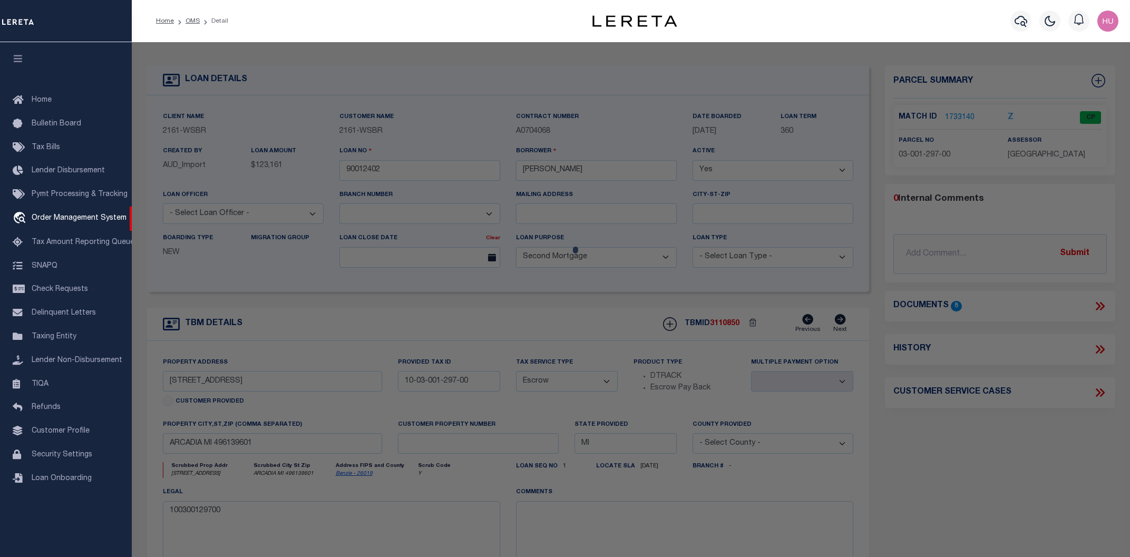
type input "5869 S. SCENIC HIGHWAY"
type input "ARCADIA MI 49613"
type textarea "S 1/2 OF S 1/2 OF SE 1/4 SEC 23 T25N R16W 40 A M/L P.A. 5869 S. SCENIC HIGHWAY …"
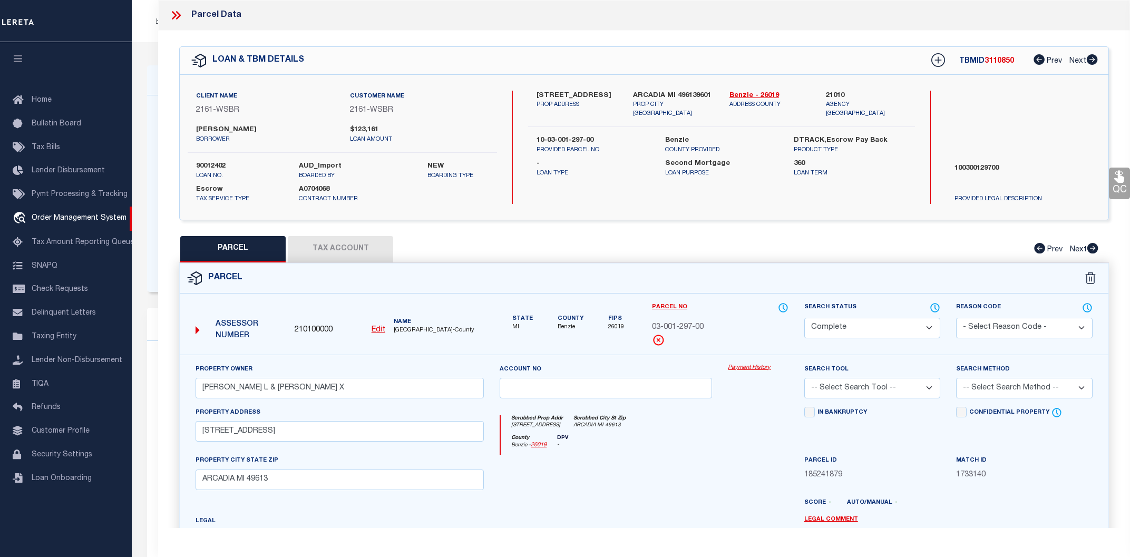
click at [747, 370] on link "Payment History" at bounding box center [758, 368] width 60 height 9
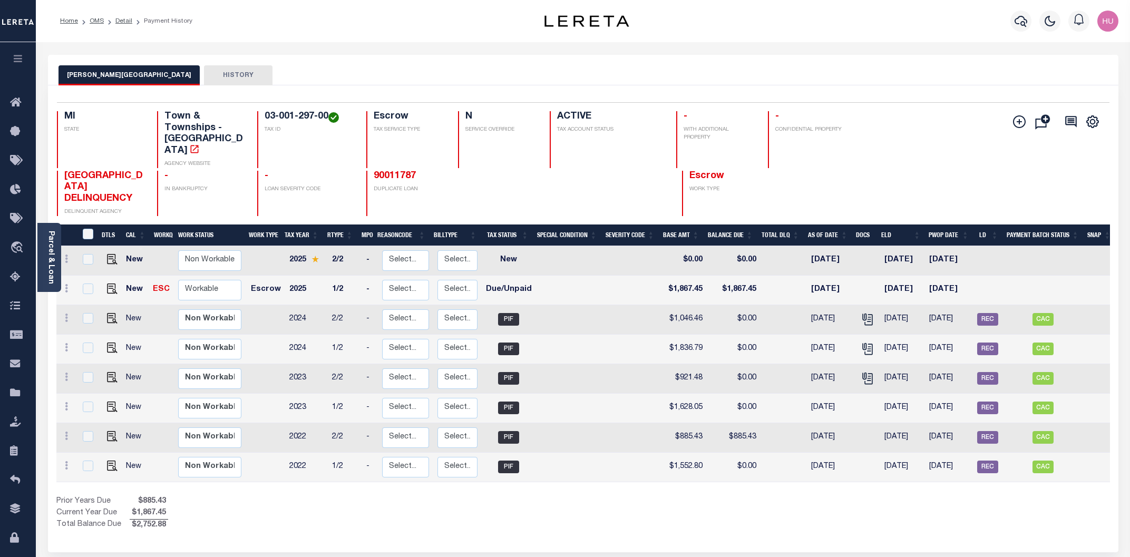
click at [120, 16] on li "Detail" at bounding box center [118, 20] width 28 height 9
click at [120, 21] on link "Detail" at bounding box center [123, 21] width 17 height 6
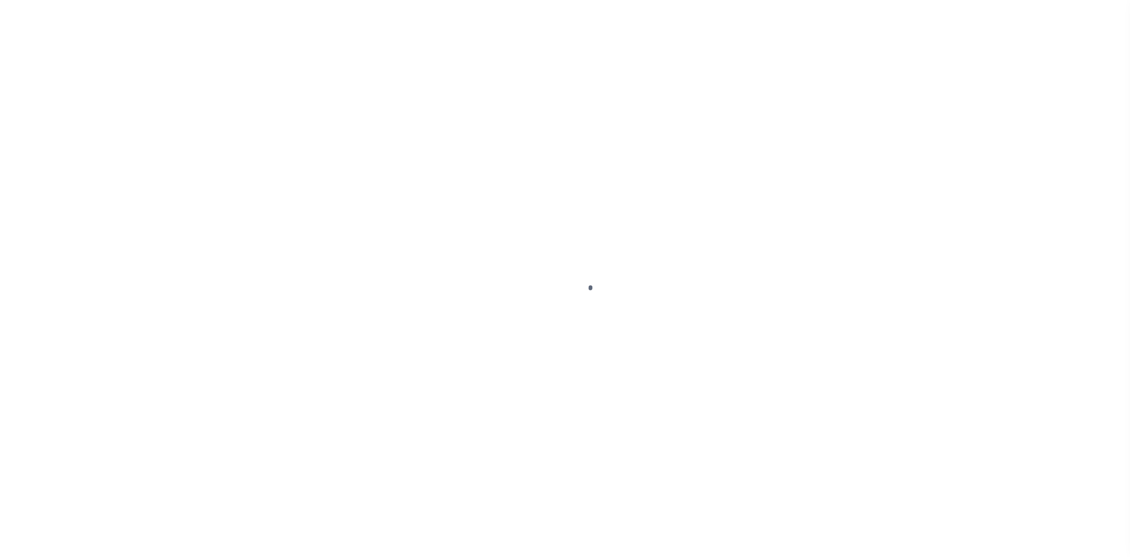
select select "4567"
select select "100"
select select "Escrow"
type input "[STREET_ADDRESS]"
type input "10-03-001-297-00"
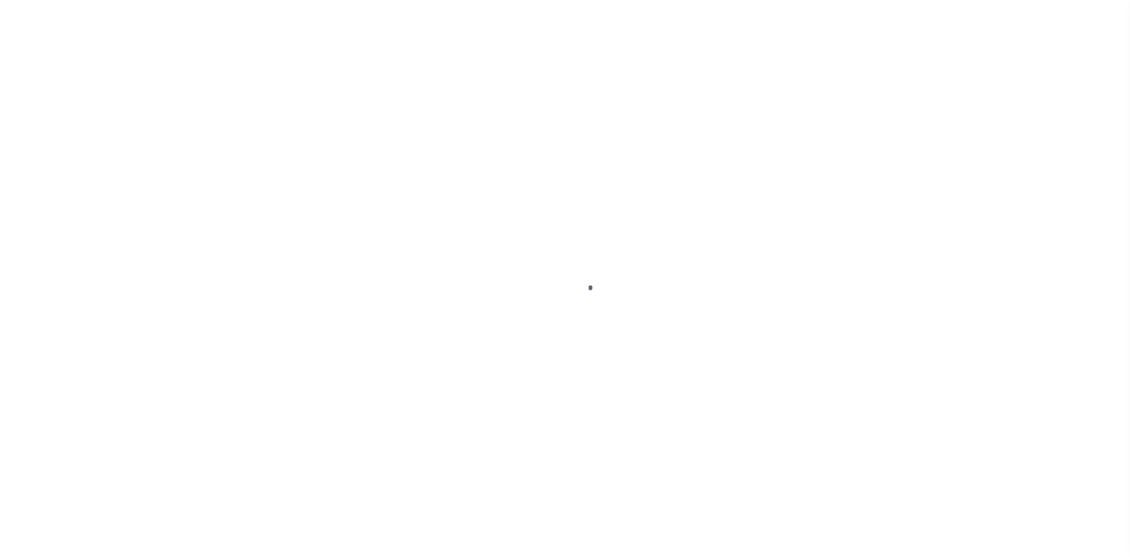
type input "ARCADIA MI 496139601"
type input "MI"
select select
type textarea "100300129700"
select select
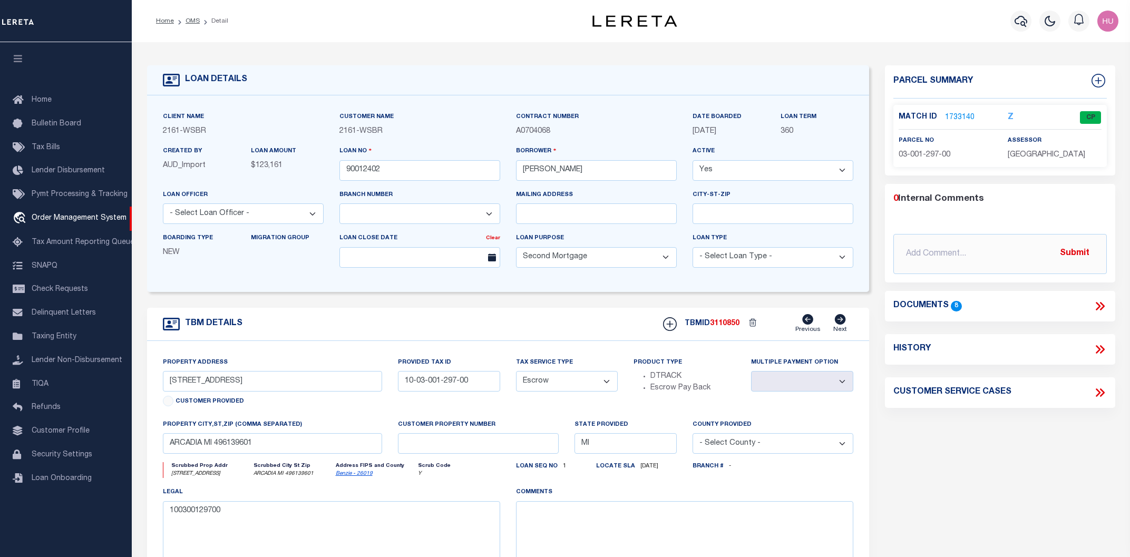
click at [953, 116] on link "1733140" at bounding box center [960, 117] width 30 height 11
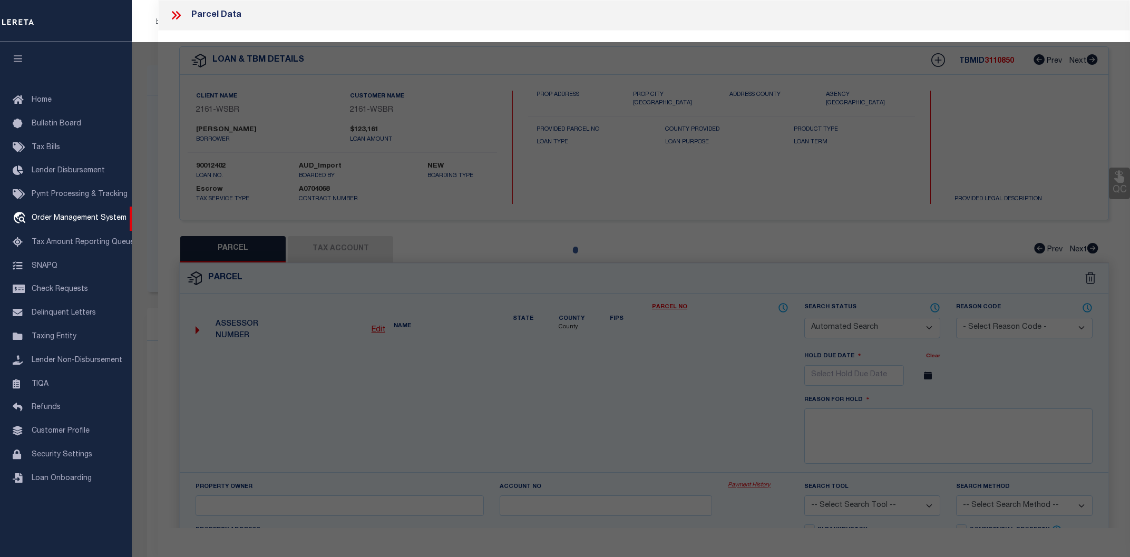
checkbox input "false"
select select "CP"
type input "DOLPH, DEANNA L & LYNN, DESIREE X"
select select
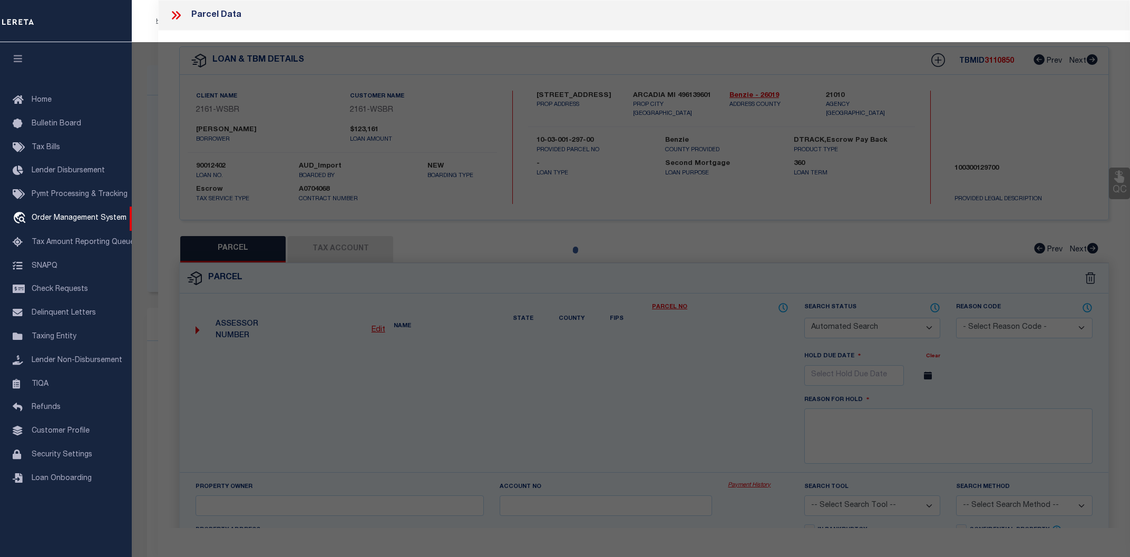
type input "5869 S. SCENIC HIGHWAY"
type input "ARCADIA MI 49613"
type textarea "S 1/2 OF S 1/2 OF SE 1/4 SEC 23 T25N R16W 40 A M/L P.A. 5869 S. SCENIC HIGHWAY …"
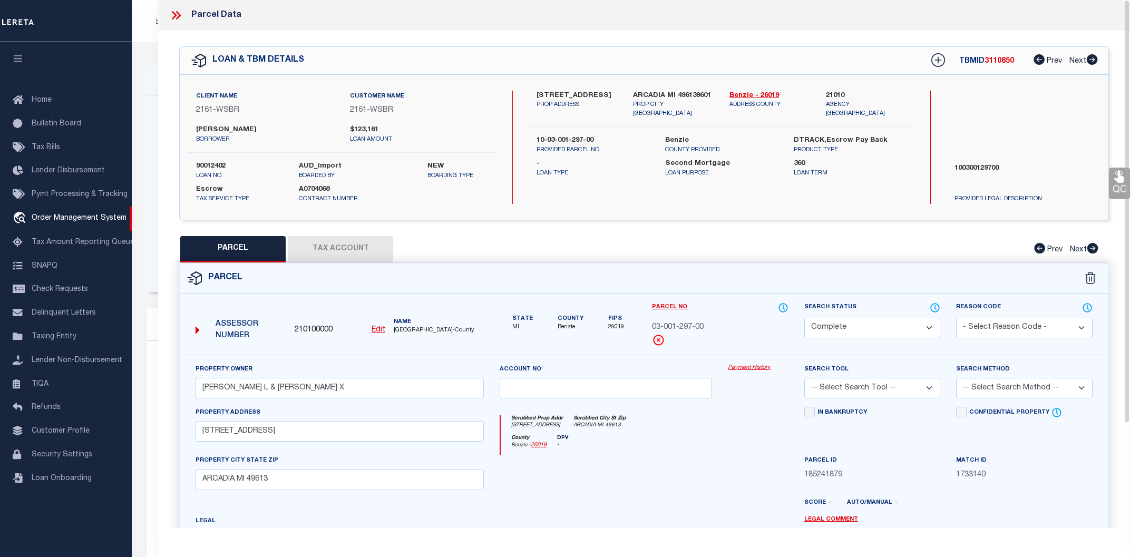
click at [313, 225] on div "QC QC QC" at bounding box center [643, 350] width 971 height 638
click at [337, 252] on button "Tax Account" at bounding box center [340, 249] width 105 height 26
select select "100"
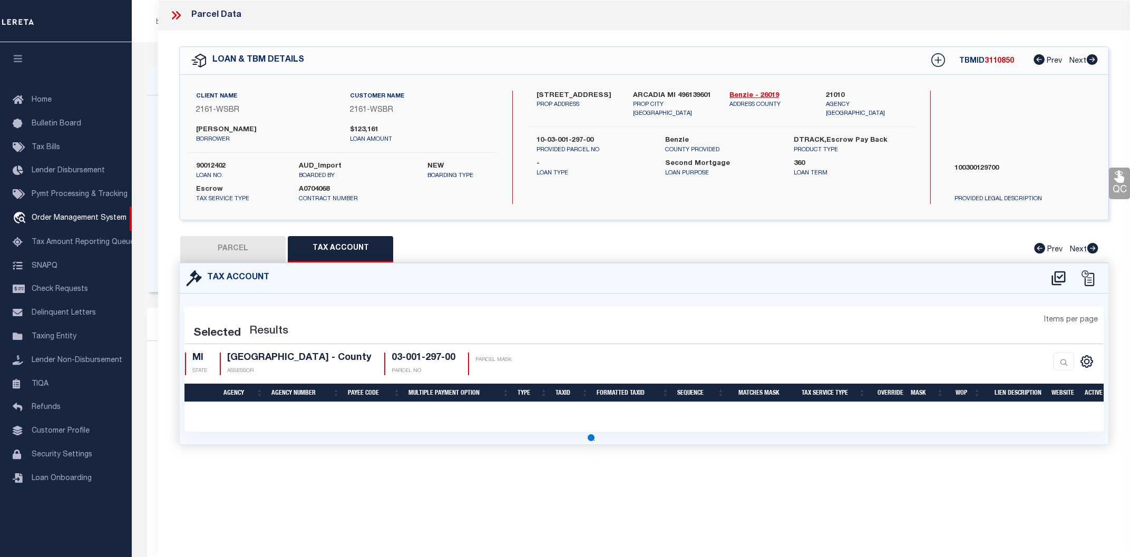
select select "100"
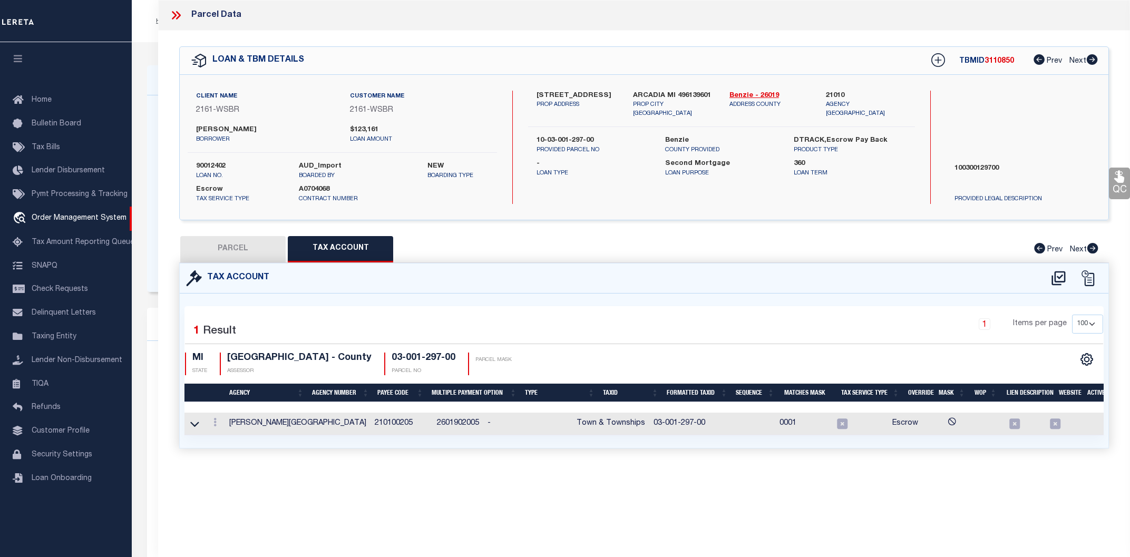
click at [241, 244] on button "PARCEL" at bounding box center [232, 249] width 105 height 26
select select "AS"
checkbox input "false"
select select "CP"
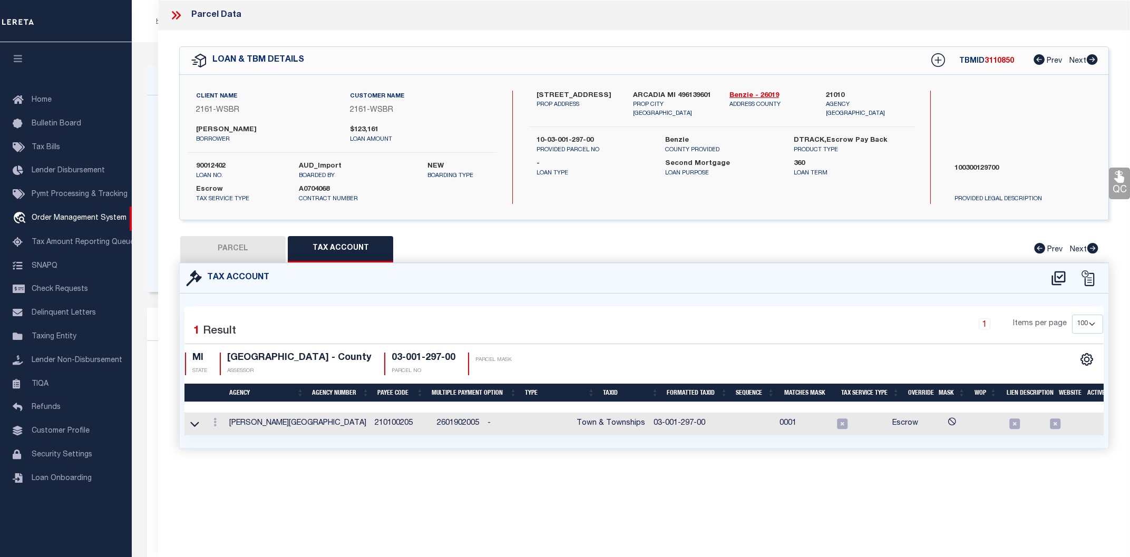
type input "DOLPH, DEANNA L & LYNN, DESIREE X"
select select
type input "5869 S. SCENIC HIGHWAY"
type input "ARCADIA MI 49613"
type textarea "S 1/2 OF S 1/2 OF SE 1/4 SEC 23 T25N R16W 40 A M/L P.A. 5869 S. SCENIC HIGHWAY …"
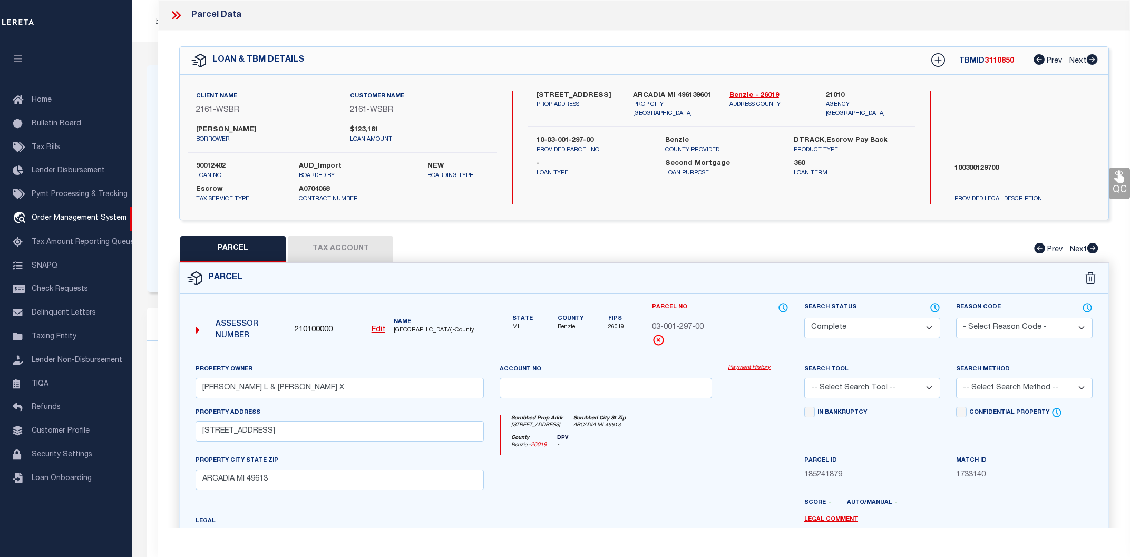
click at [176, 14] on icon at bounding box center [176, 15] width 14 height 14
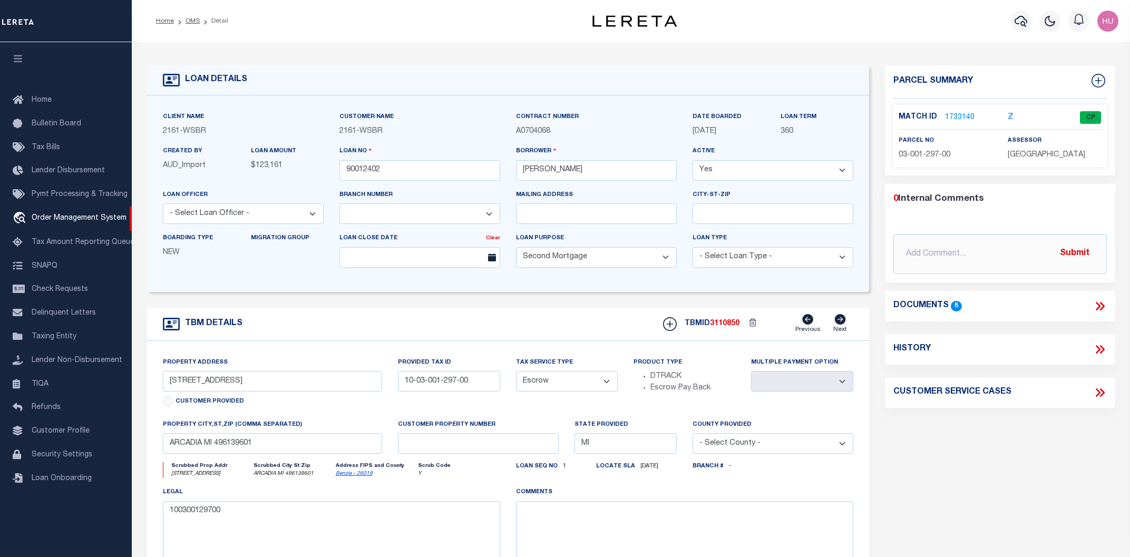
click at [954, 117] on link "1733140" at bounding box center [960, 117] width 30 height 11
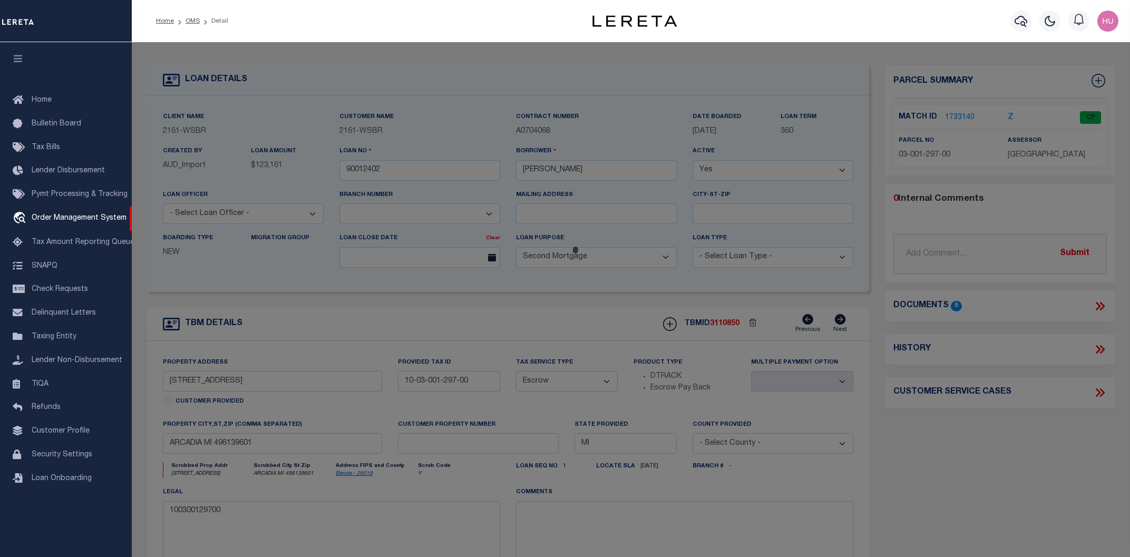
select select "AS"
checkbox input "false"
select select "CP"
type input "DOLPH, DEANNA L & LYNN, DESIREE X"
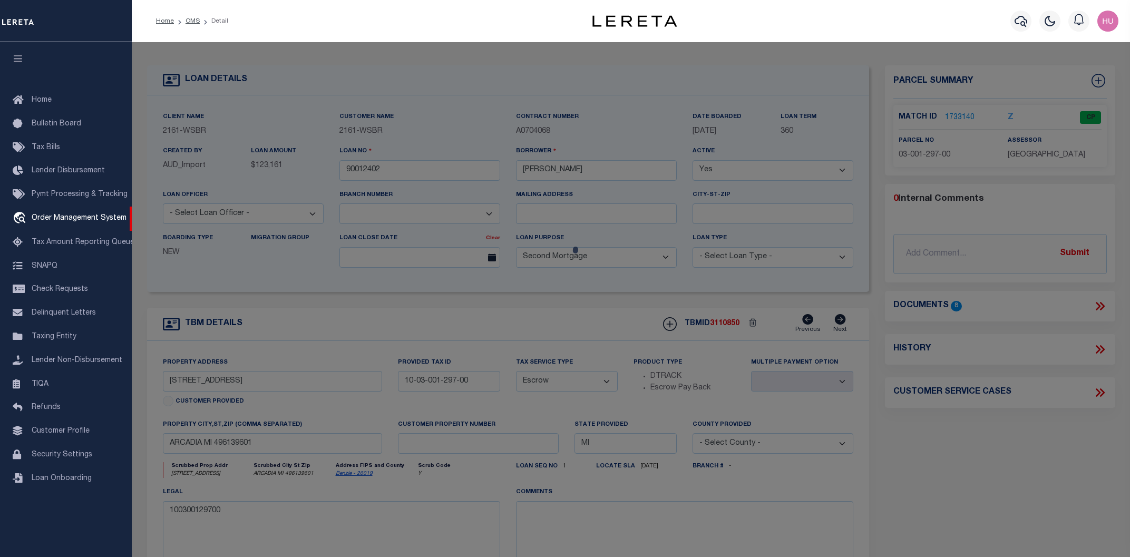
select select
type input "5869 S. SCENIC HIGHWAY"
type input "ARCADIA MI 49613"
type textarea "S 1/2 OF S 1/2 OF SE 1/4 SEC 23 T25N R16W 40 A M/L P.A. 5869 S. SCENIC HIGHWAY …"
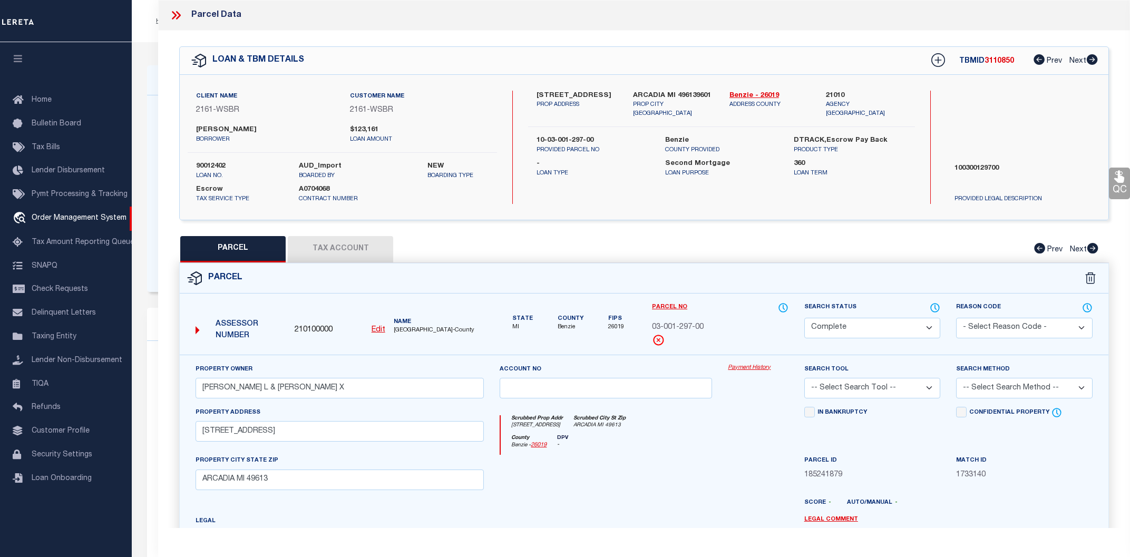
click at [347, 247] on button "Tax Account" at bounding box center [340, 249] width 105 height 26
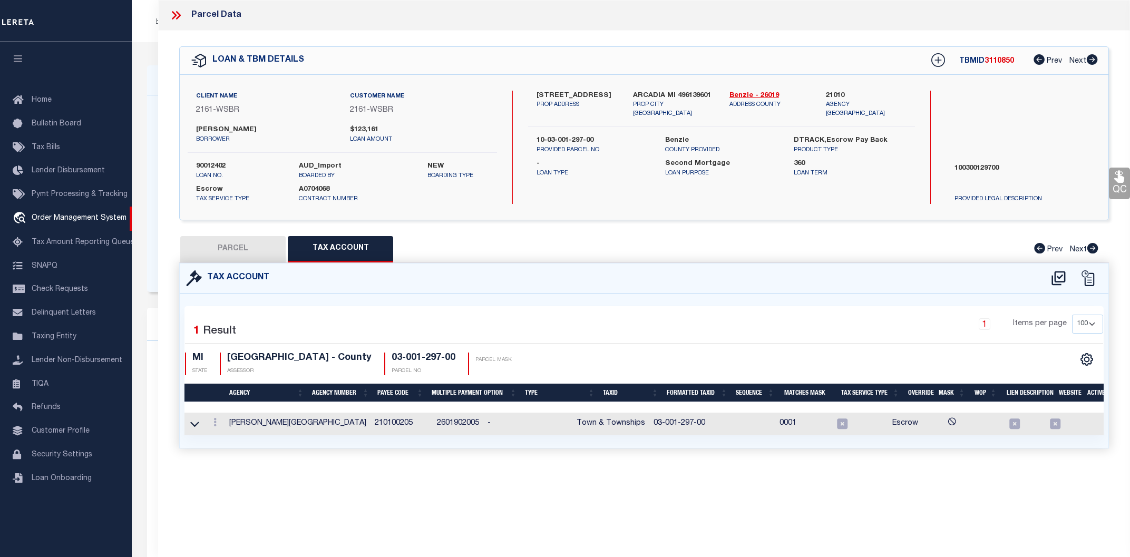
select select "100"
click at [229, 240] on button "PARCEL" at bounding box center [232, 249] width 105 height 26
select select "AS"
checkbox input "false"
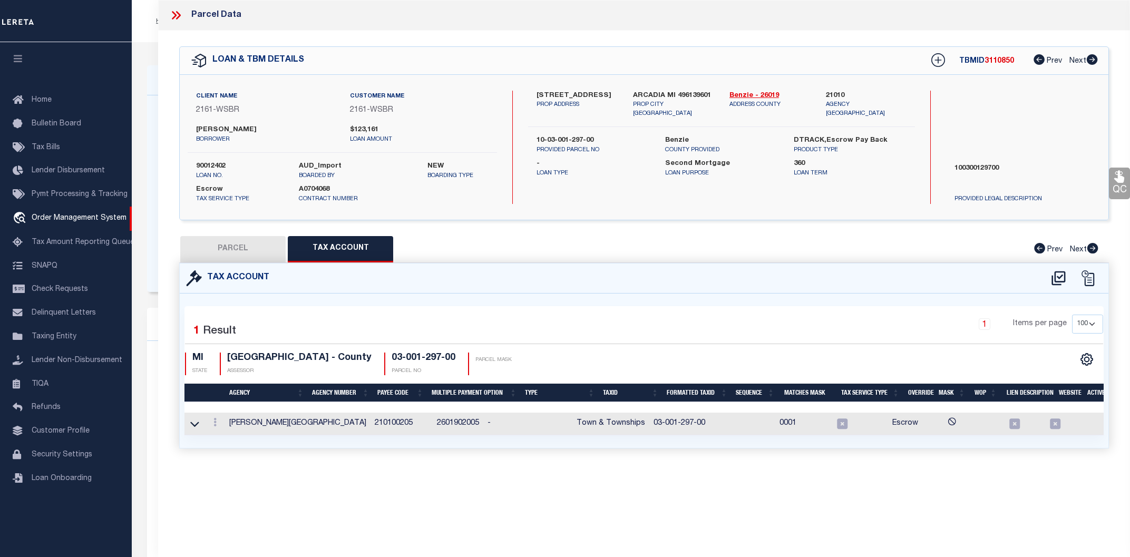
select select "CP"
type input "DOLPH, DEANNA L & LYNN, DESIREE X"
select select
type input "5869 S. SCENIC HIGHWAY"
type input "ARCADIA MI 49613"
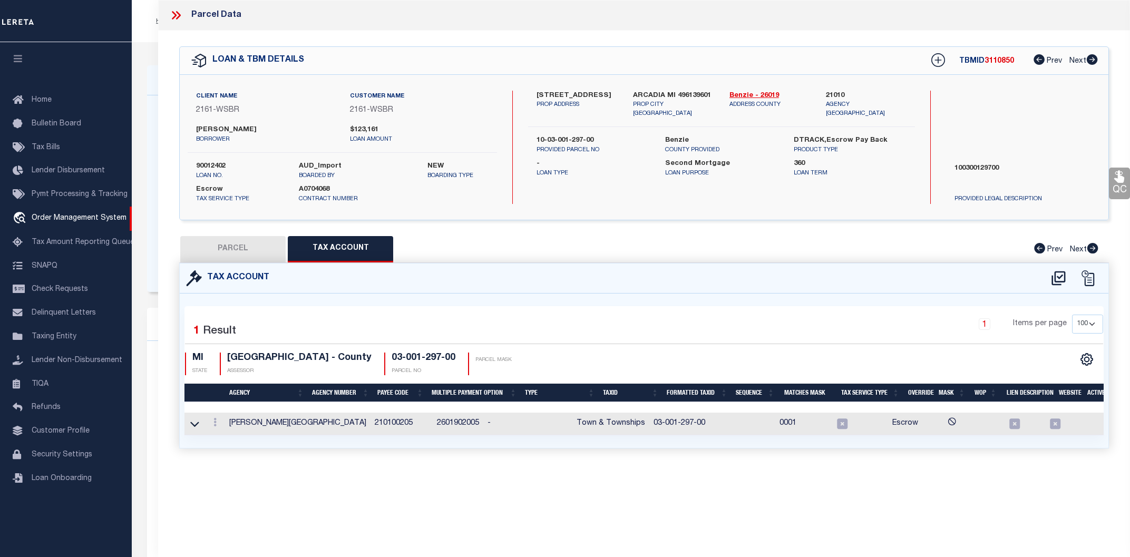
type textarea "S 1/2 OF S 1/2 OF SE 1/4 SEC 23 T25N R16W 40 A M/L P.A. 5869 S. SCENIC HIGHWAY …"
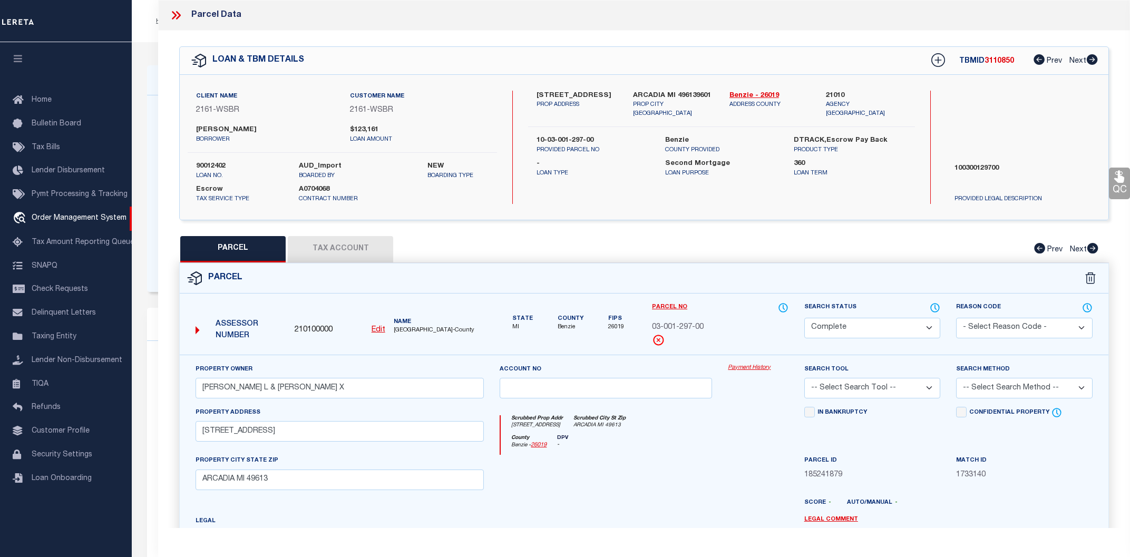
click at [737, 369] on link "Payment History" at bounding box center [758, 368] width 60 height 9
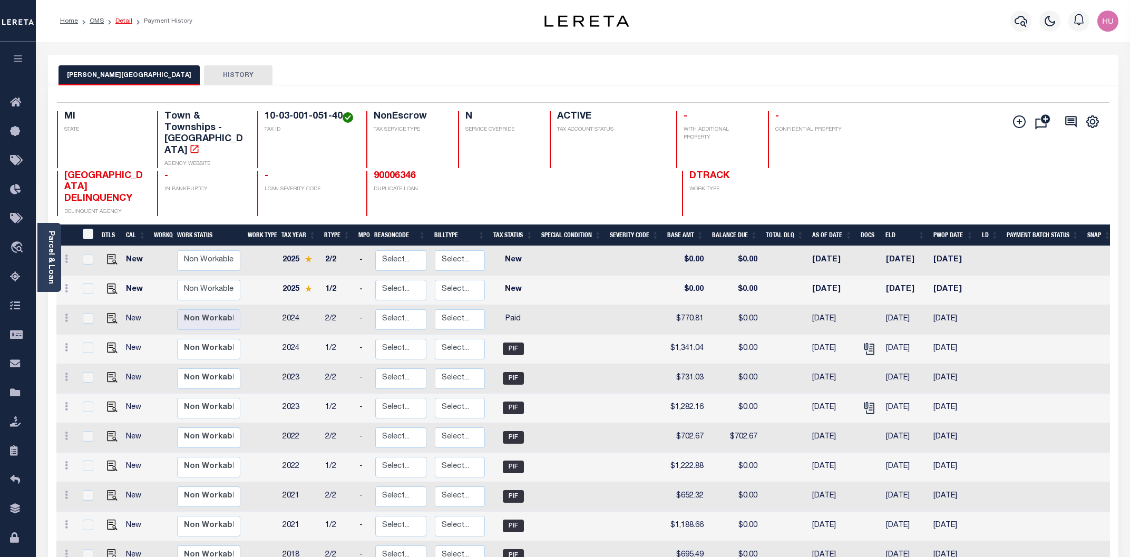
click at [122, 21] on link "Detail" at bounding box center [123, 21] width 17 height 6
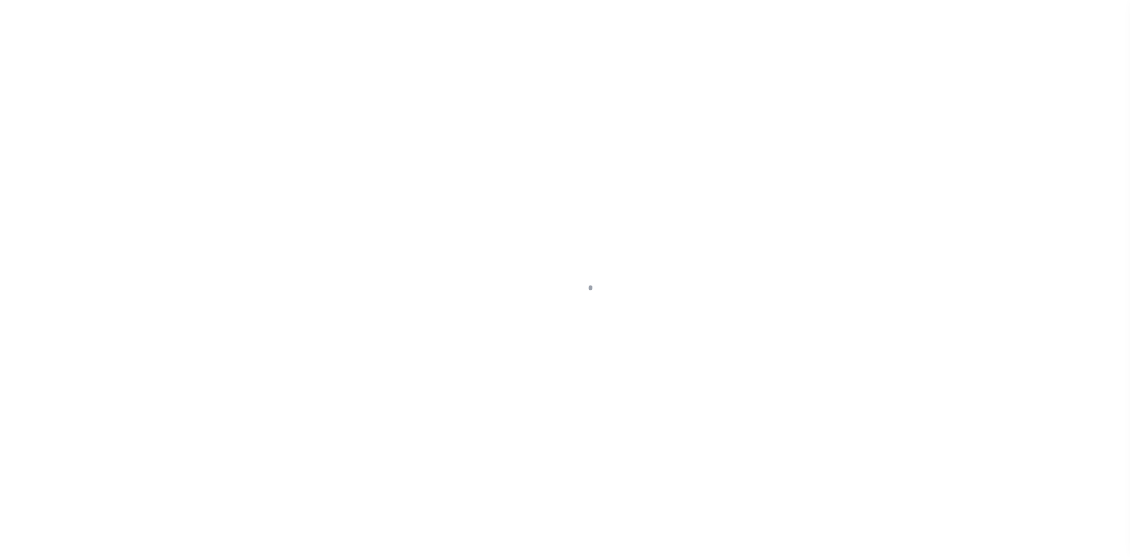
select select "4567"
select select "100"
select select "NonEscrow"
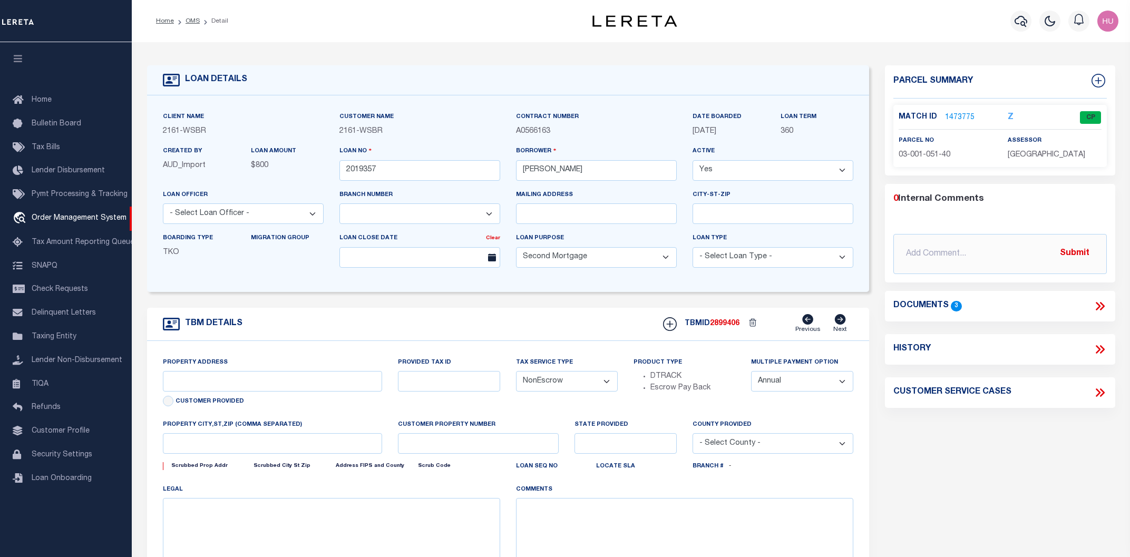
type input "3128 HERRON RD"
type input "FRANKFORT MI 496359467"
type input "MI"
select select
type textarea "10-03-001-051-40"
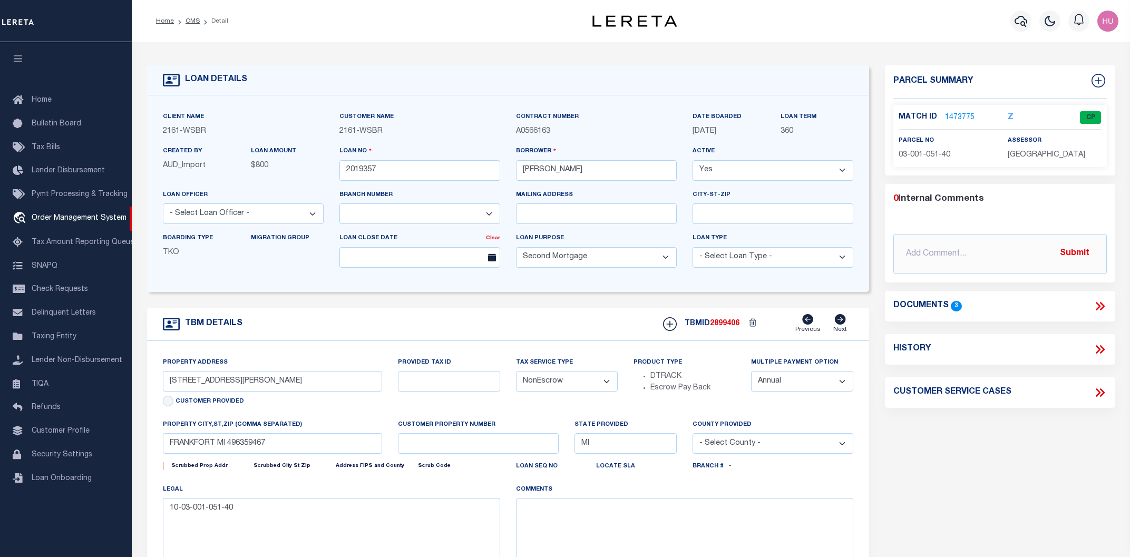
select select
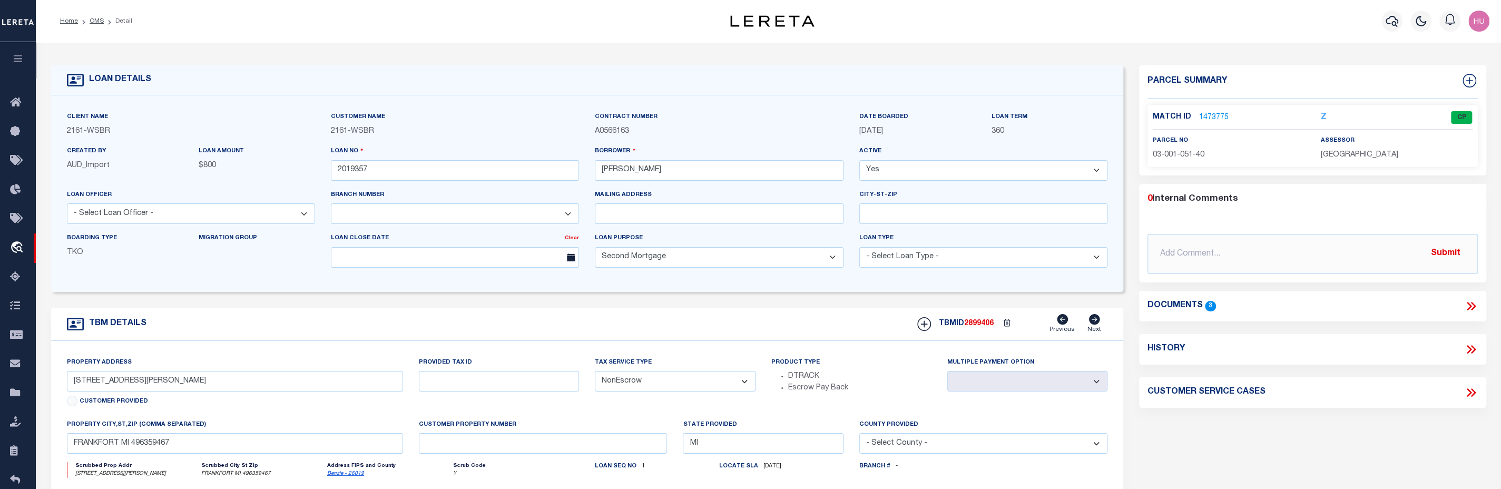
click at [982, 324] on span "2899406" at bounding box center [979, 323] width 30 height 7
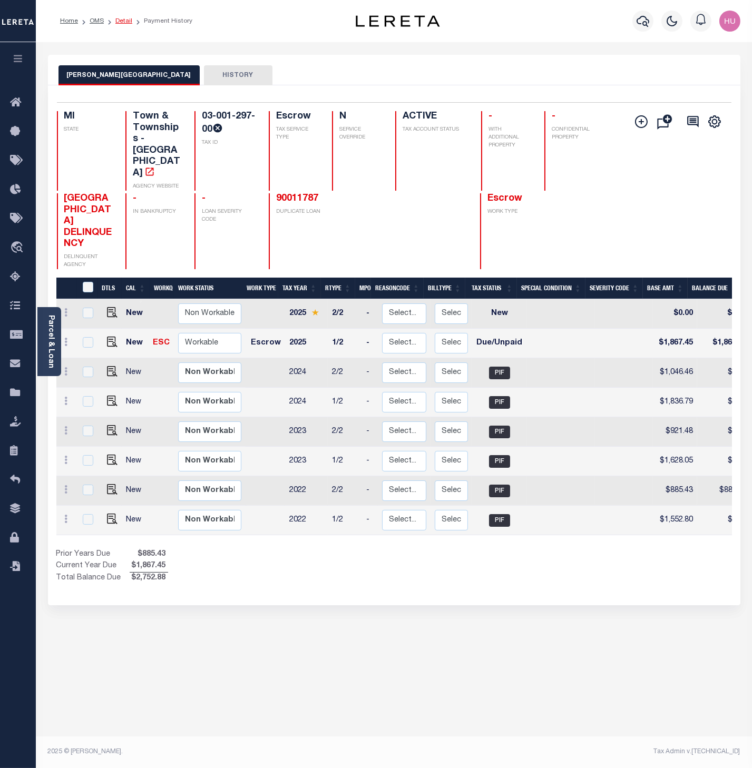
click at [124, 21] on link "Detail" at bounding box center [123, 21] width 17 height 6
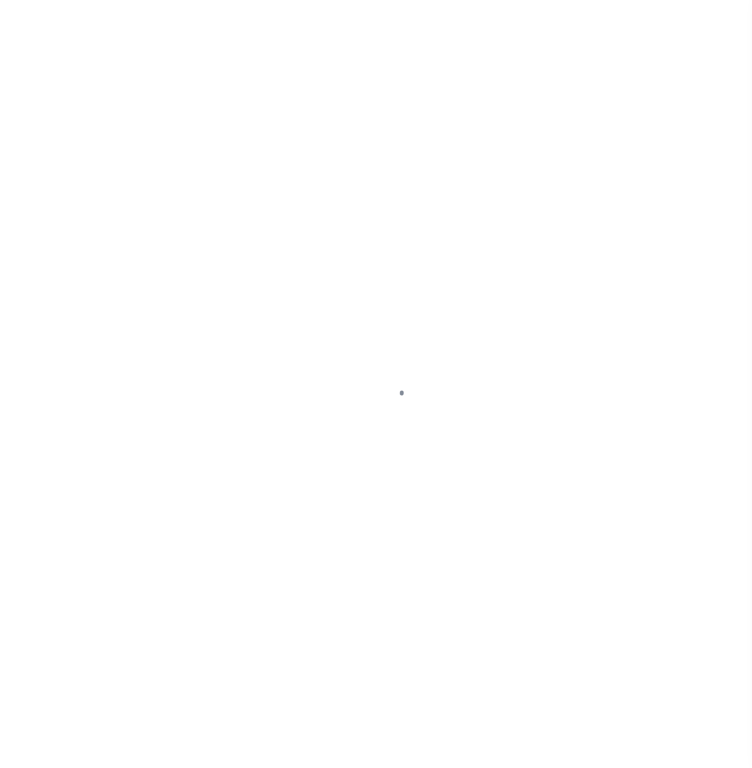
select select "4567"
select select "100"
select select "Escrow"
type input "[STREET_ADDRESS]"
type input "10-03-001-297-00"
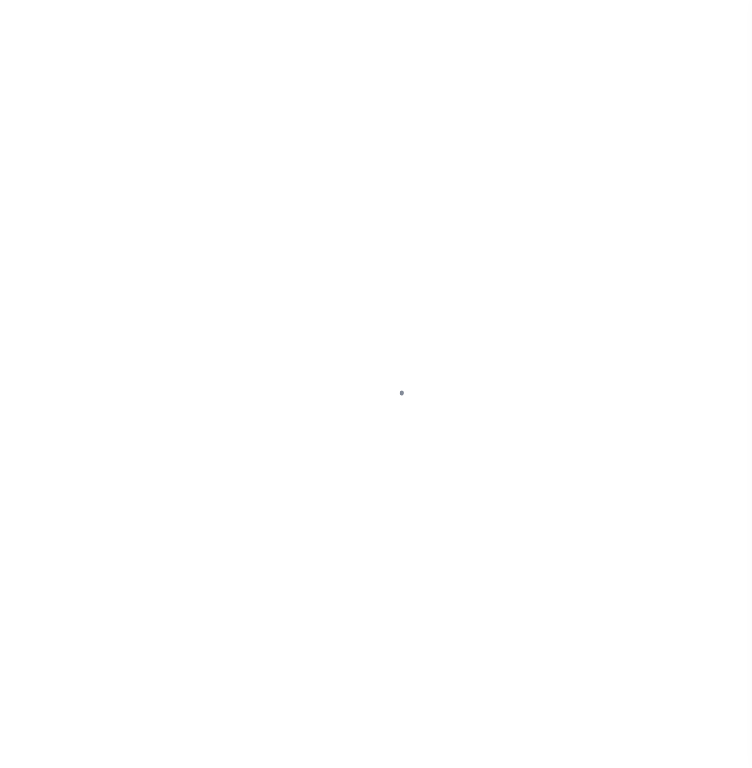
type input "ARCADIA MI 496139601"
type input "MI"
select select
type textarea "100300129700"
select select
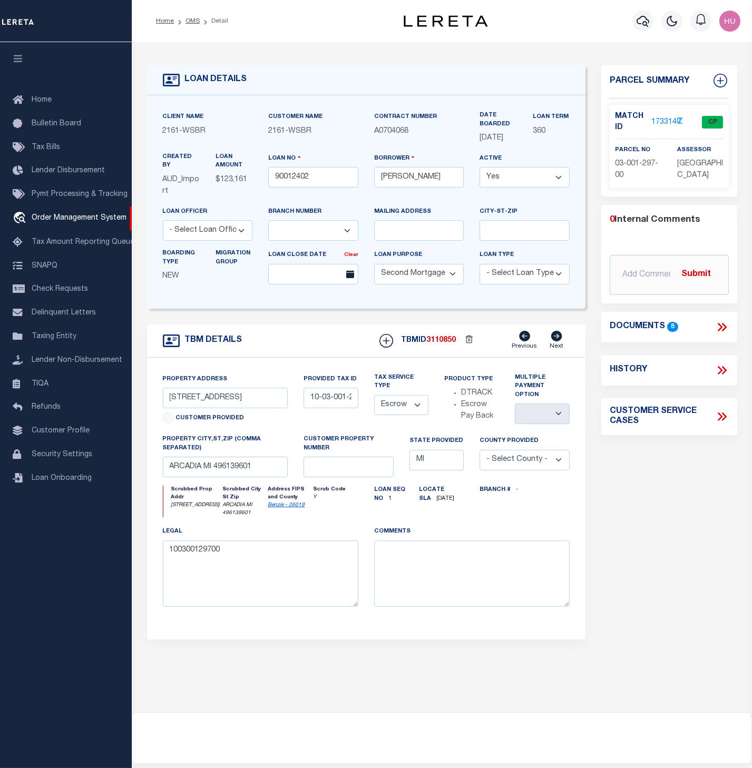
click at [439, 344] on span "3110850" at bounding box center [441, 340] width 30 height 7
click at [425, 341] on div "TBM DETAILS TBMID 3110850 Previous Next" at bounding box center [366, 341] width 439 height 33
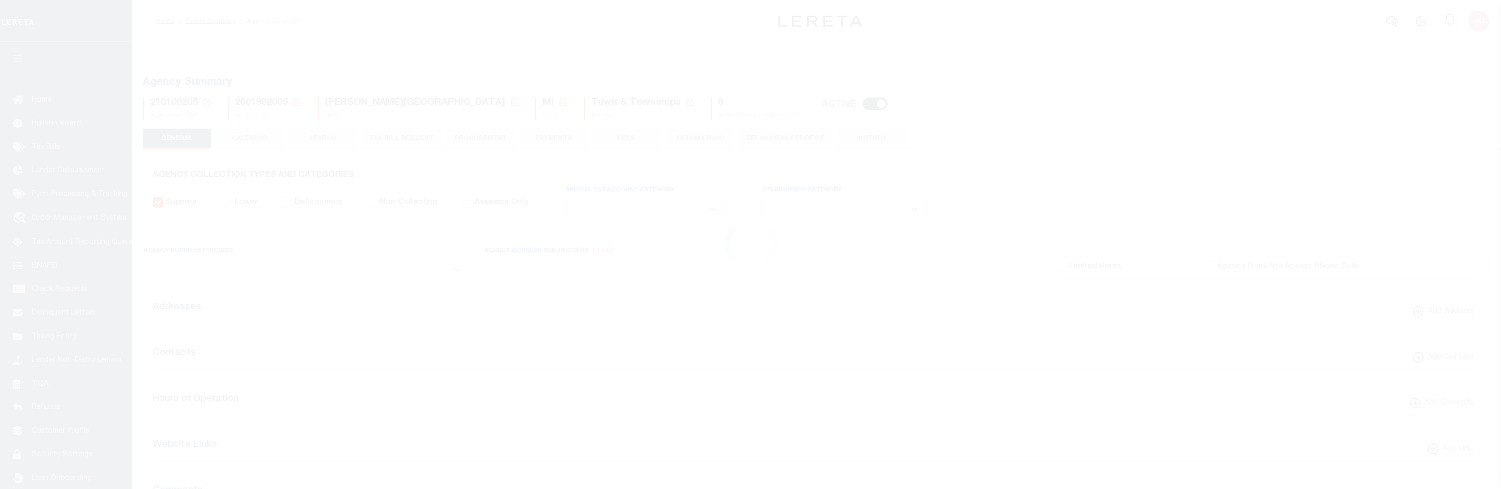
select select
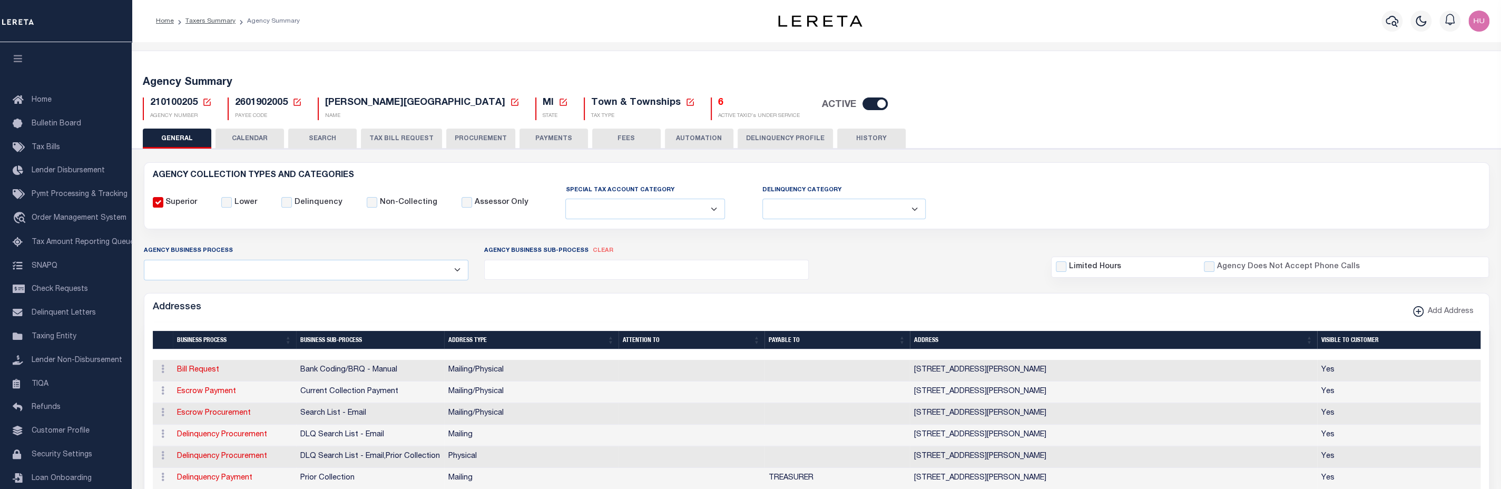
click at [262, 105] on span "2601902005" at bounding box center [261, 102] width 53 height 9
click at [909, 82] on h5 "Agency Summary" at bounding box center [817, 82] width 1348 height 13
click at [984, 191] on div "Superior Lower Delinquency Non-Collecting Assessor Only" at bounding box center [816, 202] width 1343 height 36
click at [249, 101] on span "2601902005" at bounding box center [261, 102] width 53 height 9
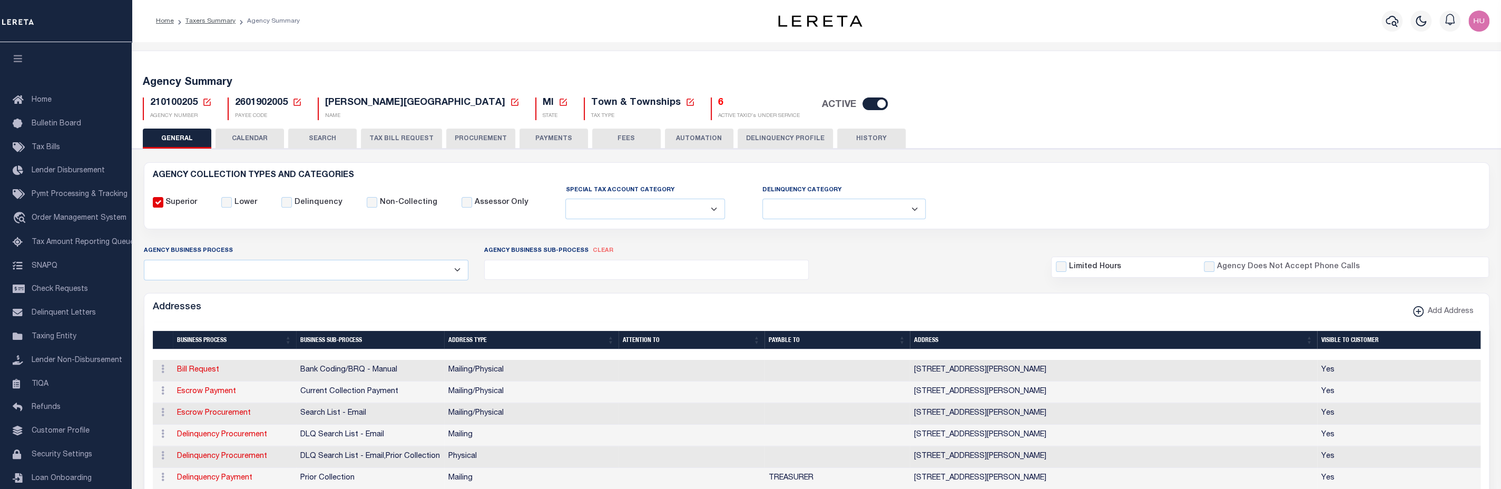
click at [249, 101] on span "2601902005" at bounding box center [261, 102] width 53 height 9
click at [718, 103] on h5 "6" at bounding box center [759, 103] width 82 height 12
